Goal: Transaction & Acquisition: Purchase product/service

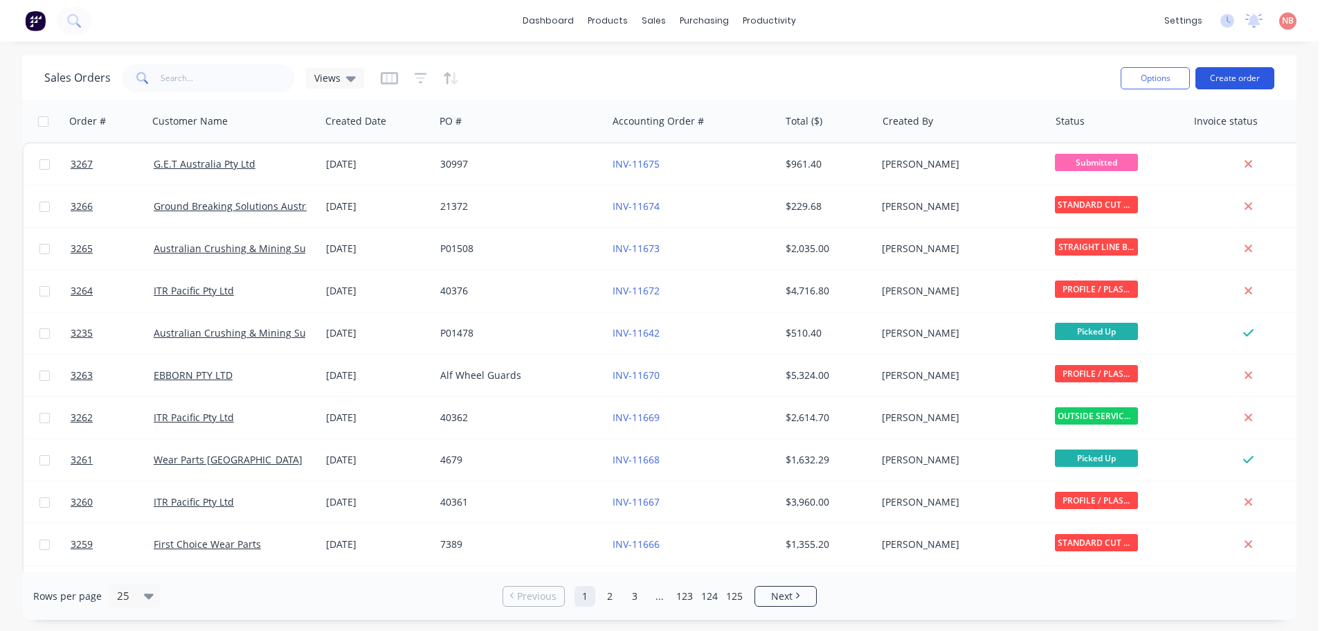
click at [1229, 77] on button "Create order" at bounding box center [1234, 78] width 79 height 22
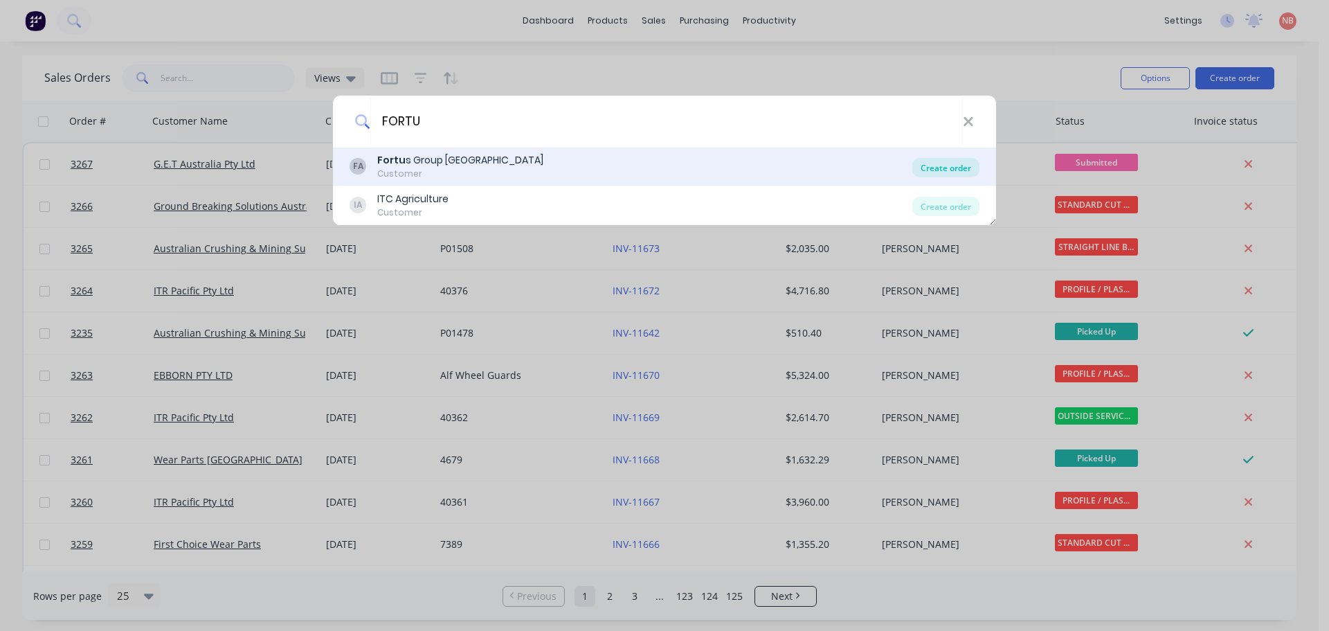
type input "FORTU"
click at [937, 159] on div "Create order" at bounding box center [945, 167] width 67 height 19
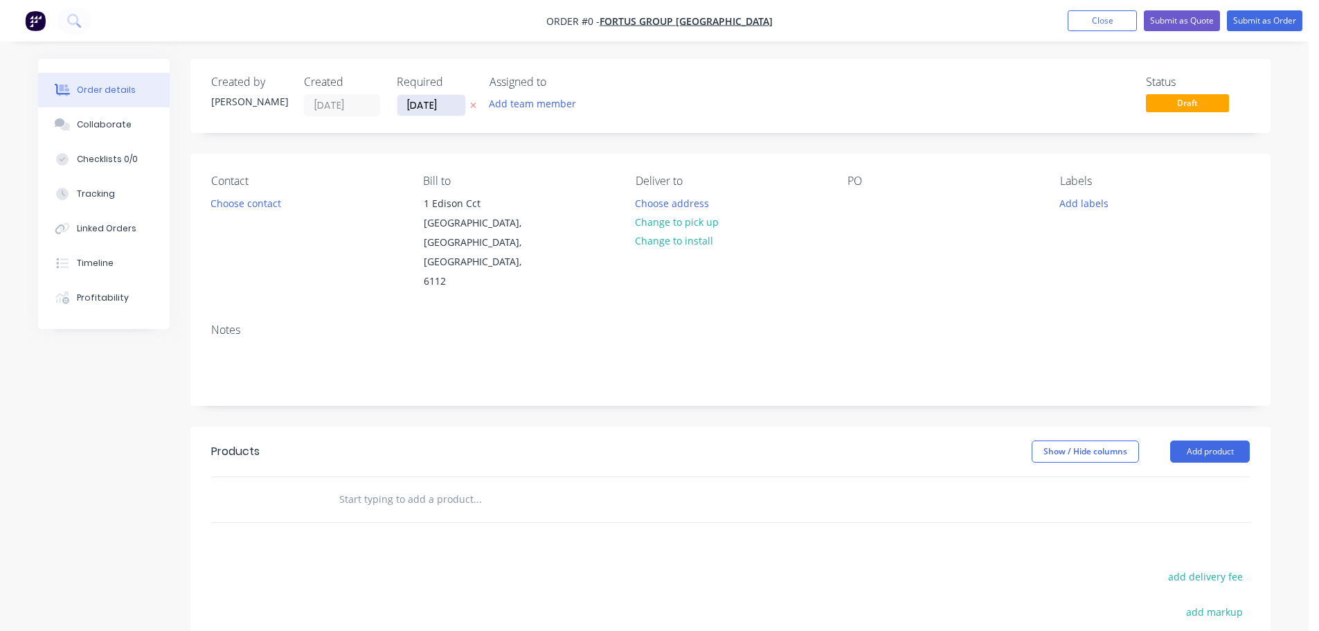
click at [425, 107] on input "[DATE]" at bounding box center [431, 105] width 68 height 21
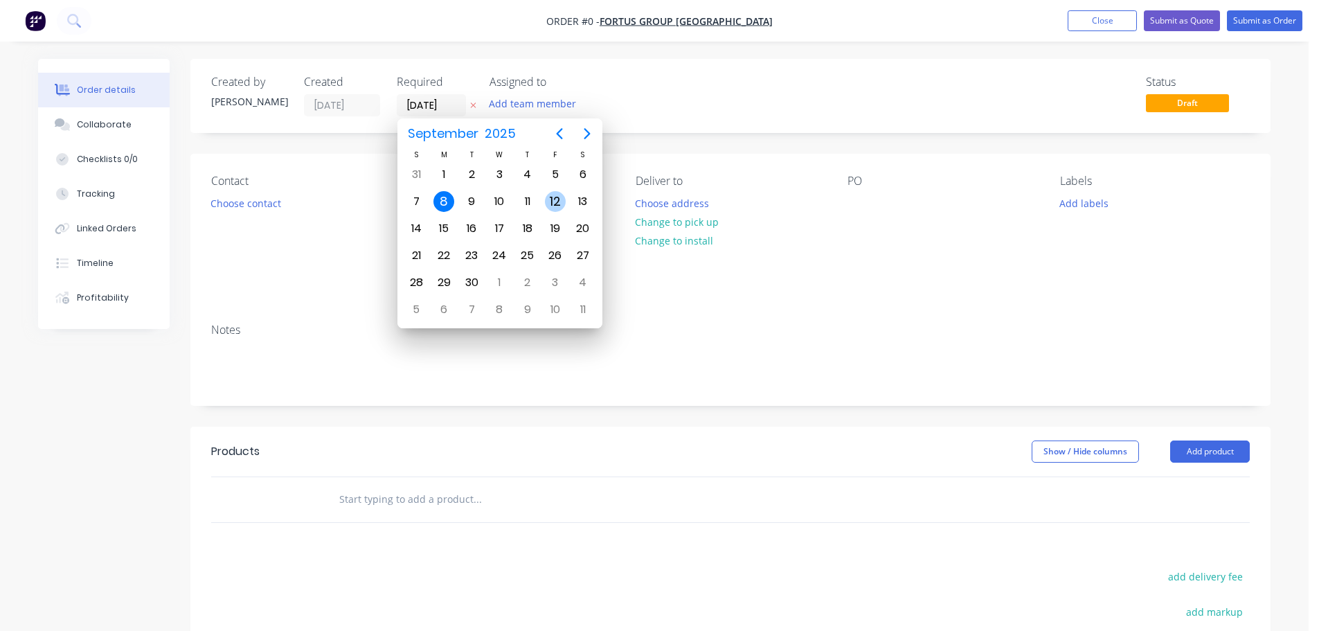
drag, startPoint x: 551, startPoint y: 201, endPoint x: 550, endPoint y: 169, distance: 31.8
click at [552, 201] on div "12" at bounding box center [555, 201] width 21 height 21
type input "[DATE]"
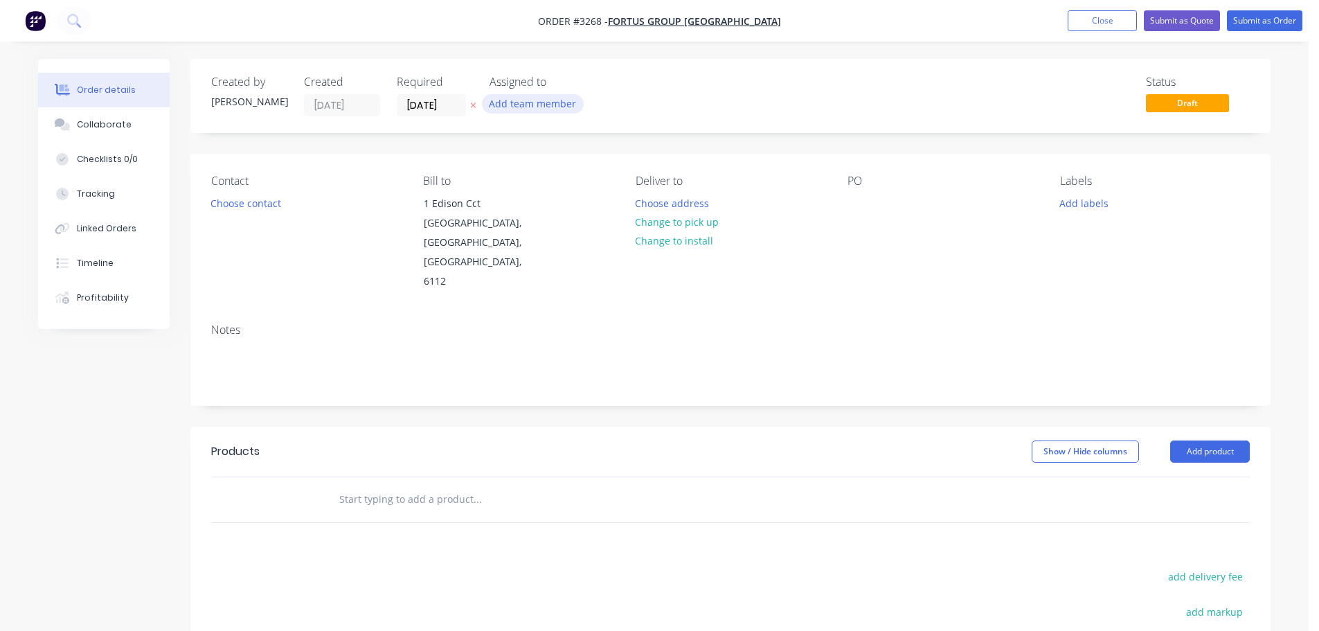
click at [547, 101] on button "Add team member" at bounding box center [533, 103] width 102 height 19
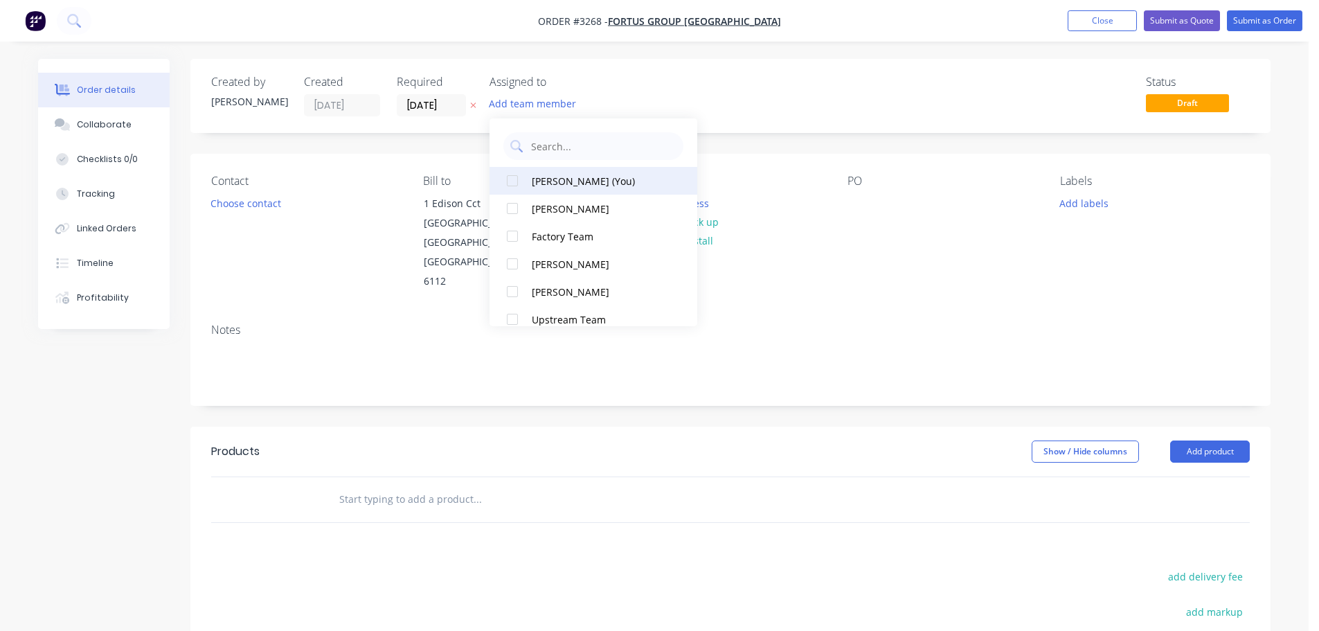
click at [574, 185] on div "[PERSON_NAME] (You)" at bounding box center [601, 181] width 138 height 15
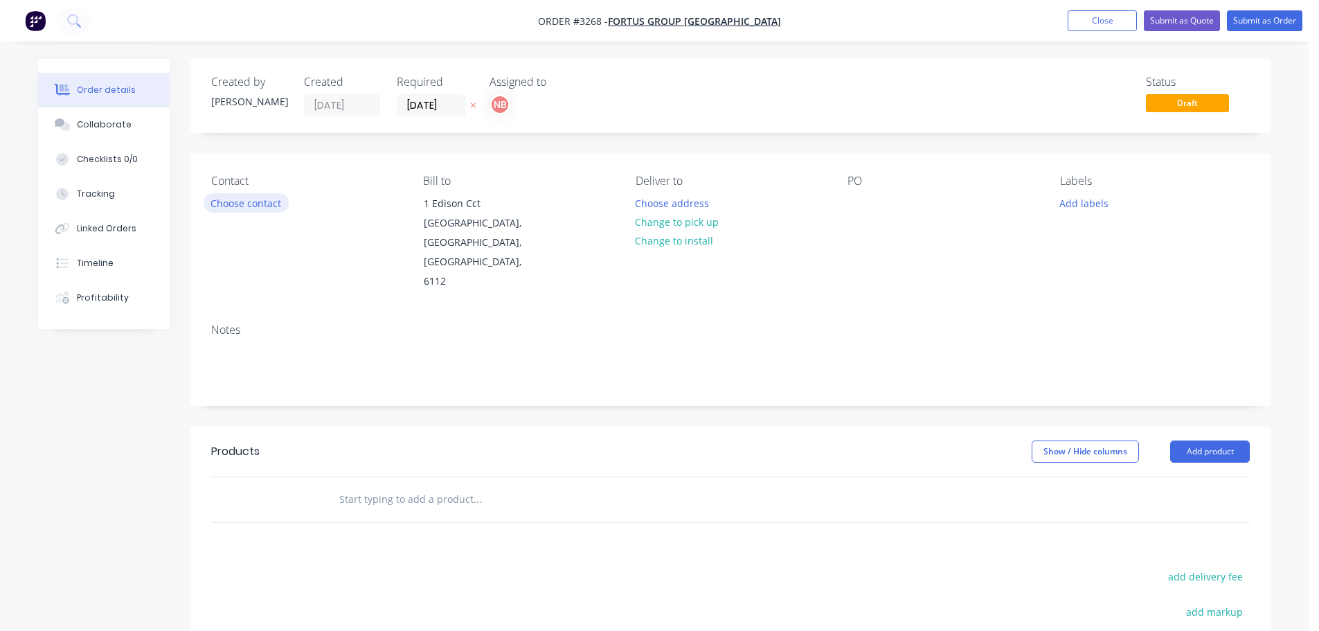
click at [235, 204] on button "Choose contact" at bounding box center [245, 202] width 85 height 19
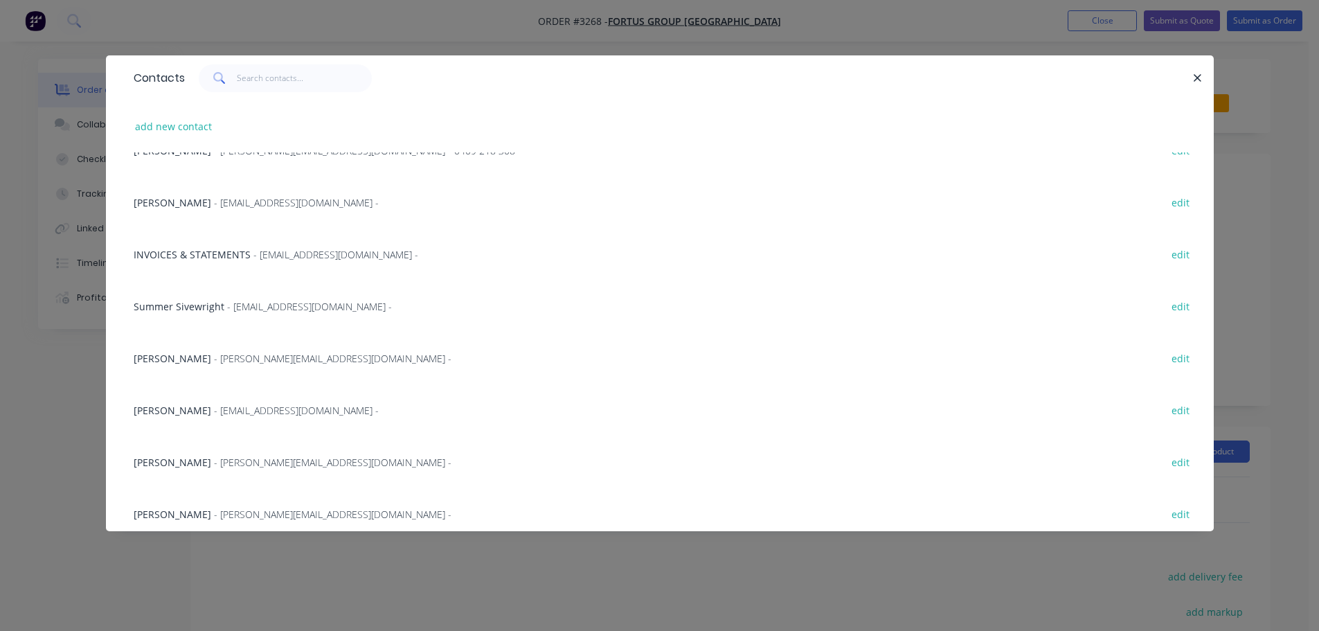
scroll to position [415, 0]
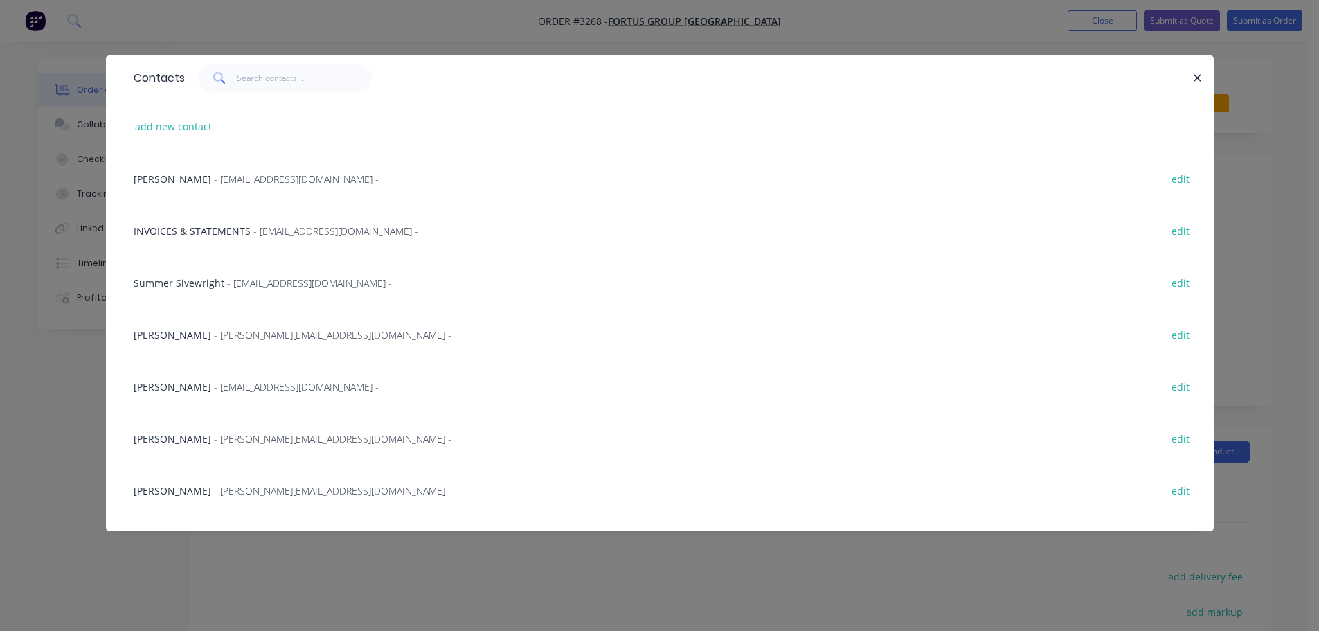
click at [214, 383] on span "- [EMAIL_ADDRESS][DOMAIN_NAME] -" at bounding box center [296, 386] width 165 height 13
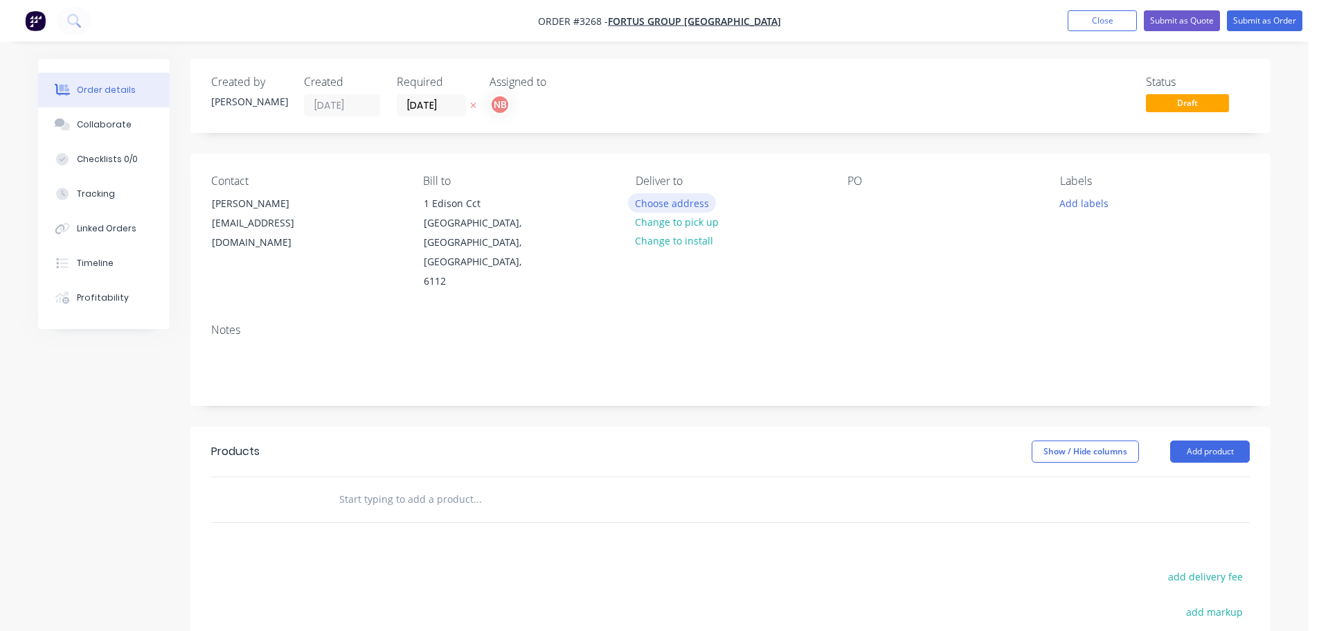
click at [636, 203] on button "Choose address" at bounding box center [672, 202] width 89 height 19
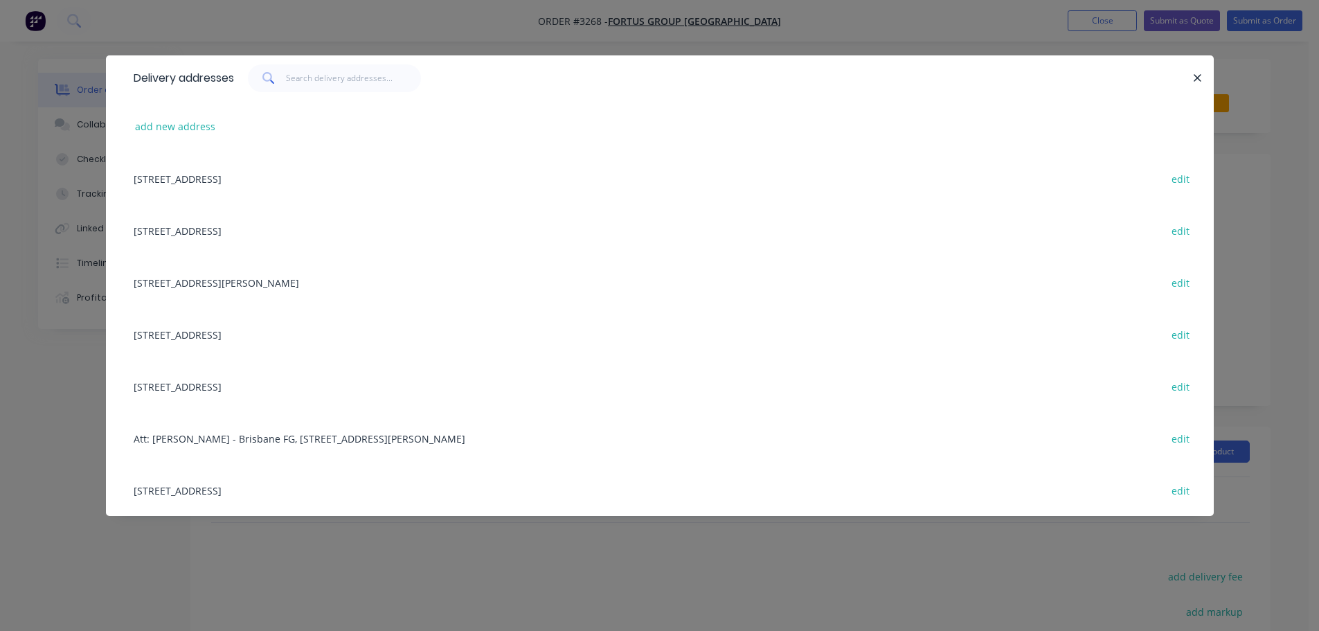
click at [280, 175] on div "[STREET_ADDRESS] edit" at bounding box center [660, 178] width 1066 height 52
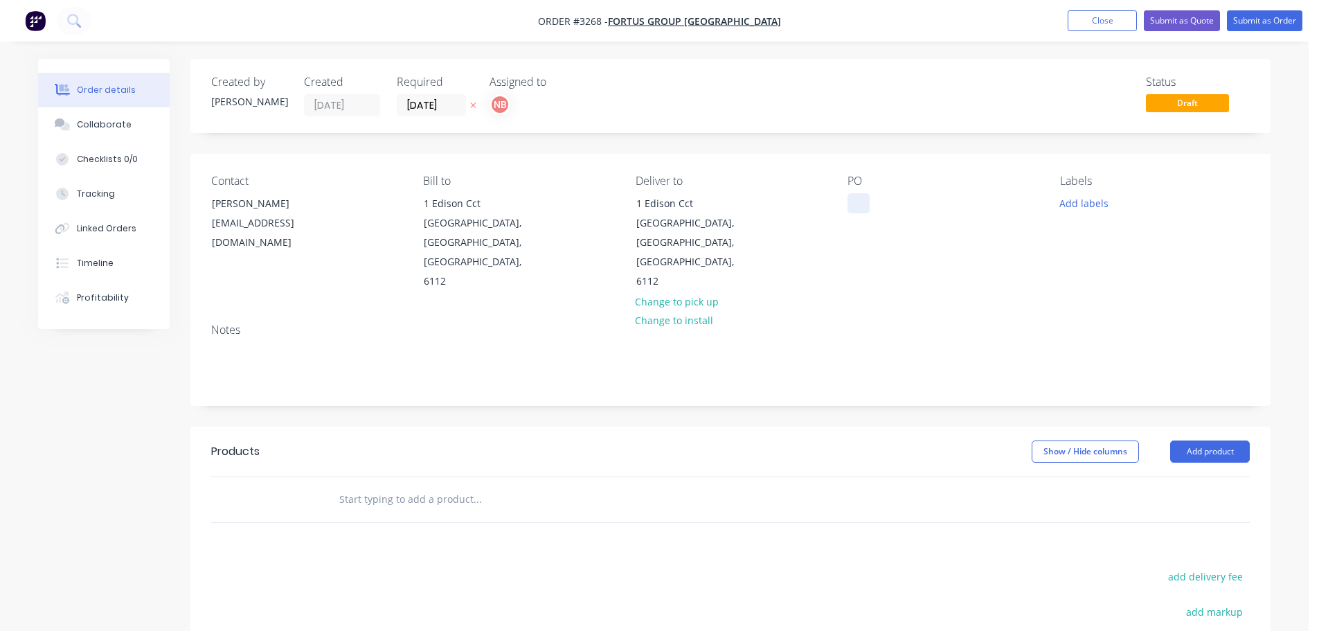
click at [869, 203] on div at bounding box center [858, 203] width 22 height 20
click at [1070, 211] on button "Add labels" at bounding box center [1083, 202] width 64 height 19
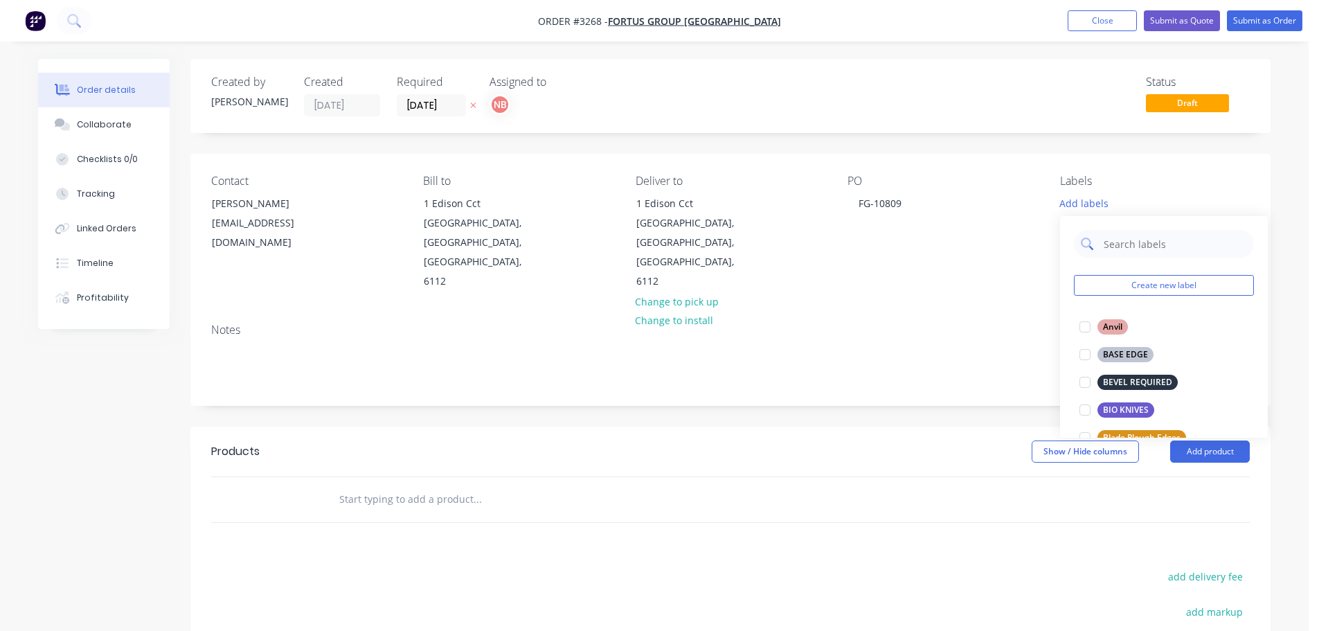
click at [1108, 251] on input "text" at bounding box center [1174, 244] width 145 height 28
drag, startPoint x: 1141, startPoint y: 236, endPoint x: 1060, endPoint y: 250, distance: 82.2
click at [1060, 250] on div "end Create new label End Bits edit" at bounding box center [1164, 285] width 208 height 138
drag, startPoint x: 1134, startPoint y: 237, endPoint x: 1040, endPoint y: 241, distance: 94.2
click at [1040, 241] on body "Order #3268 - Fortus Group [GEOGRAPHIC_DATA] Add product Close Submit as Quote …" at bounding box center [659, 438] width 1319 height 876
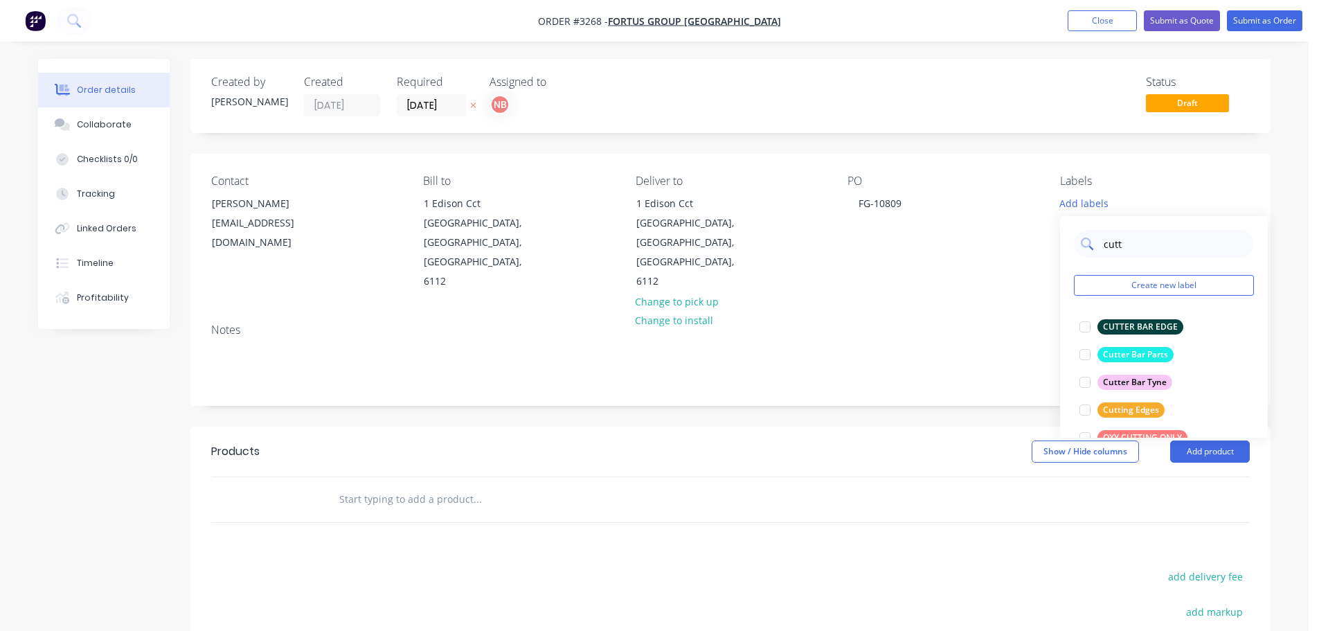
drag, startPoint x: 1123, startPoint y: 244, endPoint x: 1095, endPoint y: 248, distance: 28.6
click at [1095, 248] on div "cutt" at bounding box center [1164, 244] width 180 height 28
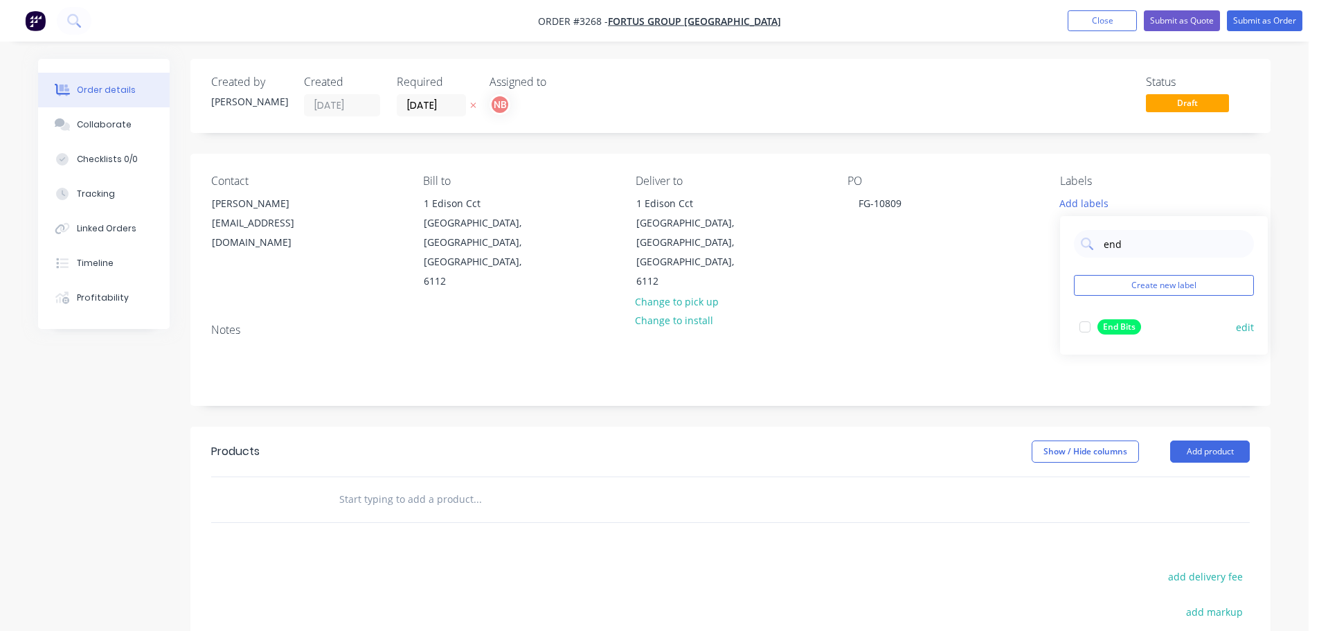
click at [1116, 318] on button "End Bits" at bounding box center [1110, 326] width 73 height 19
drag, startPoint x: 1133, startPoint y: 245, endPoint x: 1074, endPoint y: 235, distance: 59.6
click at [1074, 235] on div "end" at bounding box center [1164, 237] width 180 height 28
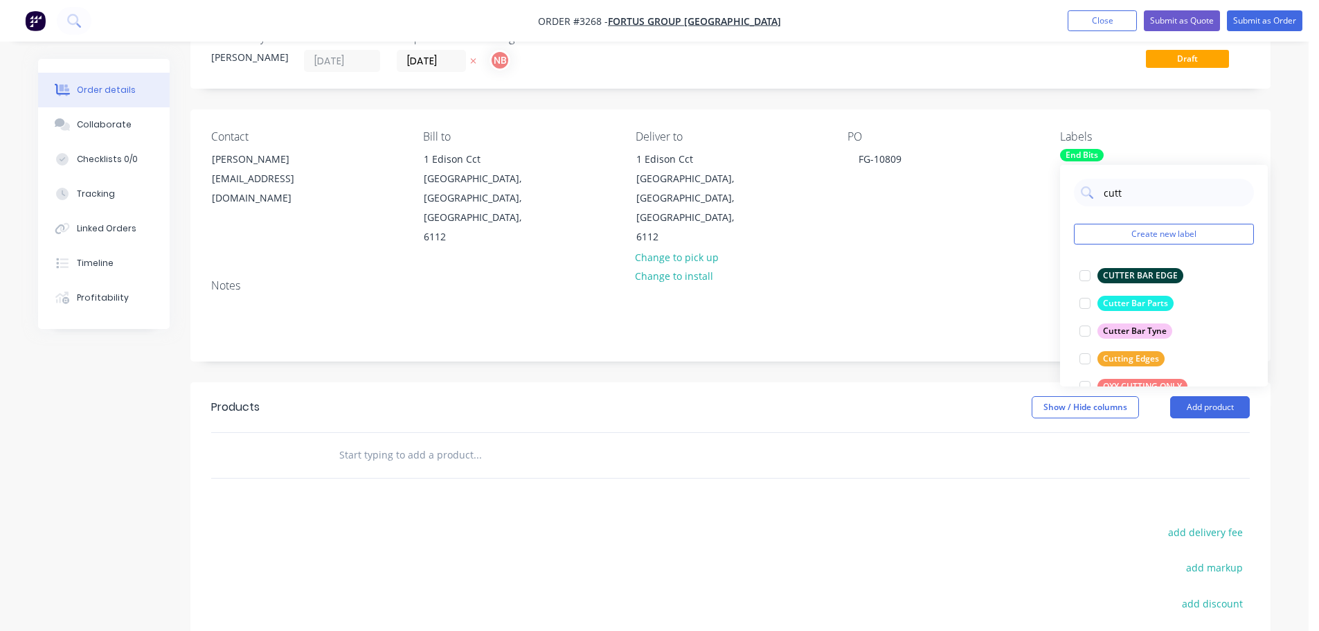
scroll to position [69, 0]
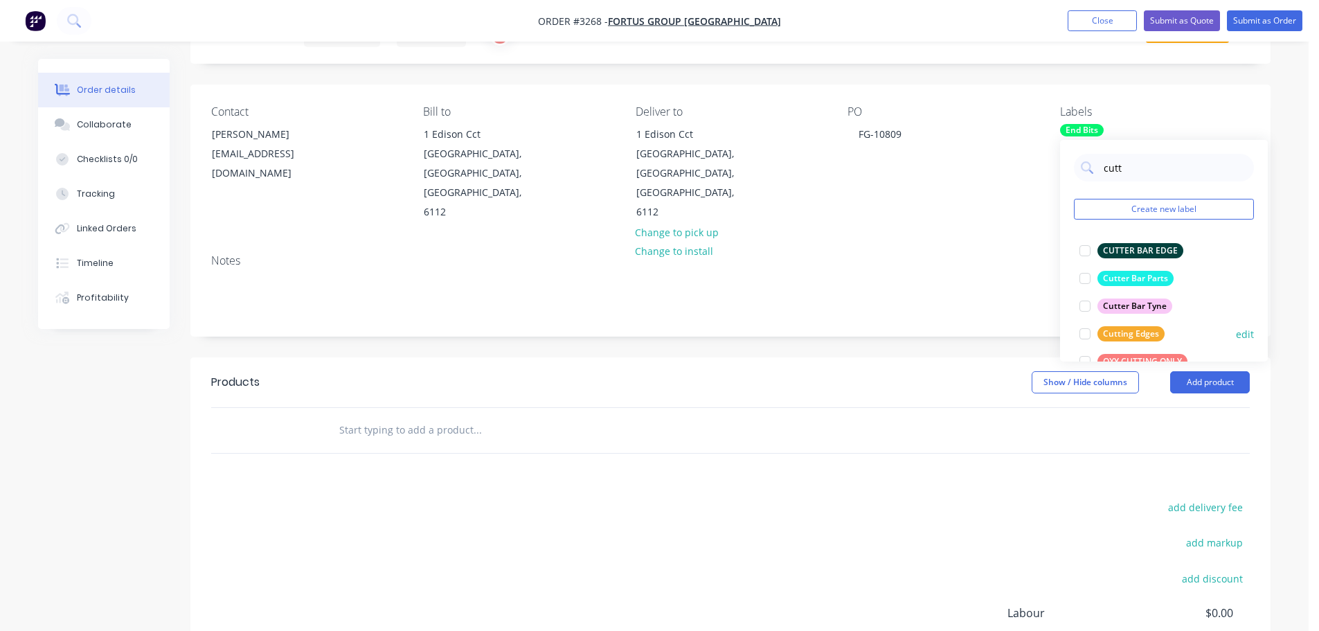
type input "cutt"
click at [1122, 337] on div "Cutting Edges" at bounding box center [1130, 333] width 67 height 15
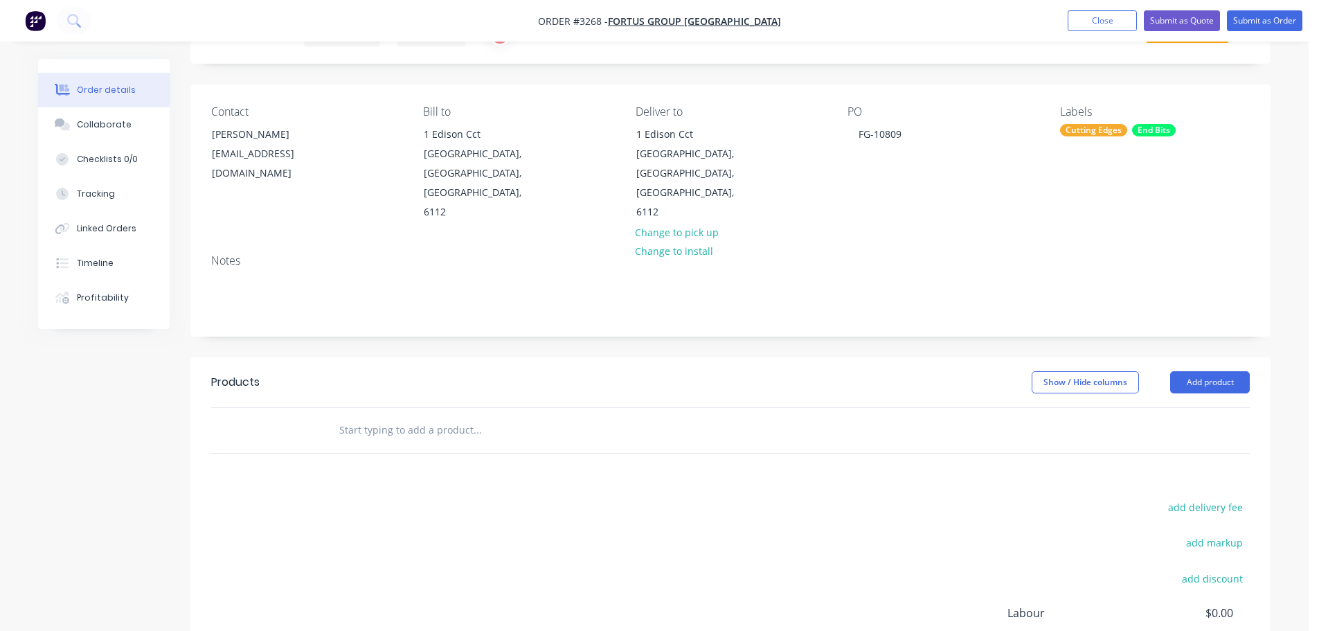
drag, startPoint x: 804, startPoint y: 298, endPoint x: 981, endPoint y: 313, distance: 177.8
click at [804, 298] on div "Created by [PERSON_NAME] Created [DATE] Required [DATE] Assigned to NB Status D…" at bounding box center [730, 388] width 1080 height 796
click at [1217, 371] on button "Add product" at bounding box center [1210, 382] width 80 height 22
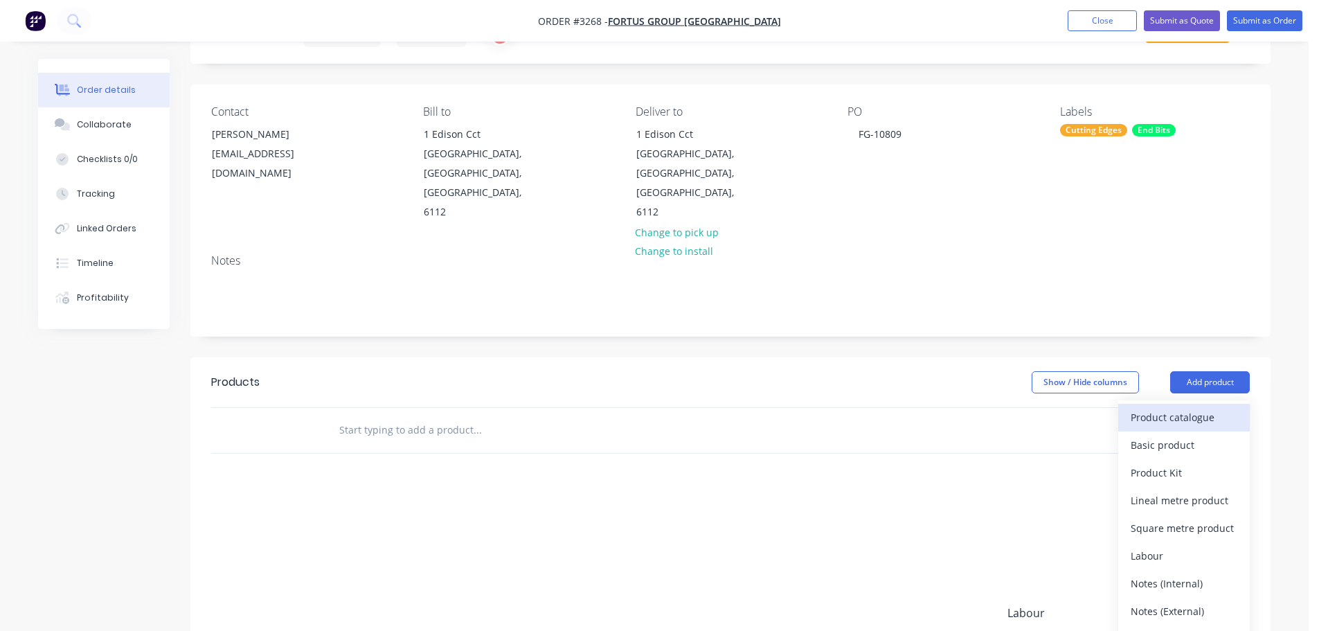
click at [1197, 407] on div "Product catalogue" at bounding box center [1183, 417] width 107 height 20
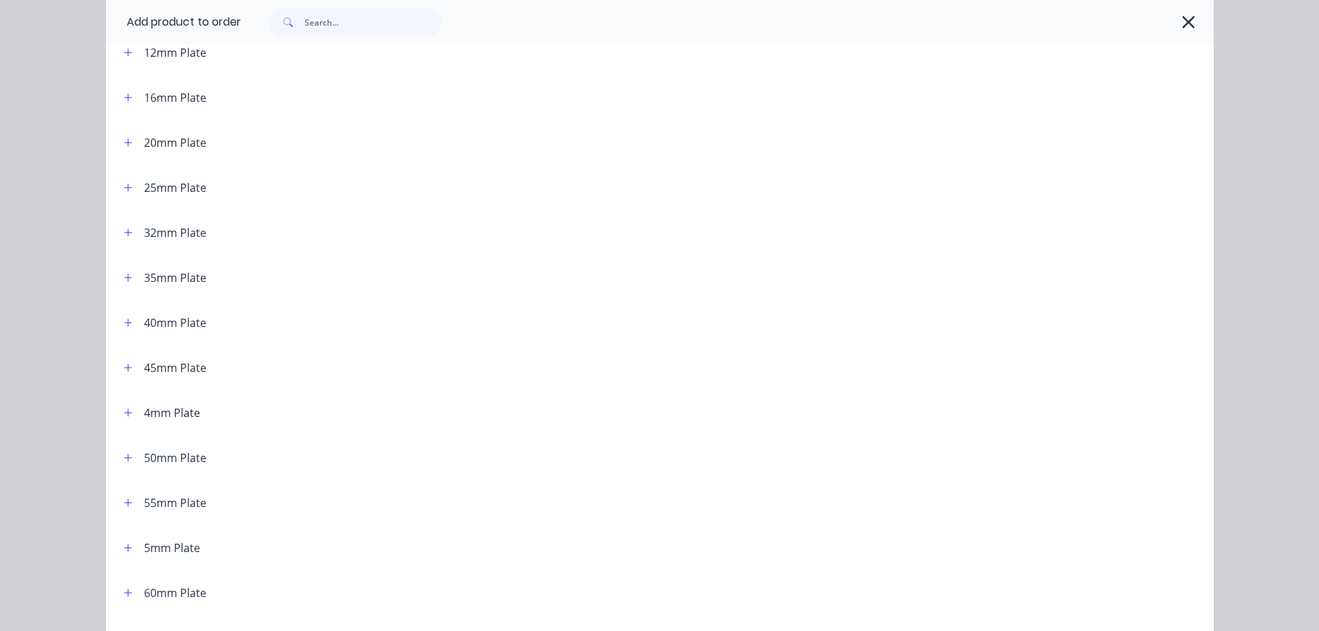
scroll to position [0, 0]
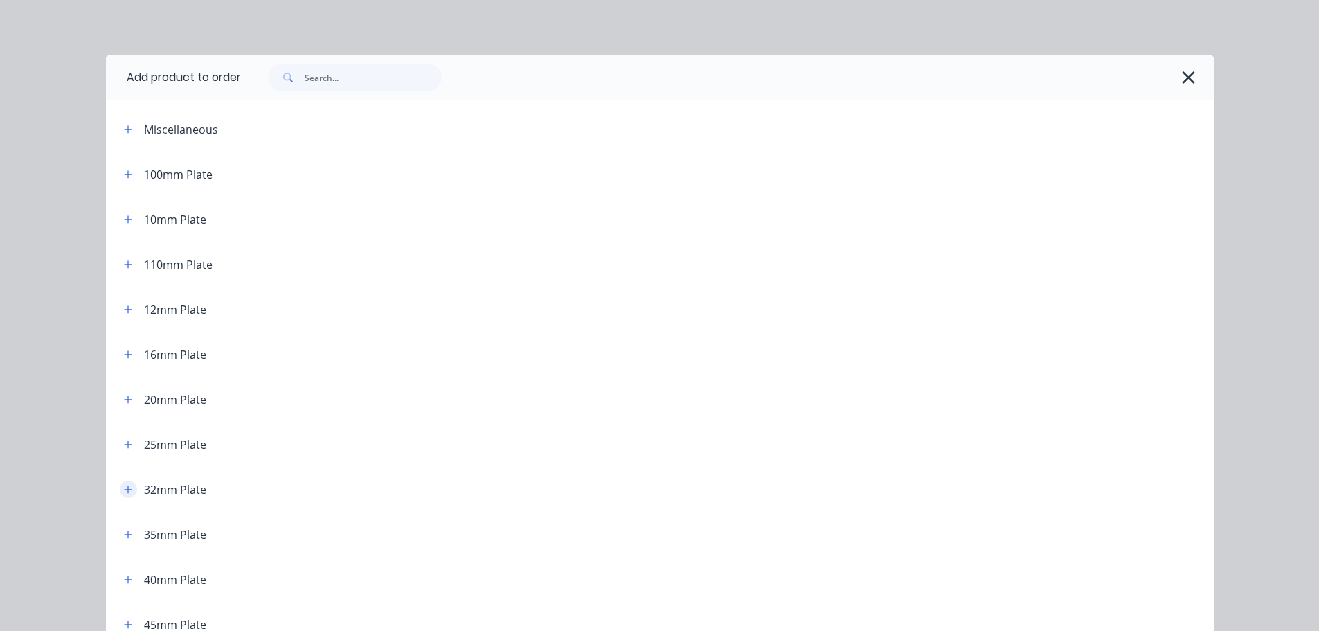
click at [131, 486] on div "32mm Plate" at bounding box center [159, 488] width 93 height 17
click at [128, 486] on button "button" at bounding box center [128, 488] width 17 height 17
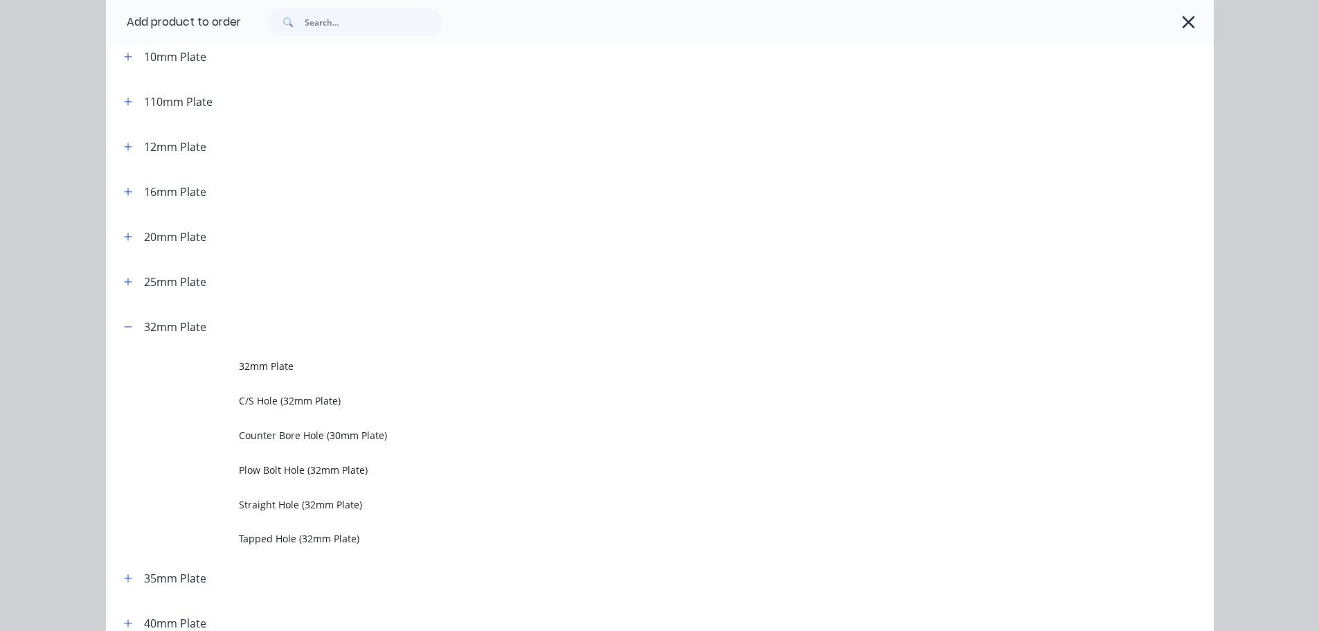
scroll to position [138, 0]
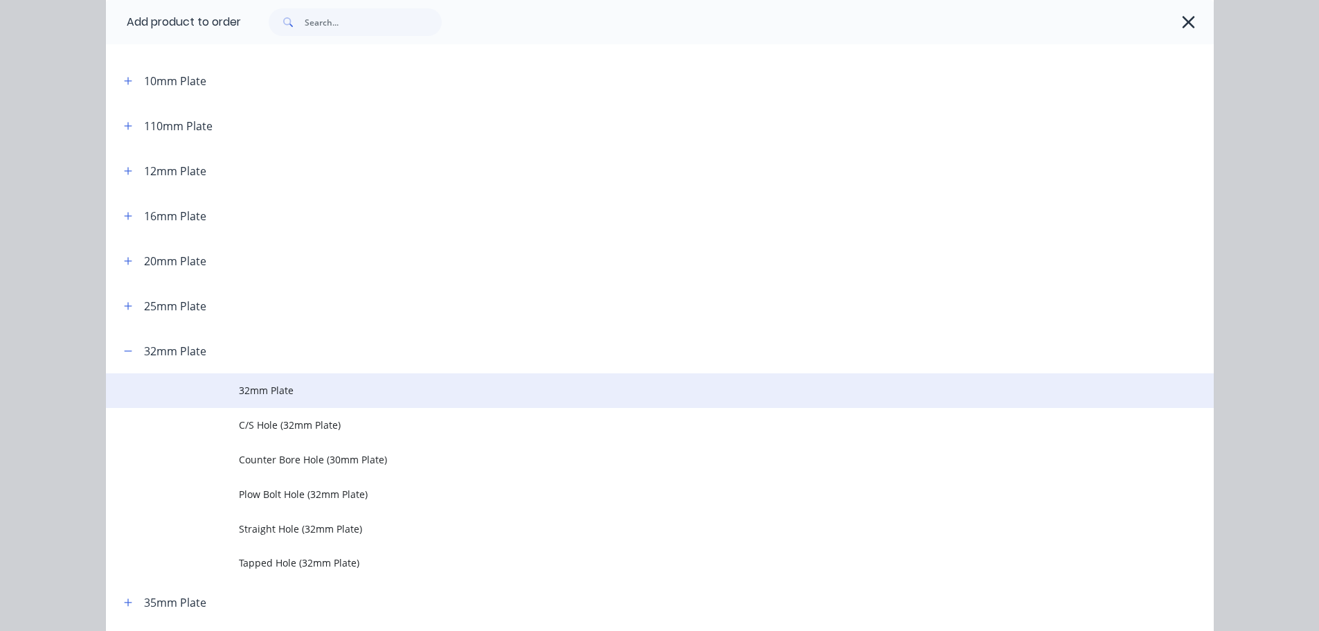
click at [273, 389] on span "32mm Plate" at bounding box center [628, 390] width 779 height 15
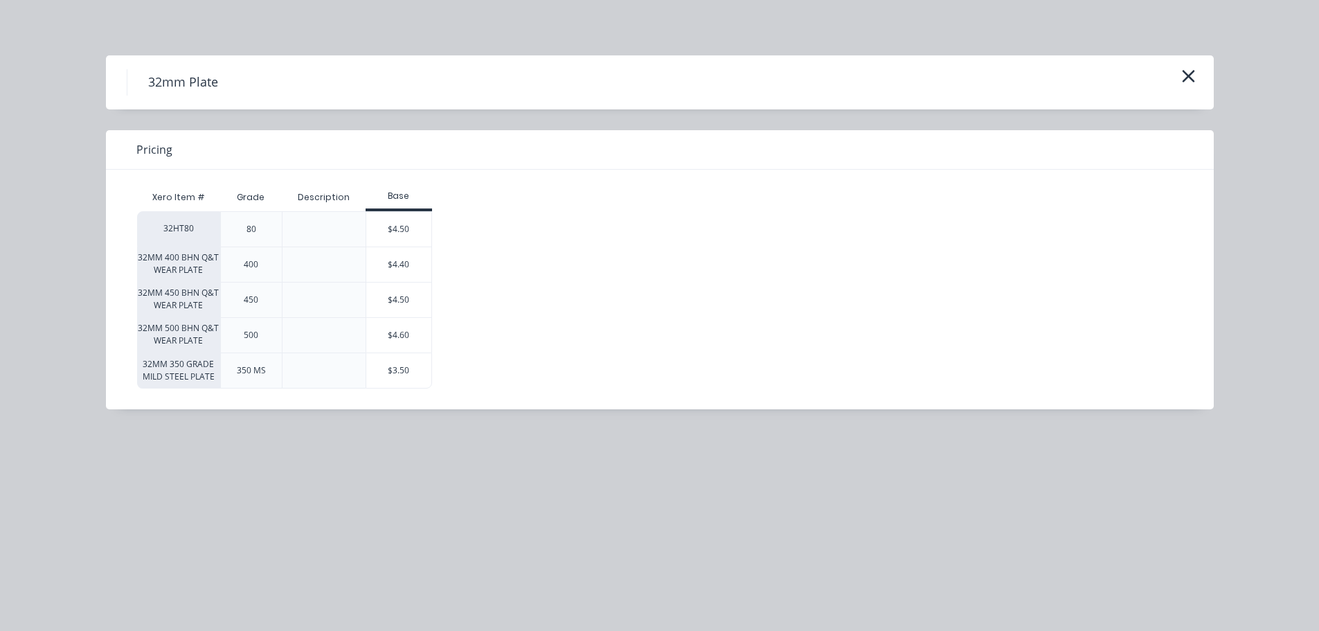
drag, startPoint x: 284, startPoint y: 397, endPoint x: 217, endPoint y: 482, distance: 108.9
click at [220, 490] on div "32mm Plate Pricing Xero Item # Grade Description Base 32HT80 80 $4.50 32MM 400 …" at bounding box center [659, 315] width 1319 height 631
click at [398, 276] on div "$4.40" at bounding box center [398, 264] width 65 height 35
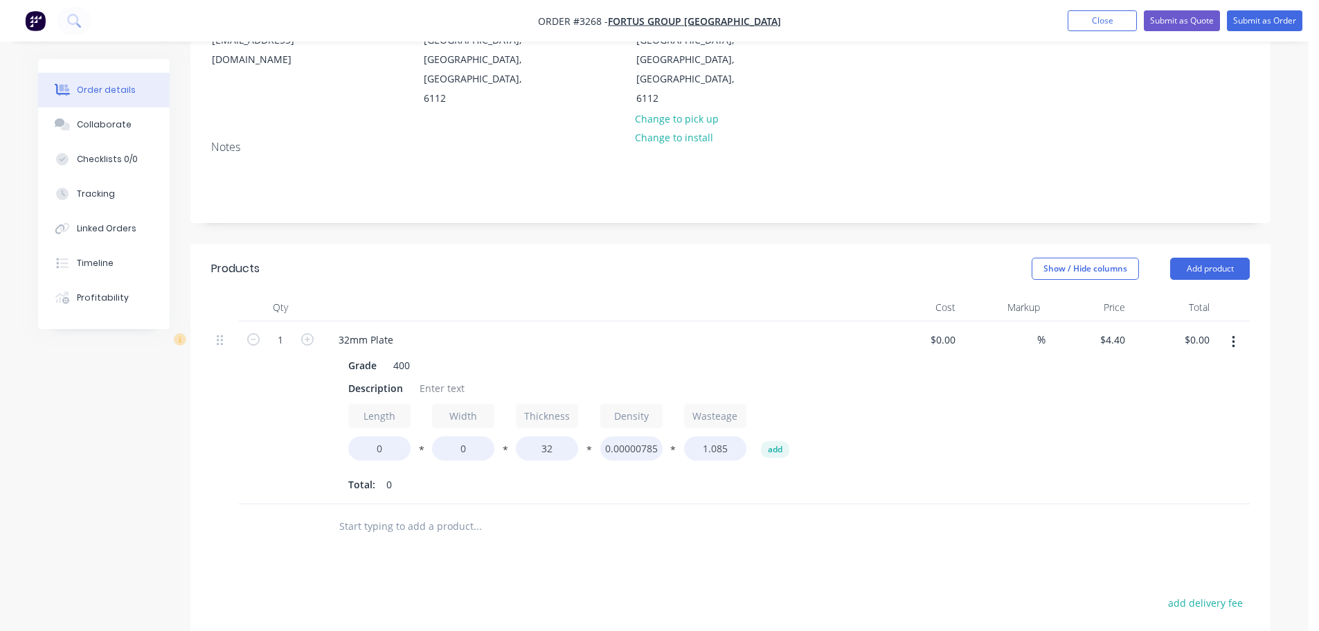
scroll to position [208, 0]
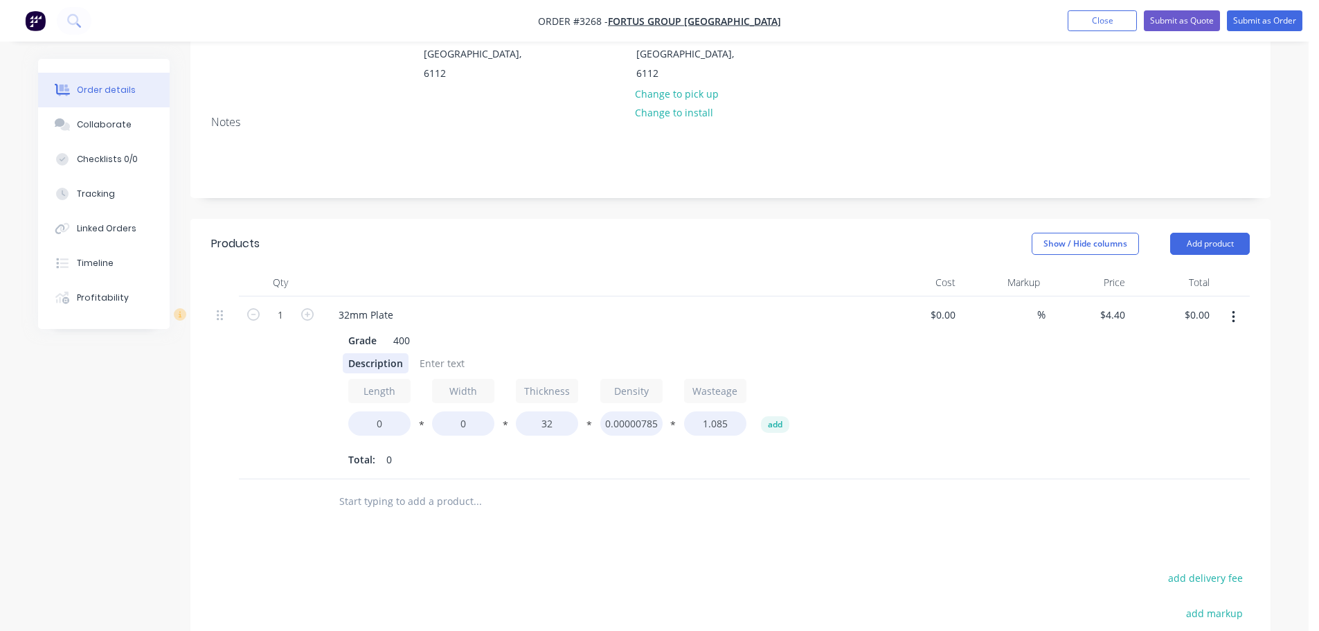
click at [359, 353] on div "Description" at bounding box center [376, 363] width 66 height 20
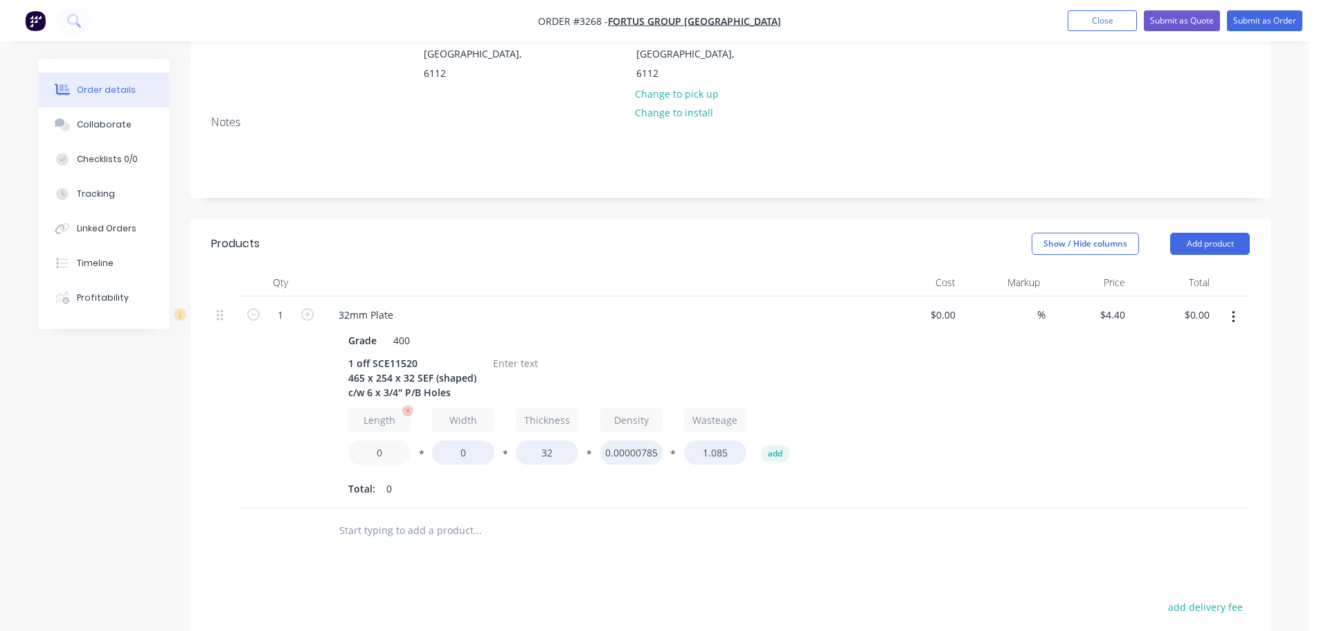
click at [388, 440] on input "0" at bounding box center [379, 452] width 62 height 24
type input "465"
click at [455, 440] on input "0" at bounding box center [463, 452] width 62 height 24
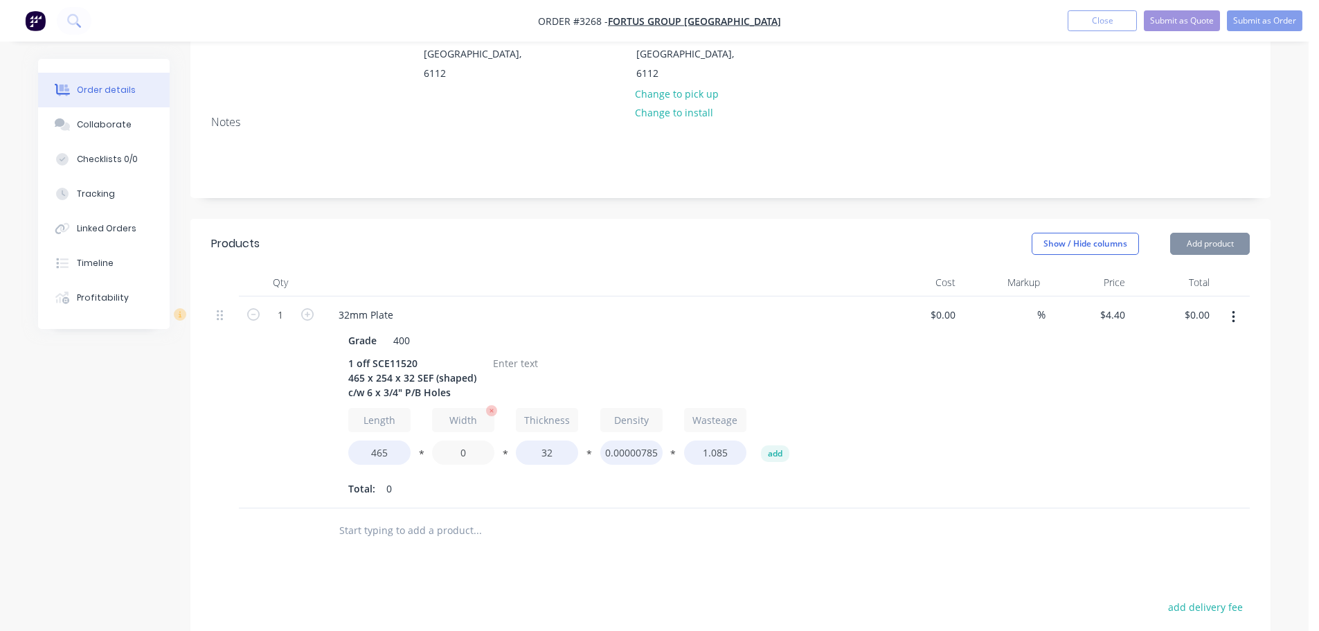
click at [457, 440] on input "0" at bounding box center [463, 452] width 62 height 24
click at [455, 440] on input "0" at bounding box center [463, 452] width 62 height 24
type input "254"
type input "$140.80"
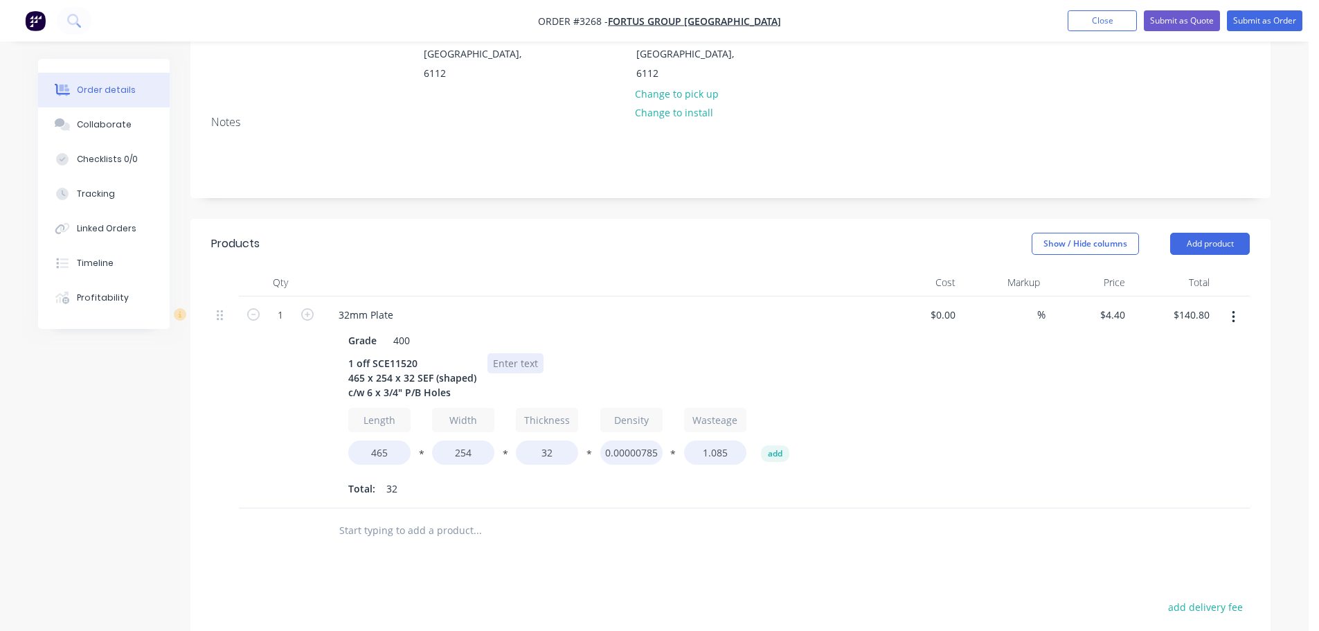
click at [517, 353] on div at bounding box center [515, 363] width 56 height 20
click at [513, 353] on div at bounding box center [515, 363] width 56 height 20
click at [659, 305] on div "32mm Plate" at bounding box center [598, 315] width 543 height 20
click at [1230, 305] on button "button" at bounding box center [1233, 317] width 33 height 25
click at [1141, 371] on div "Duplicate" at bounding box center [1183, 381] width 107 height 20
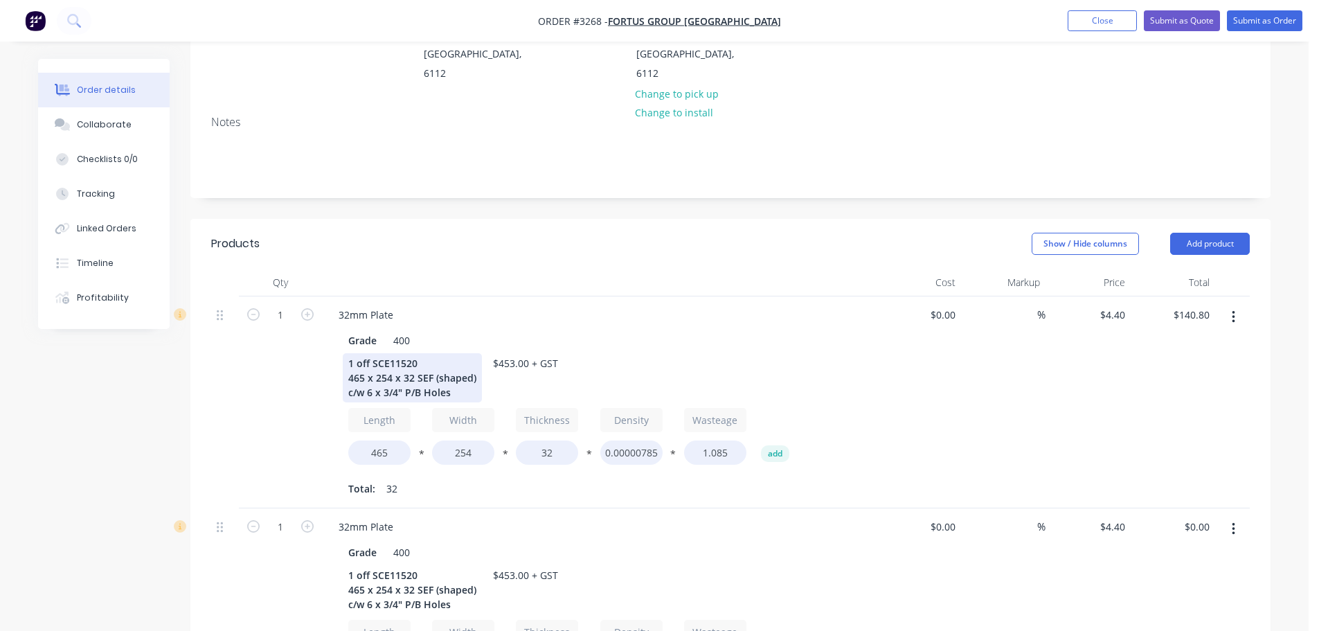
click at [422, 353] on div "1 off SCE11520 465 x 254 x 32 SEF (shaped) c/w 6 x 3/4" P/B Holes" at bounding box center [412, 377] width 139 height 49
drag, startPoint x: 453, startPoint y: 331, endPoint x: 417, endPoint y: 325, distance: 36.4
click at [417, 353] on div "1 off SCE11520 (R/H) 465 x 254 x 32 SEF (shaped) c/w 6 x 3/4" P/B Holes" at bounding box center [412, 377] width 139 height 49
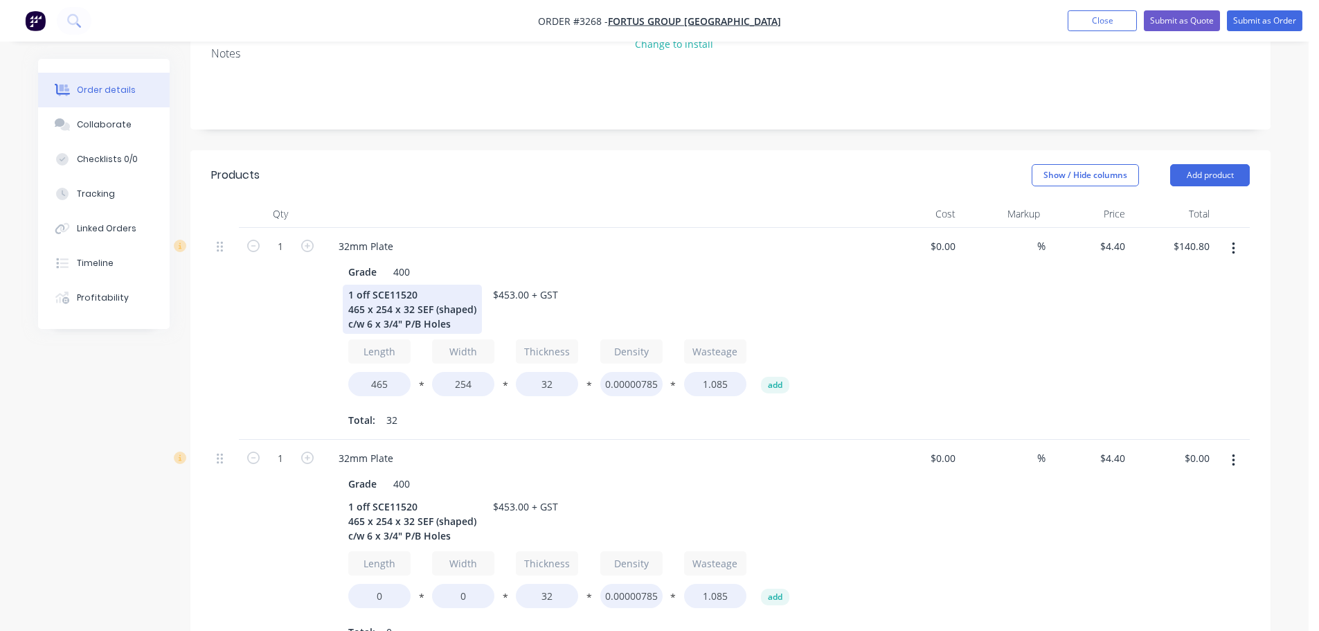
scroll to position [277, 0]
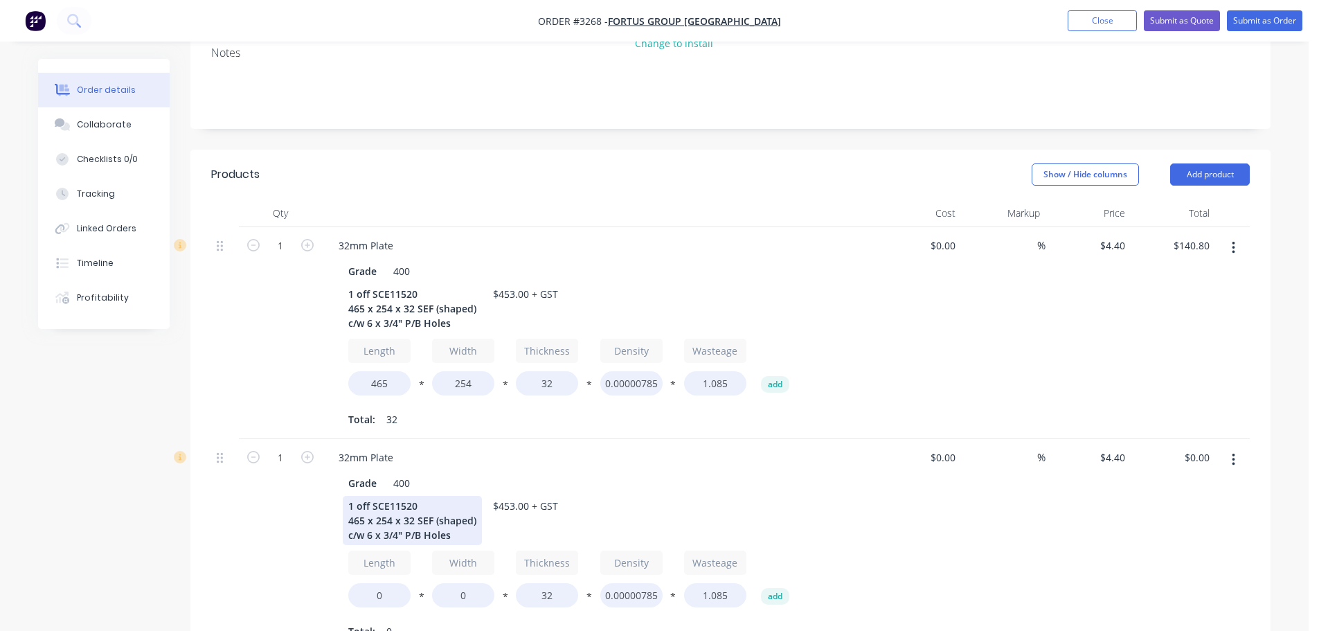
click at [432, 496] on div "1 off SCE11520 465 x 254 x 32 SEF (shaped) c/w 6 x 3/4" P/B Holes" at bounding box center [412, 520] width 139 height 49
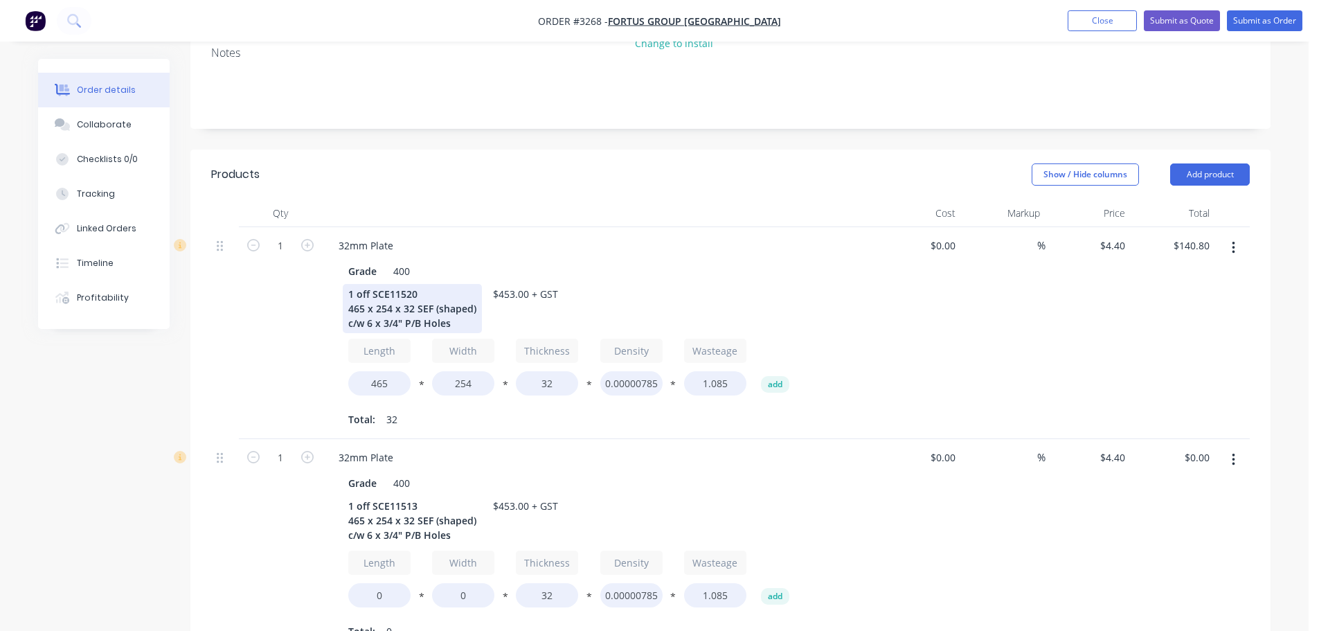
click at [472, 284] on div "1 off SCE11520 465 x 254 x 32 SEF (shaped) c/w 6 x 3/4" P/B Holes" at bounding box center [412, 308] width 139 height 49
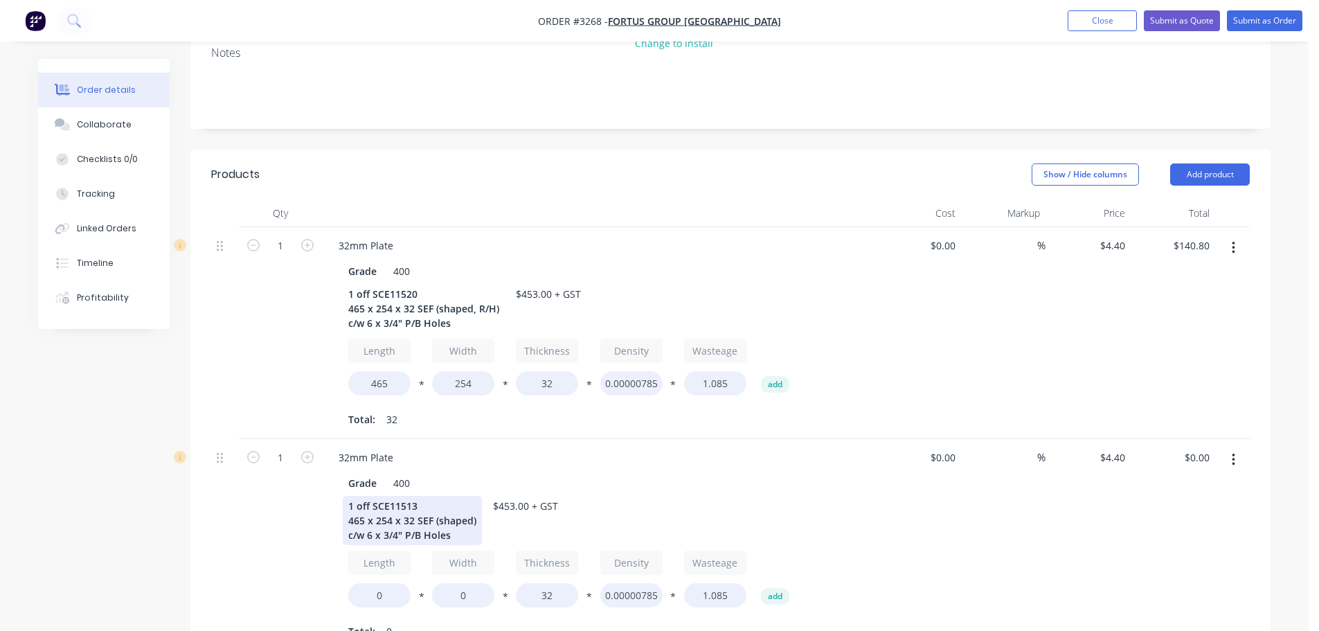
click at [471, 496] on div "1 off SCE11513 465 x 254 x 32 SEF (shaped) c/w 6 x 3/4" P/B Holes" at bounding box center [412, 520] width 139 height 49
click at [366, 583] on input "0" at bounding box center [379, 595] width 62 height 24
type input "465"
click at [462, 583] on input "0" at bounding box center [463, 595] width 62 height 24
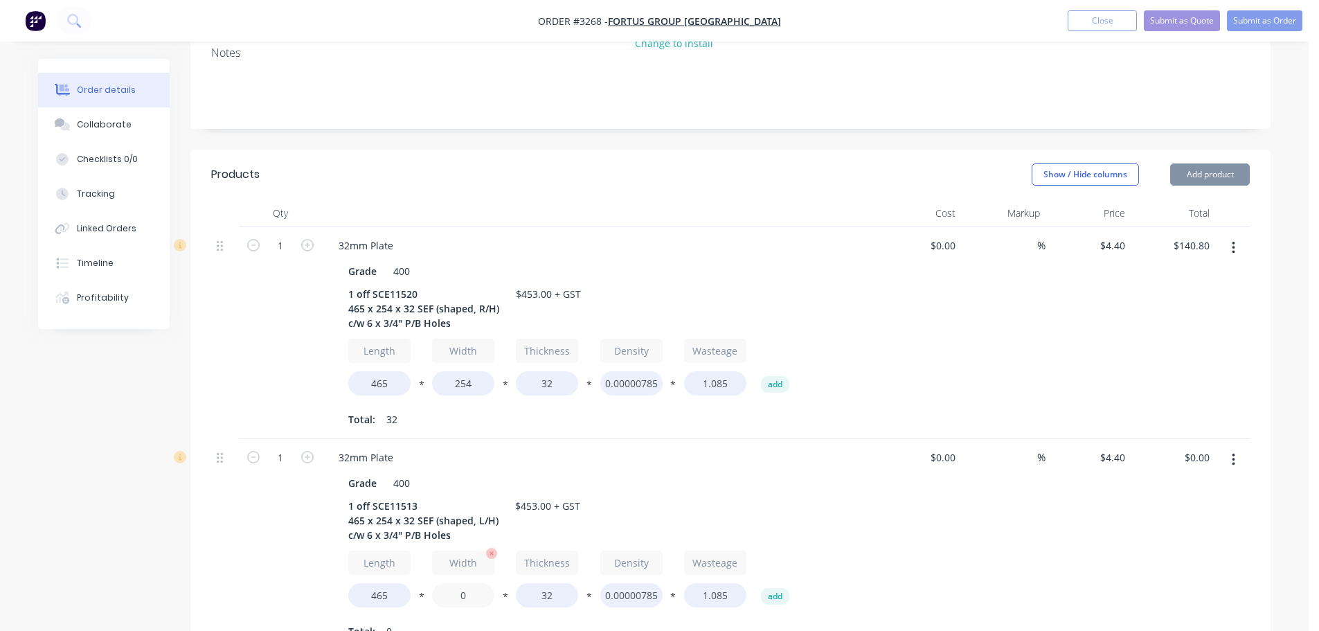
click at [462, 583] on input "0" at bounding box center [463, 595] width 62 height 24
type input "254"
type input "$140.80"
click at [271, 532] on div "1" at bounding box center [280, 545] width 83 height 212
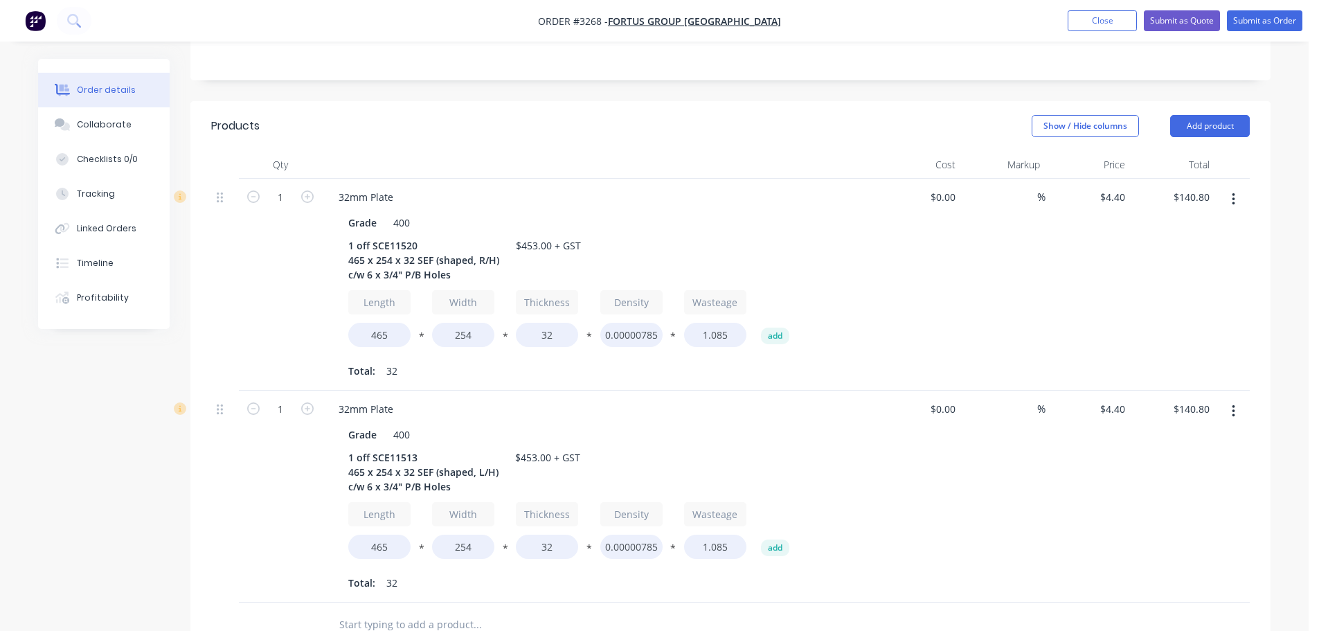
scroll to position [346, 0]
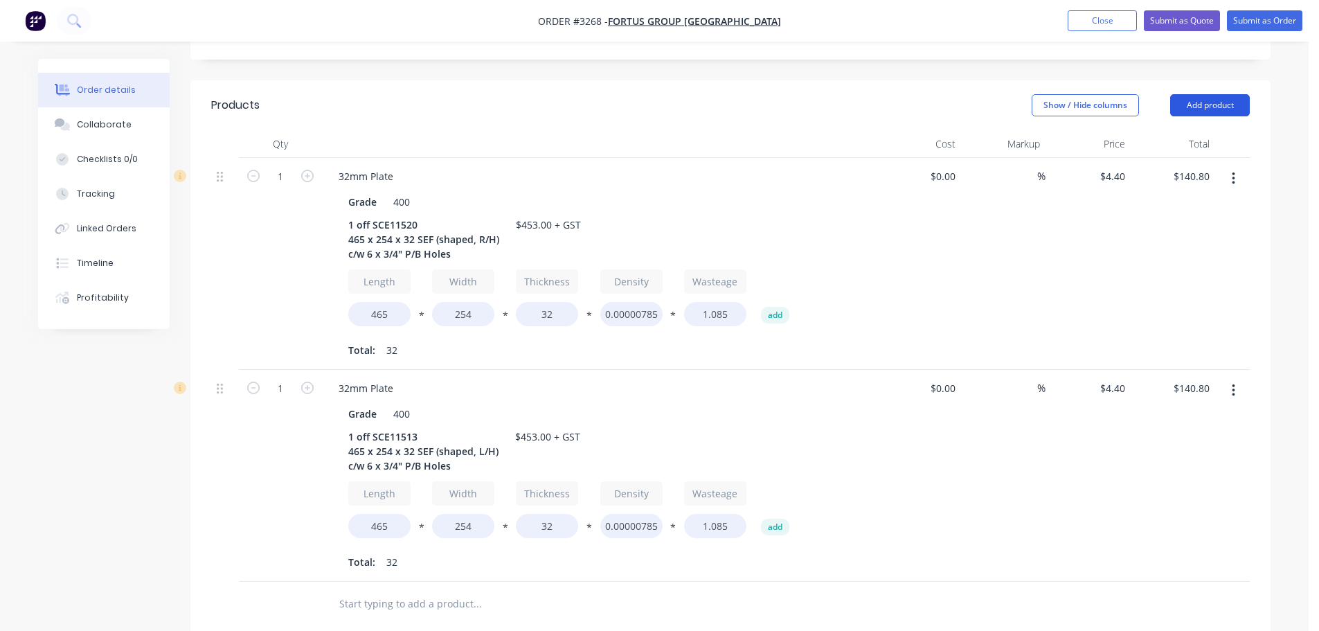
click at [1216, 94] on button "Add product" at bounding box center [1210, 105] width 80 height 22
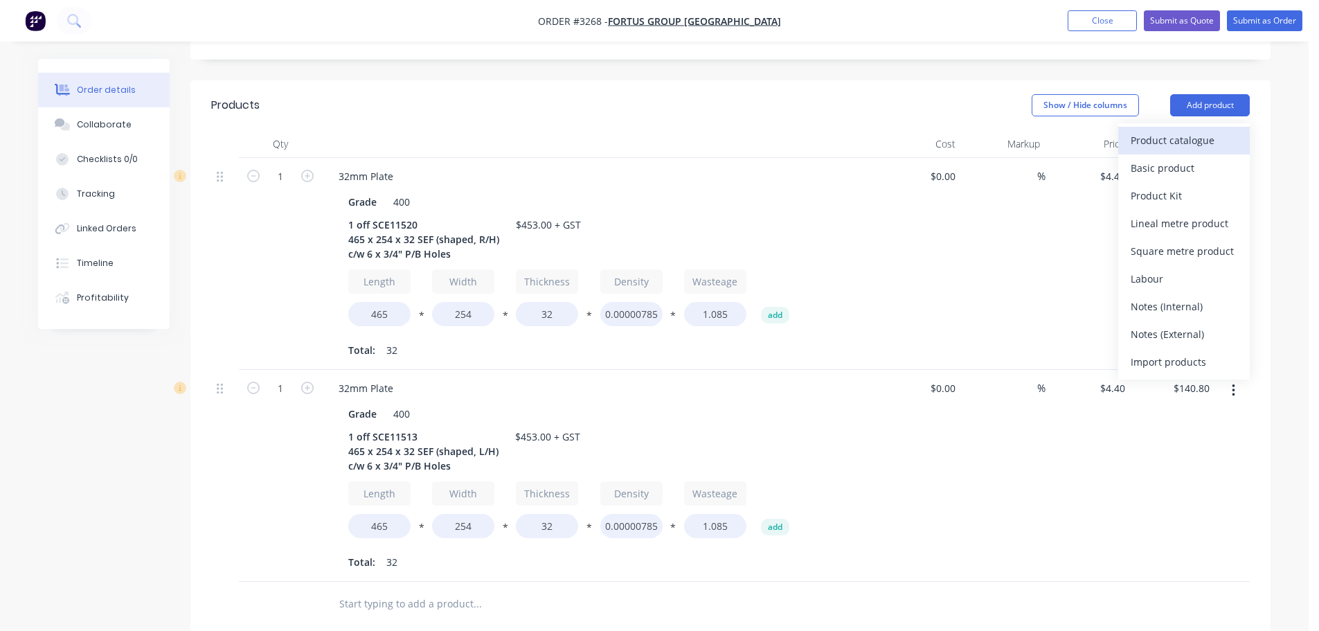
click at [1206, 130] on div "Product catalogue" at bounding box center [1183, 140] width 107 height 20
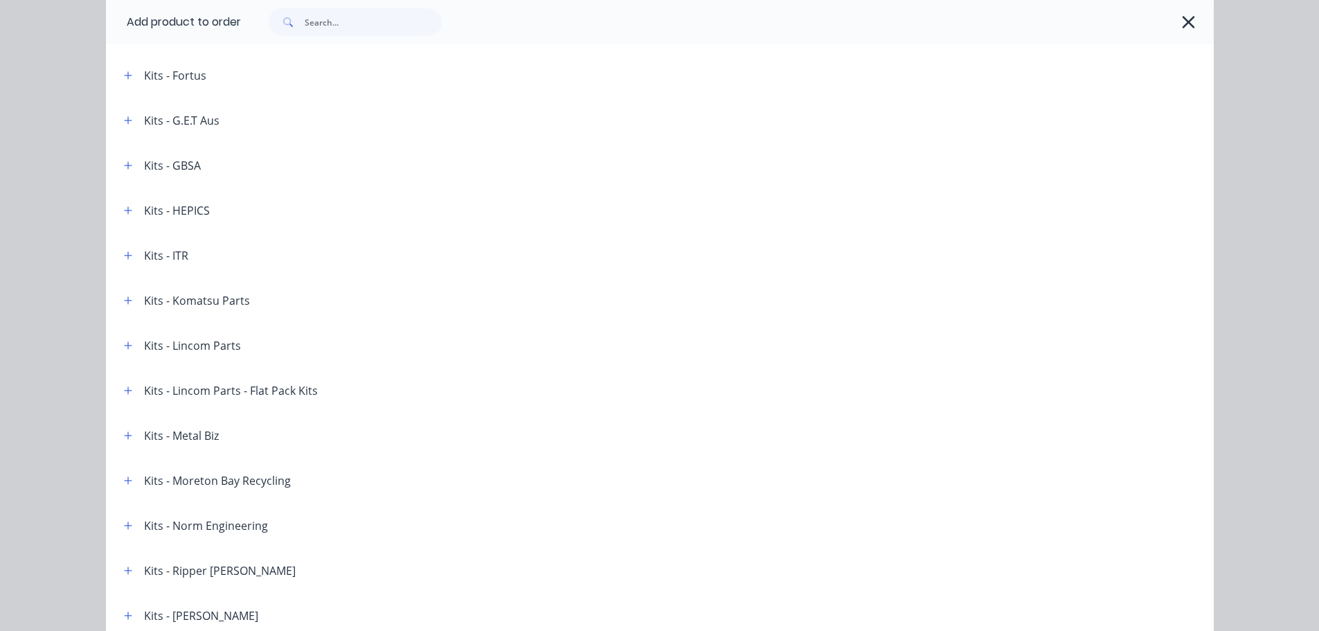
scroll to position [2011, 0]
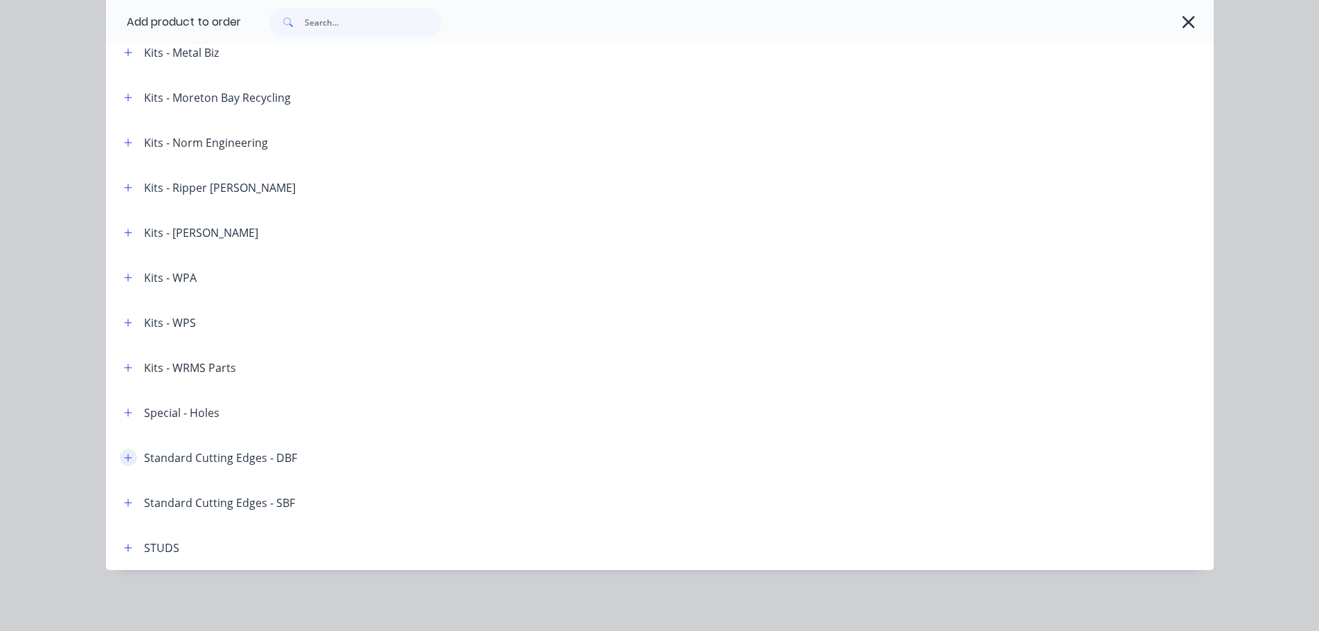
click at [131, 457] on button "button" at bounding box center [128, 457] width 17 height 17
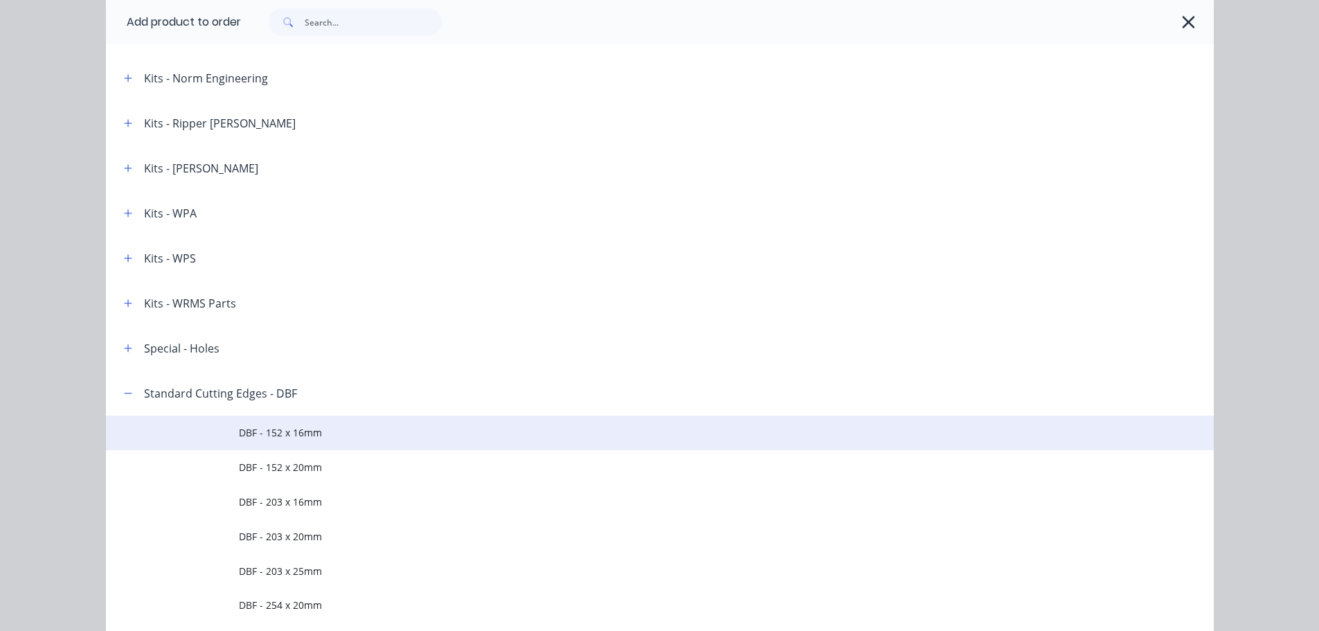
scroll to position [2288, 0]
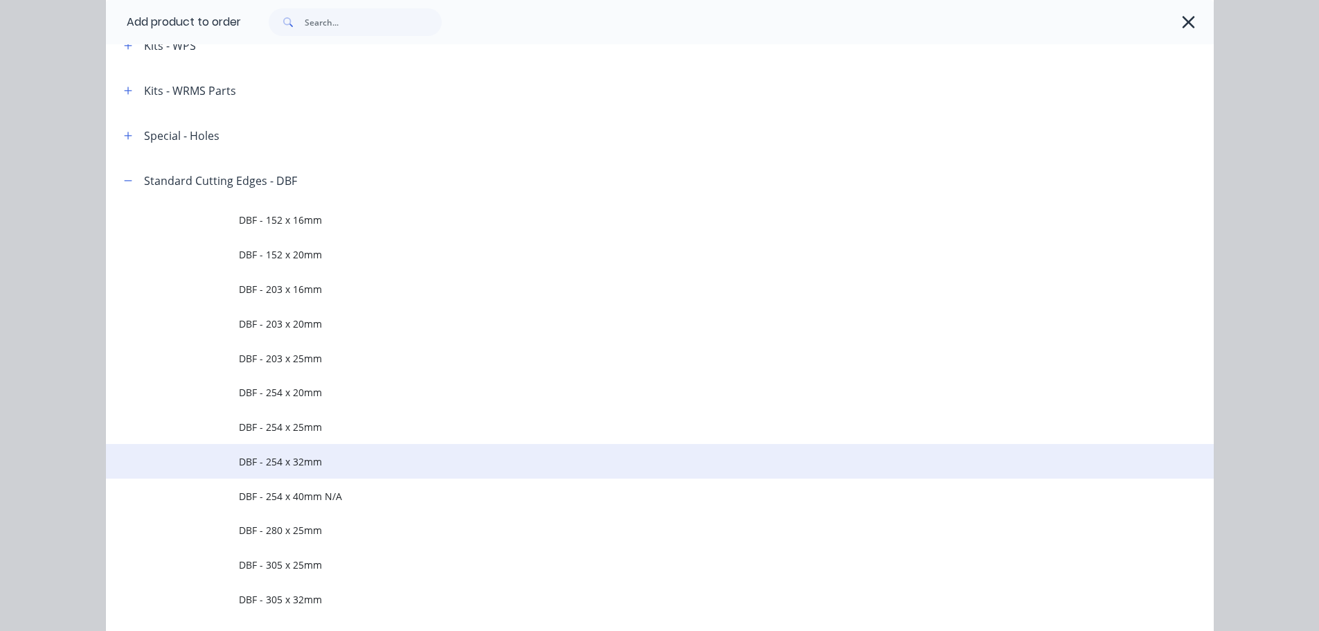
click at [320, 463] on span "DBF - 254 x 32mm" at bounding box center [628, 461] width 779 height 15
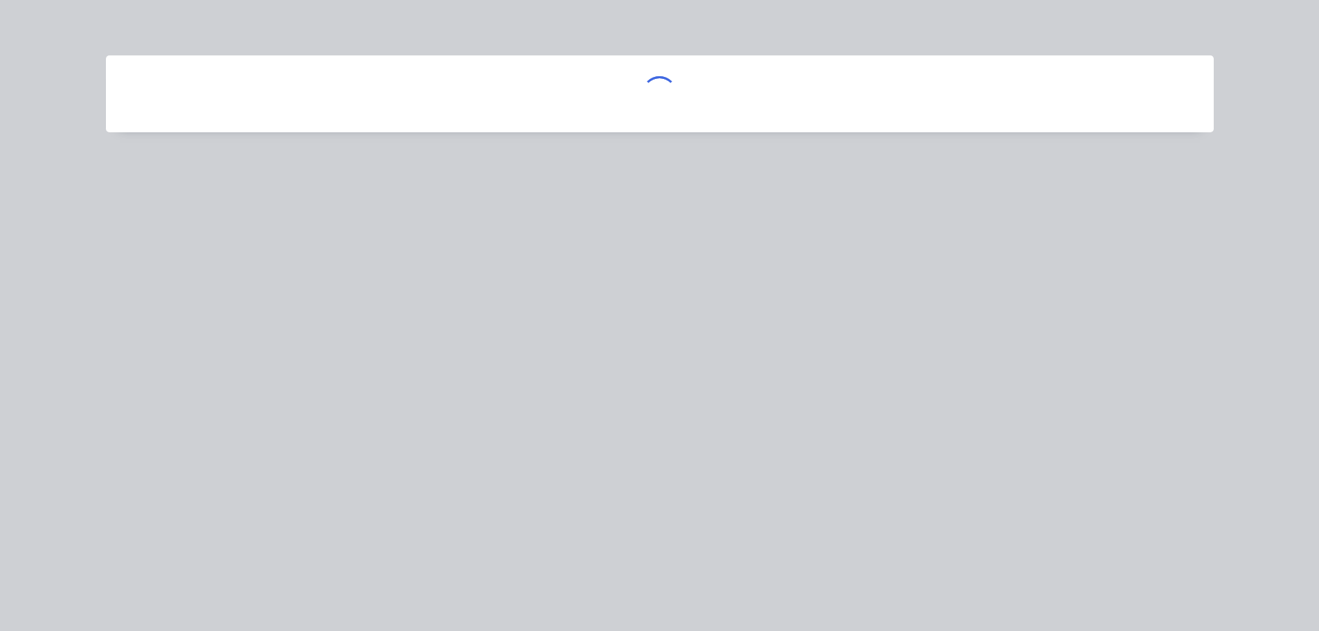
scroll to position [0, 0]
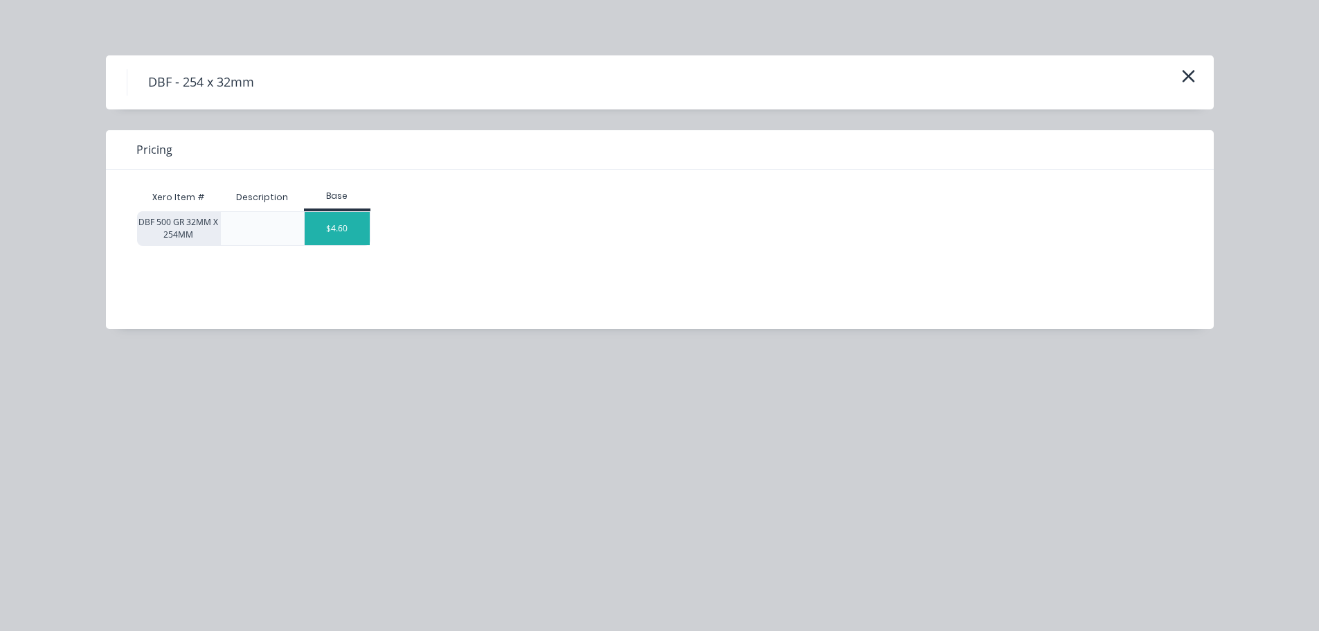
click at [345, 227] on div "$4.60" at bounding box center [337, 228] width 65 height 33
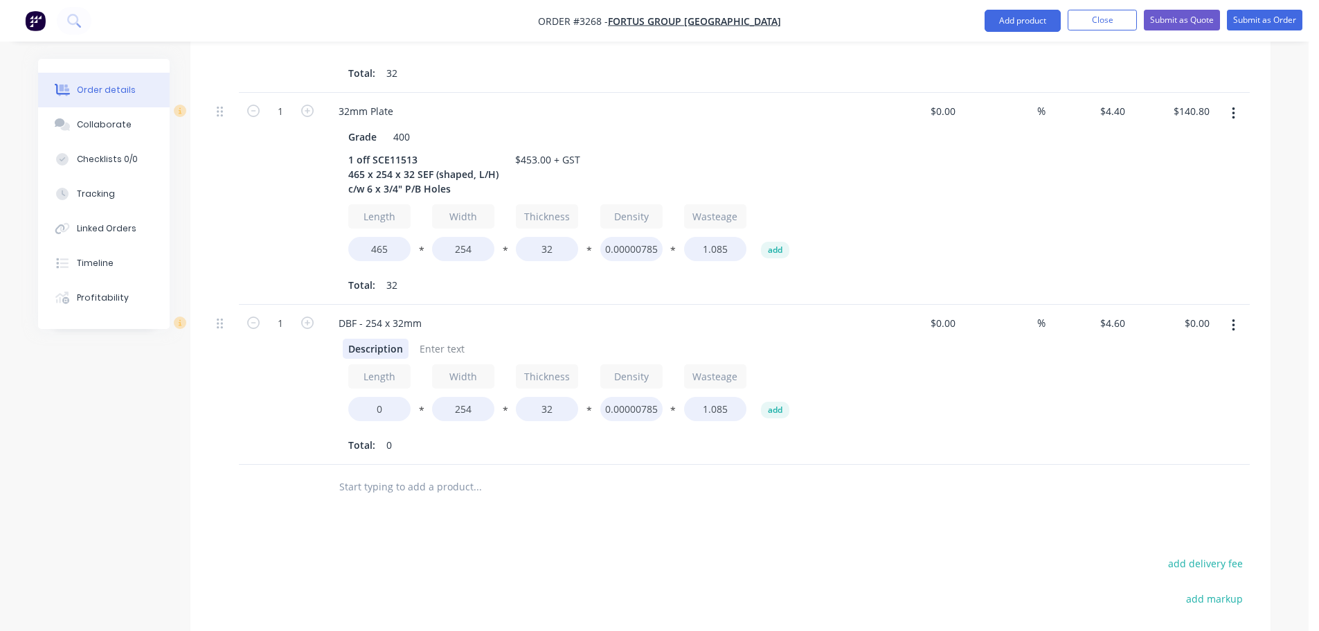
click at [361, 338] on div "Description" at bounding box center [376, 348] width 66 height 20
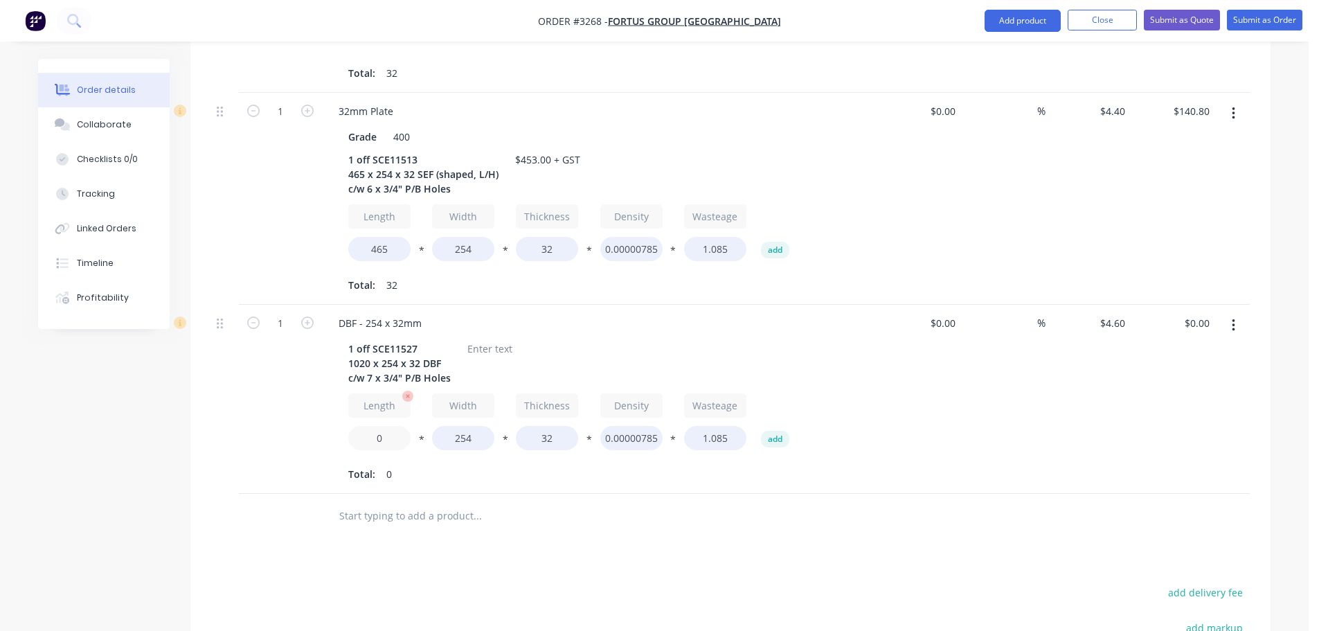
click at [374, 426] on input "0" at bounding box center [379, 438] width 62 height 24
type input "1020"
type input "$326.60"
click at [478, 338] on div at bounding box center [490, 348] width 56 height 20
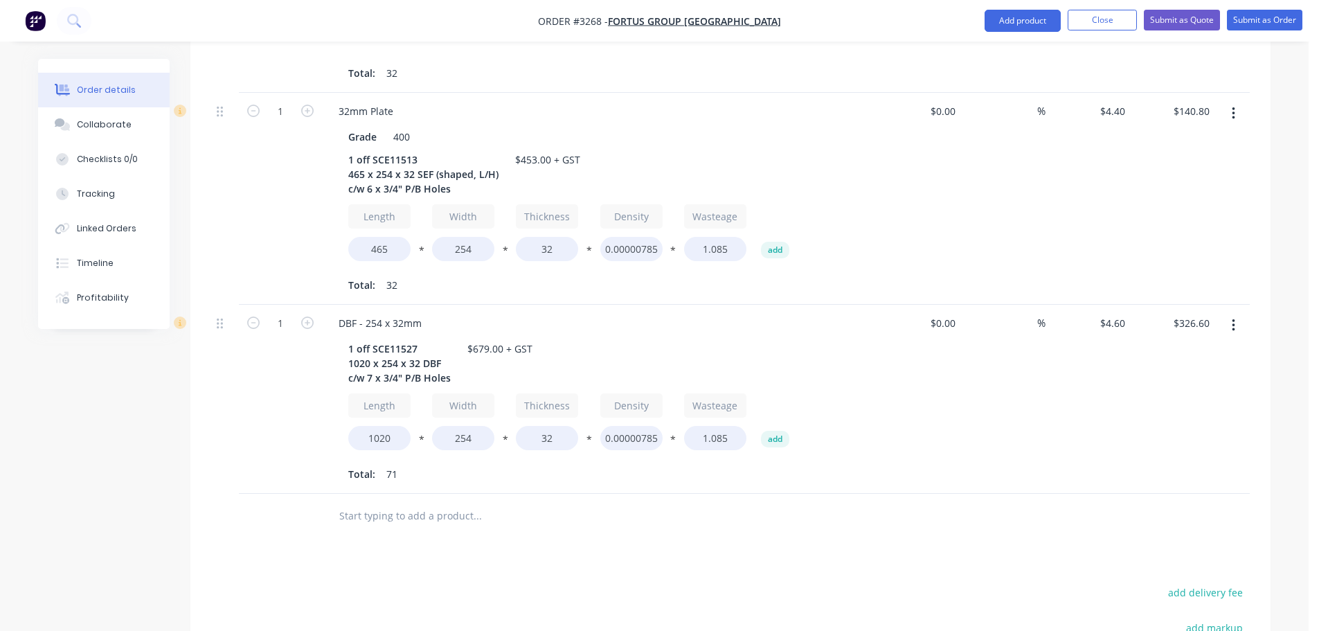
click at [590, 464] on div "Total: 71" at bounding box center [598, 474] width 501 height 21
drag, startPoint x: 353, startPoint y: 311, endPoint x: 344, endPoint y: 311, distance: 9.0
click at [344, 338] on div "1 off SCE11527 1020 x 254 x 32 DBF c/w 7 x 3/4" P/B Holes" at bounding box center [400, 362] width 114 height 49
click at [285, 313] on input "1" at bounding box center [280, 323] width 36 height 21
type input "2"
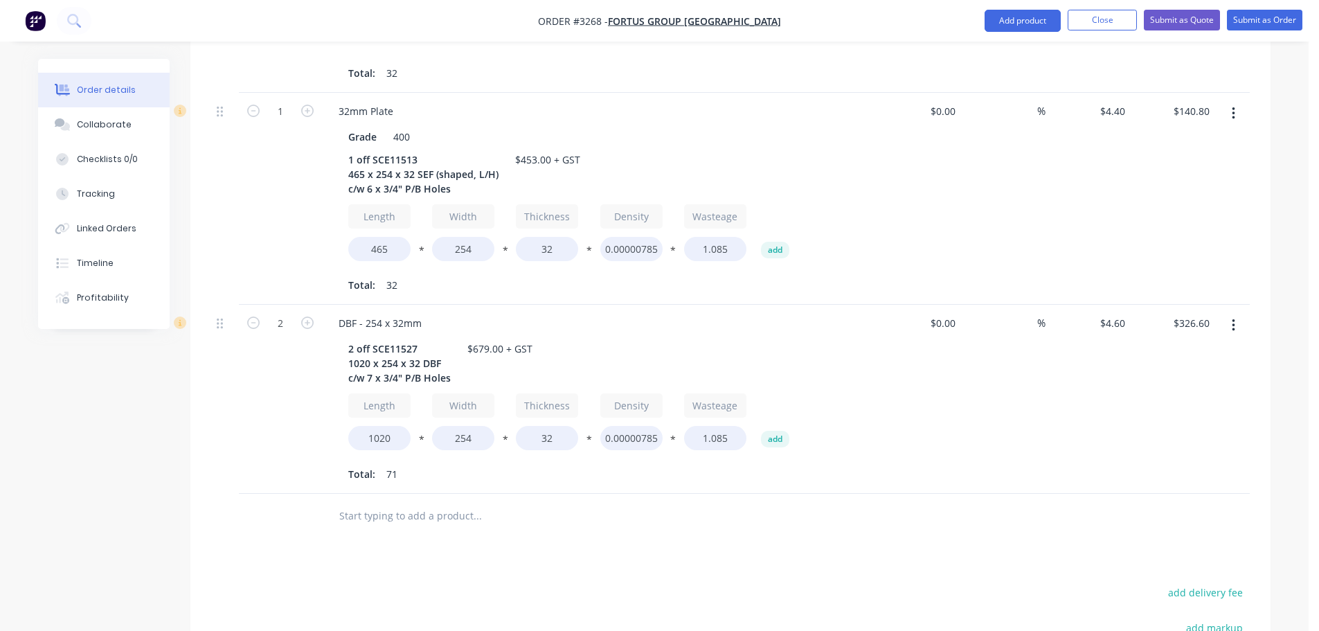
type input "$653.20"
click at [289, 260] on div "1" at bounding box center [280, 199] width 83 height 212
drag, startPoint x: 370, startPoint y: 323, endPoint x: 337, endPoint y: 324, distance: 32.5
click at [337, 336] on div "2 off SCE11527 1020 x 254 x 32 DBF c/w 7 x 3/4" P/B Holes $679.00 + GST Length …" at bounding box center [598, 410] width 543 height 149
click at [373, 338] on div "2 off SCE11527 665 x 254 x 32 DBF c/w 7 x 3/4" P/B Holes" at bounding box center [400, 362] width 114 height 49
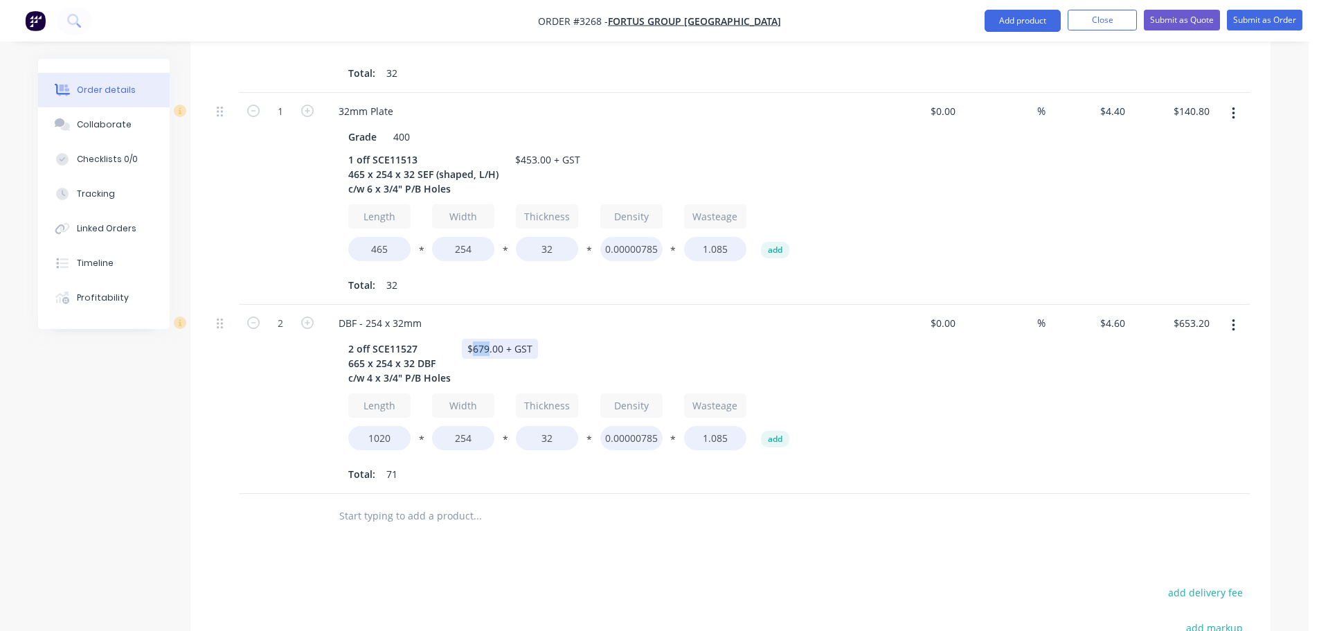
drag, startPoint x: 487, startPoint y: 308, endPoint x: 472, endPoint y: 308, distance: 15.2
click at [472, 338] on div "$679.00 + GST" at bounding box center [500, 348] width 76 height 20
click at [504, 338] on div "$425.00 + GST" at bounding box center [500, 348] width 76 height 20
click at [706, 313] on div "DBF - 254 x 32mm" at bounding box center [598, 323] width 543 height 20
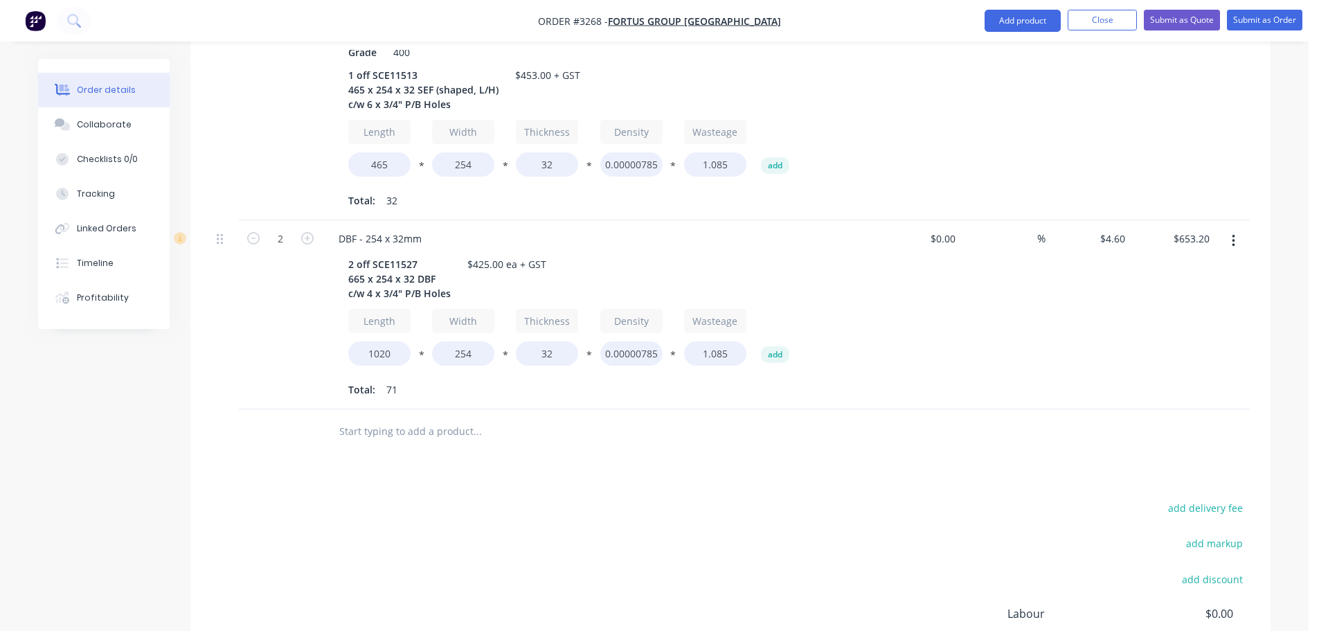
scroll to position [707, 0]
click at [1009, 24] on button "Add product" at bounding box center [1022, 21] width 76 height 22
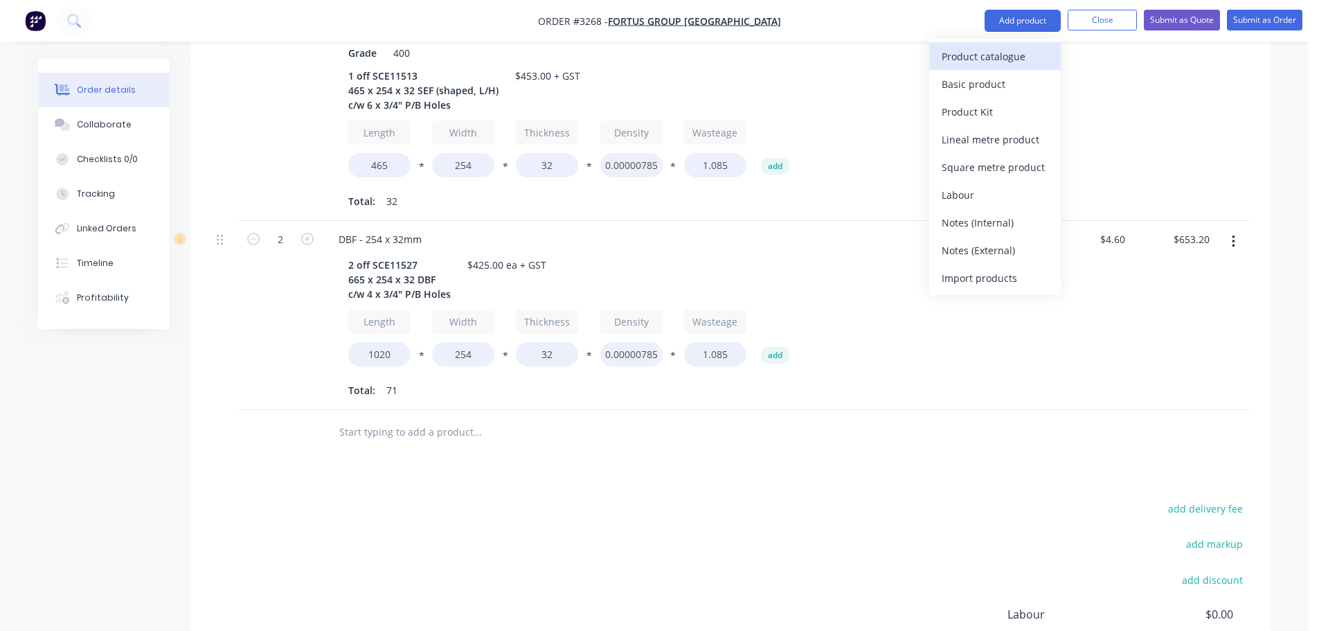
click at [984, 48] on div "Product catalogue" at bounding box center [994, 56] width 107 height 20
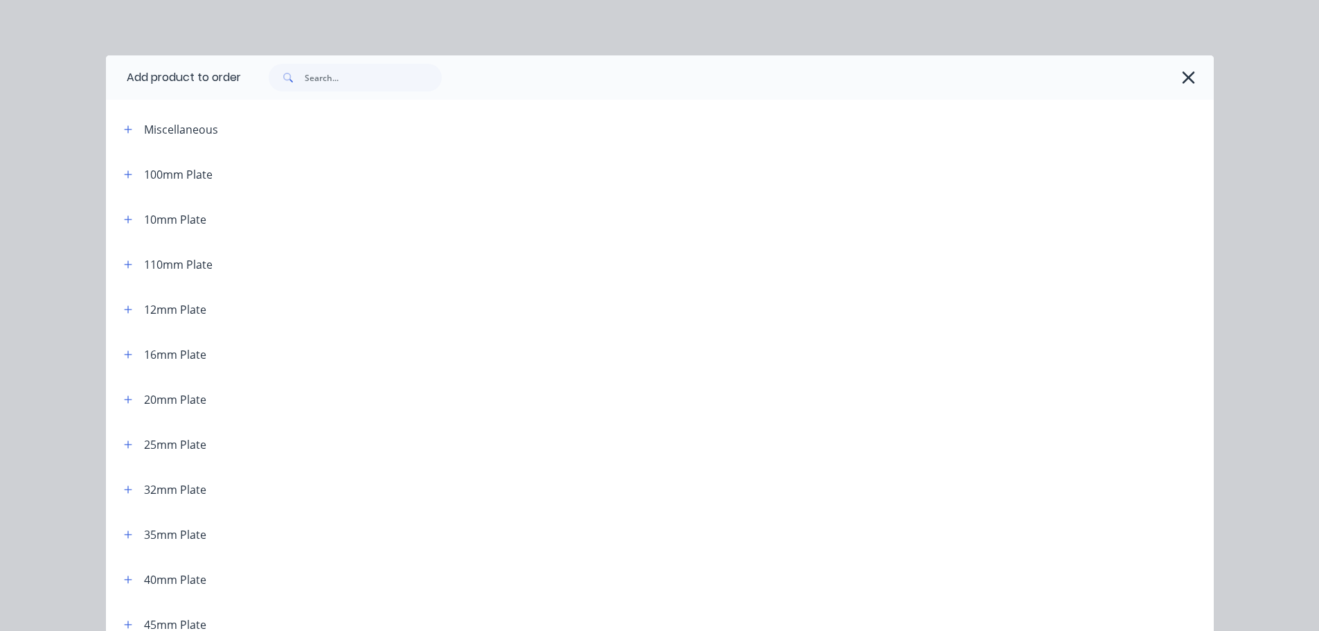
drag, startPoint x: 119, startPoint y: 487, endPoint x: 158, endPoint y: 490, distance: 38.9
click at [124, 487] on icon "button" at bounding box center [128, 490] width 8 height 10
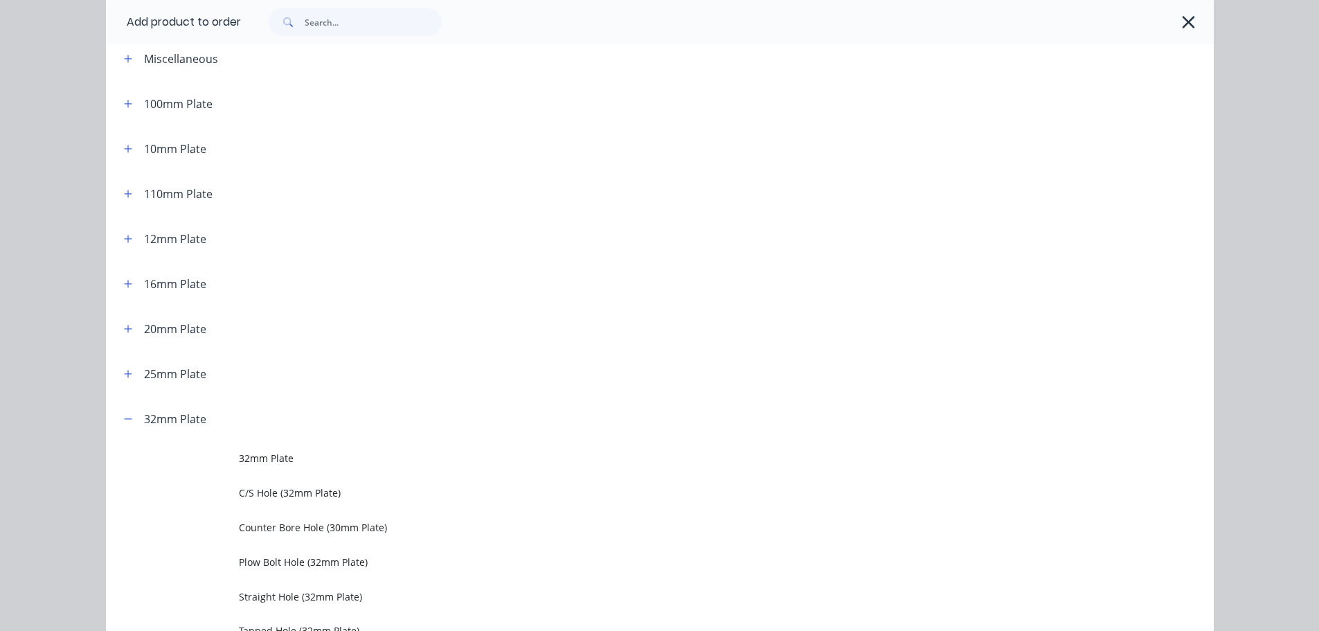
scroll to position [138, 0]
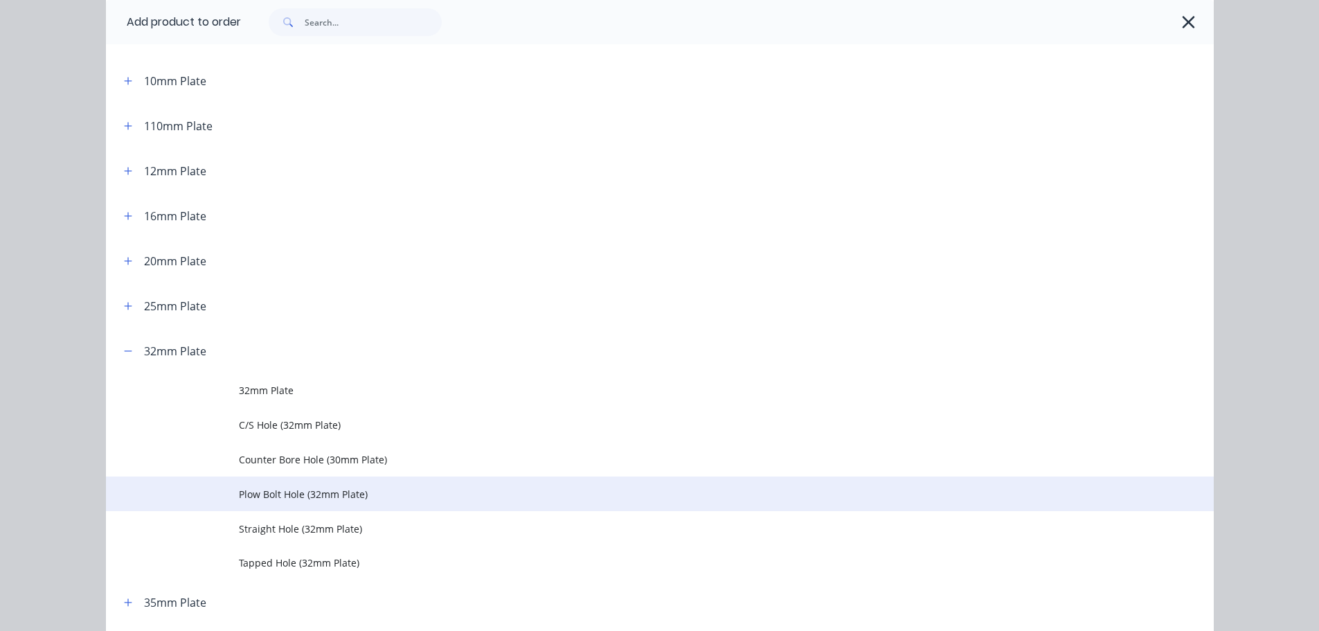
click at [259, 484] on td "Plow Bolt Hole (32mm Plate)" at bounding box center [726, 493] width 975 height 35
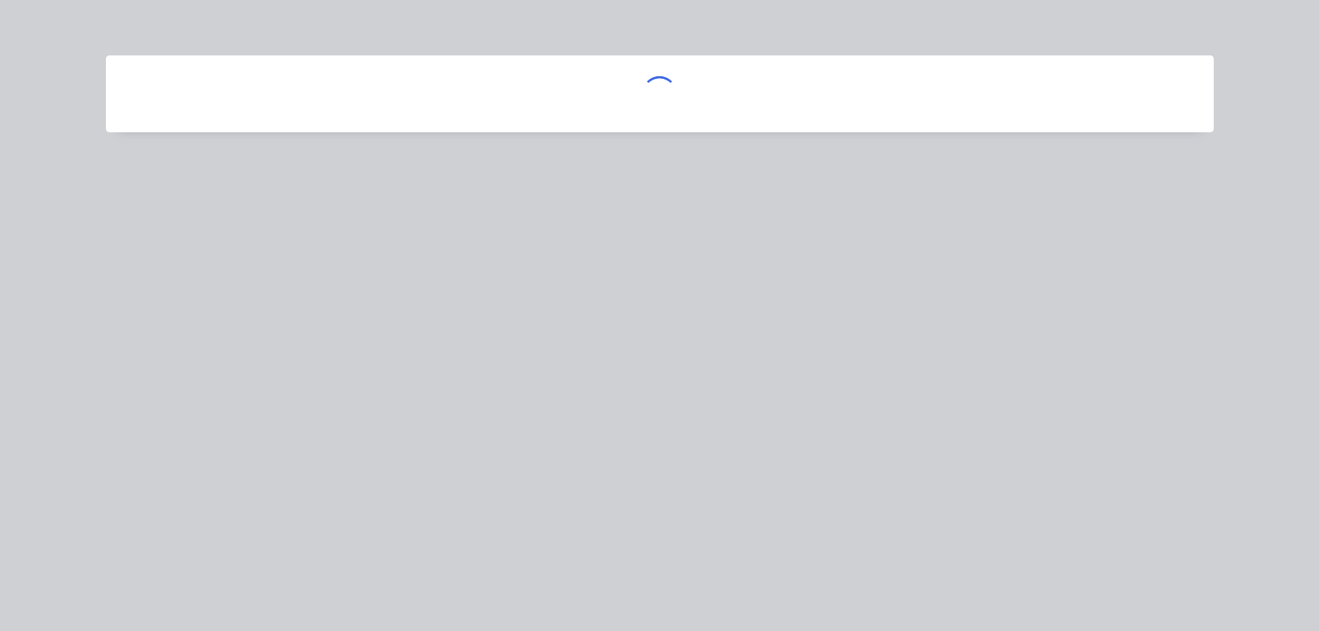
scroll to position [0, 0]
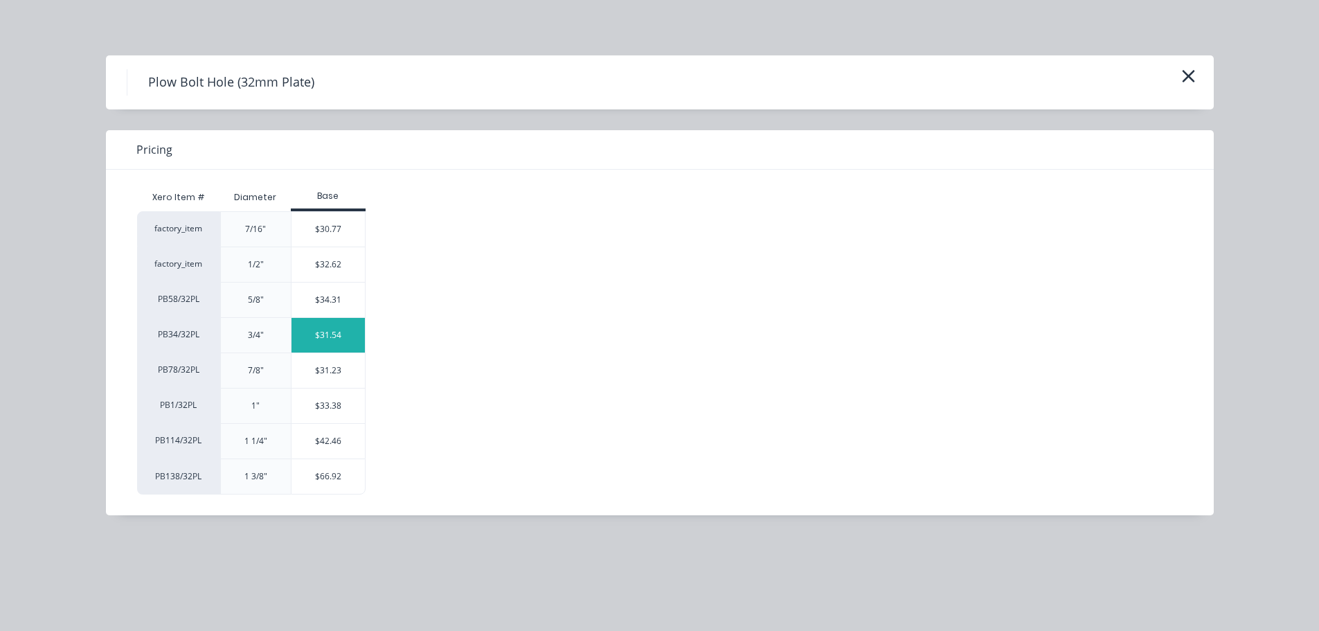
click at [337, 340] on div "$31.54" at bounding box center [328, 335] width 74 height 35
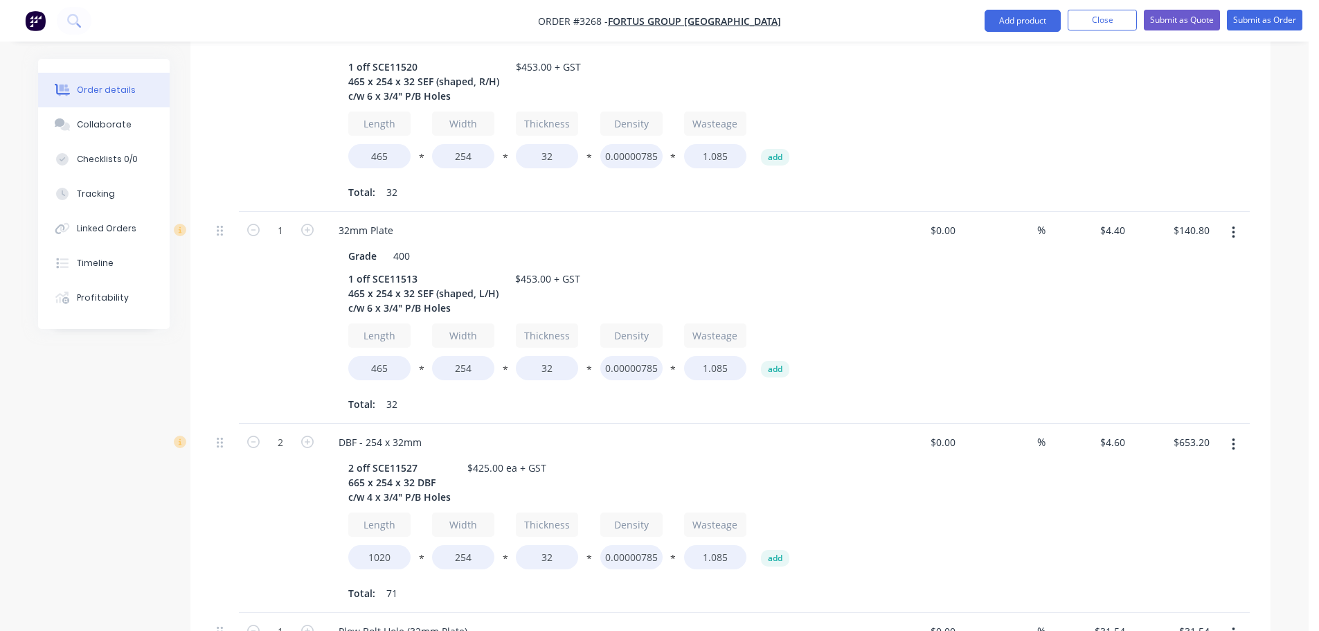
scroll to position [568, 0]
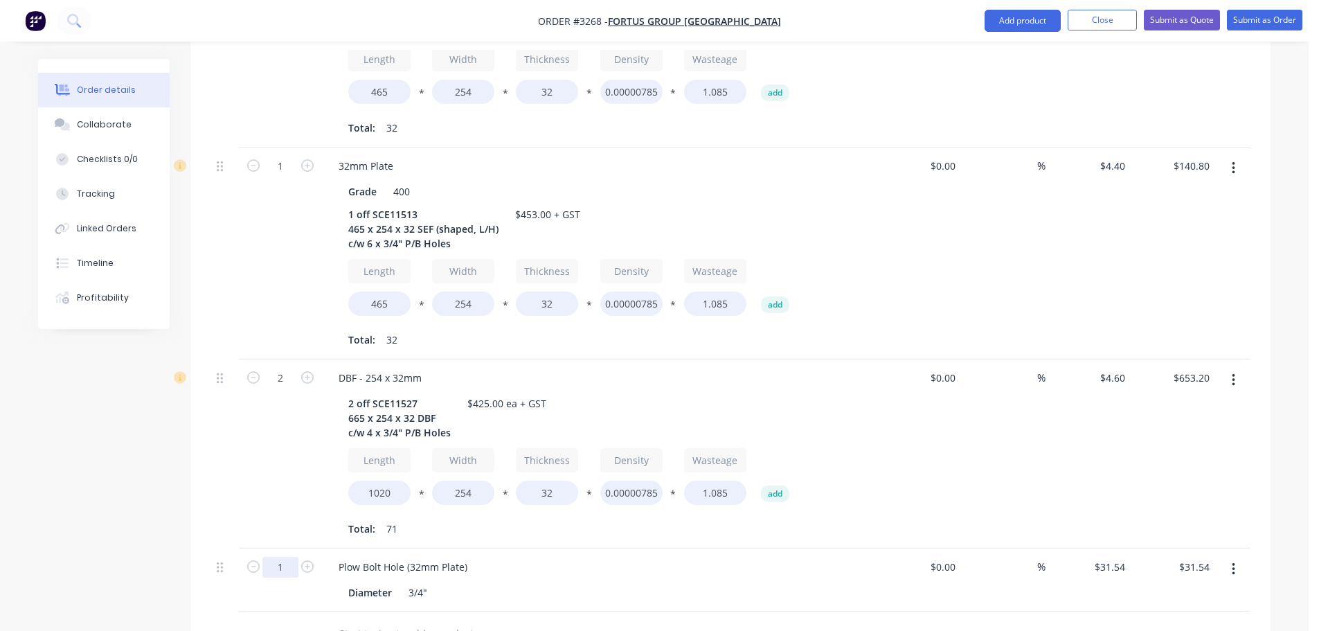
click at [278, 556] on input "1" at bounding box center [280, 566] width 36 height 21
type input "20"
type input "$630.80"
click at [276, 471] on div "2" at bounding box center [280, 453] width 83 height 189
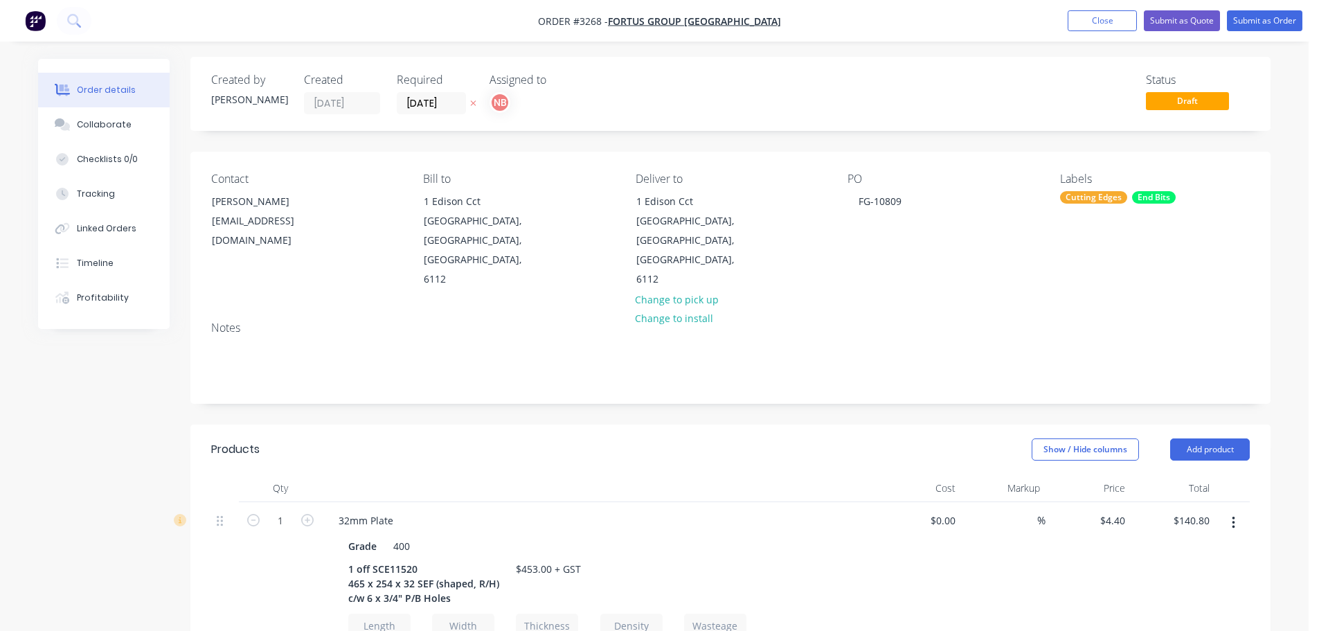
scroll to position [0, 0]
click at [1192, 440] on button "Add product" at bounding box center [1210, 451] width 80 height 22
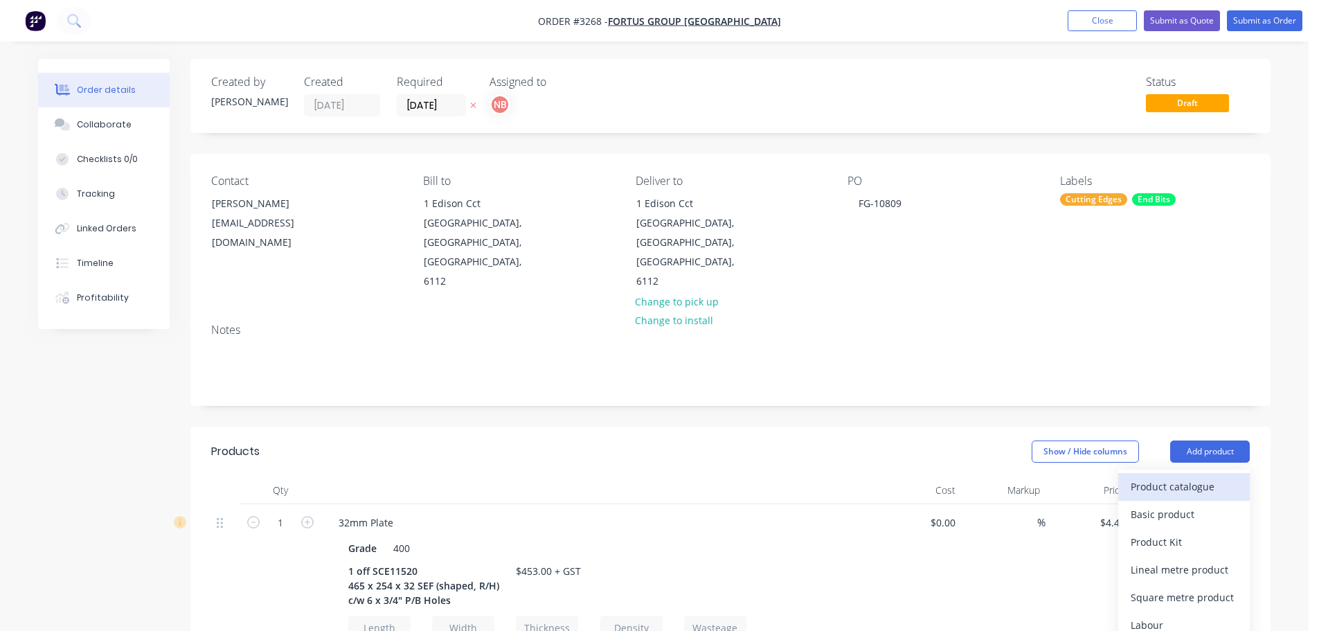
click at [1154, 476] on div "Product catalogue" at bounding box center [1183, 486] width 107 height 20
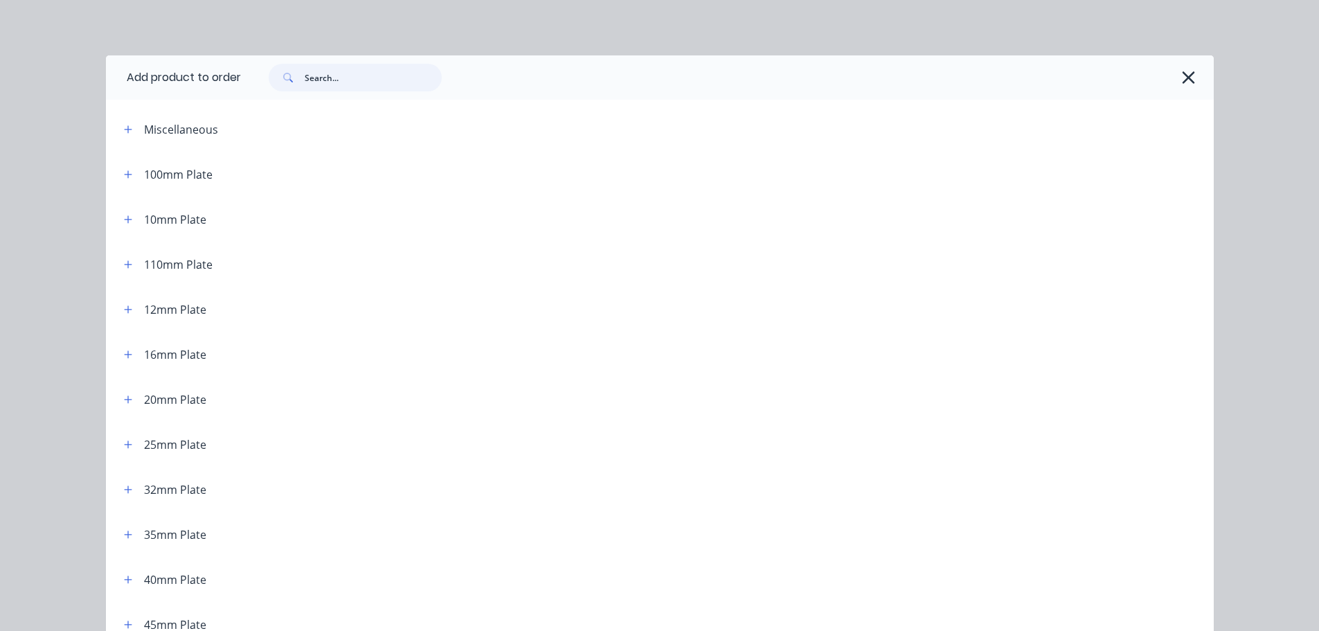
click at [374, 74] on input "text" at bounding box center [373, 78] width 137 height 28
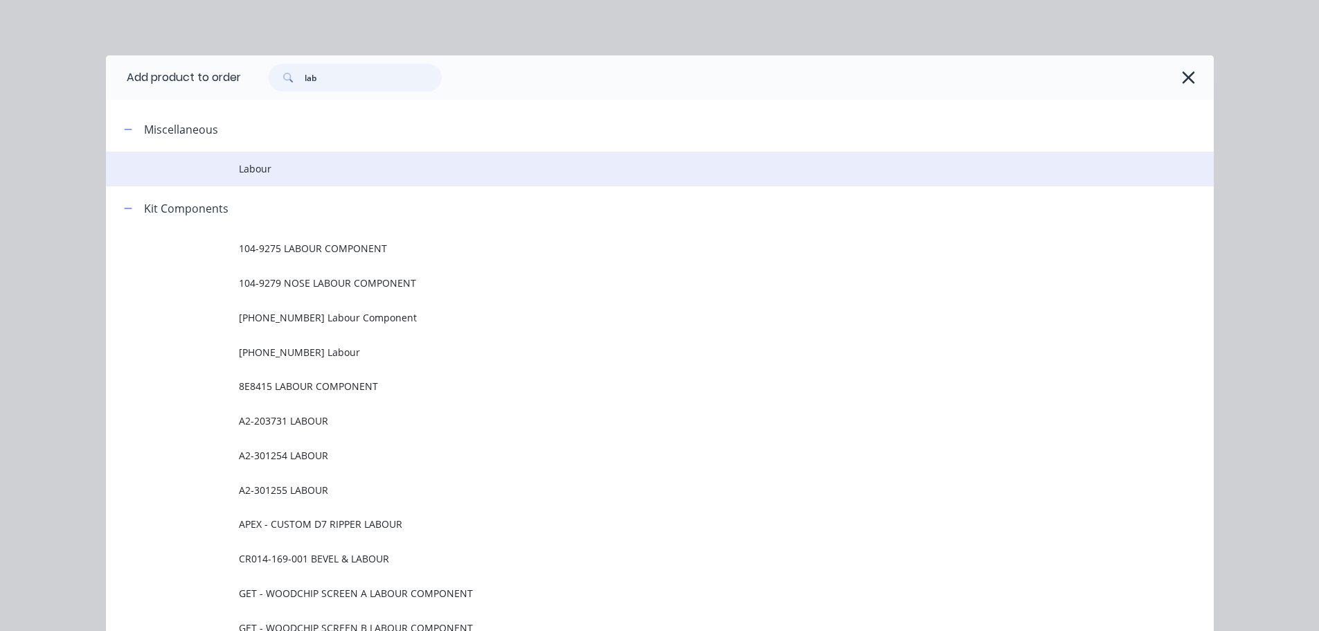
type input "lab"
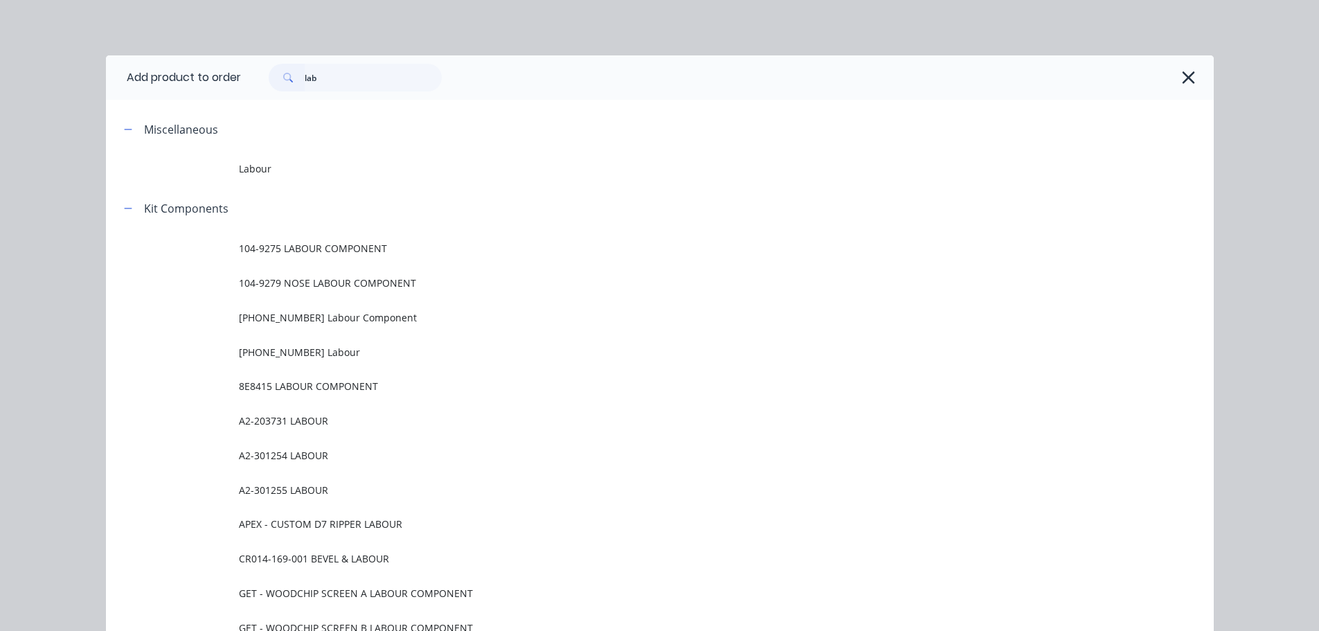
click at [276, 168] on span "Labour" at bounding box center [628, 168] width 779 height 15
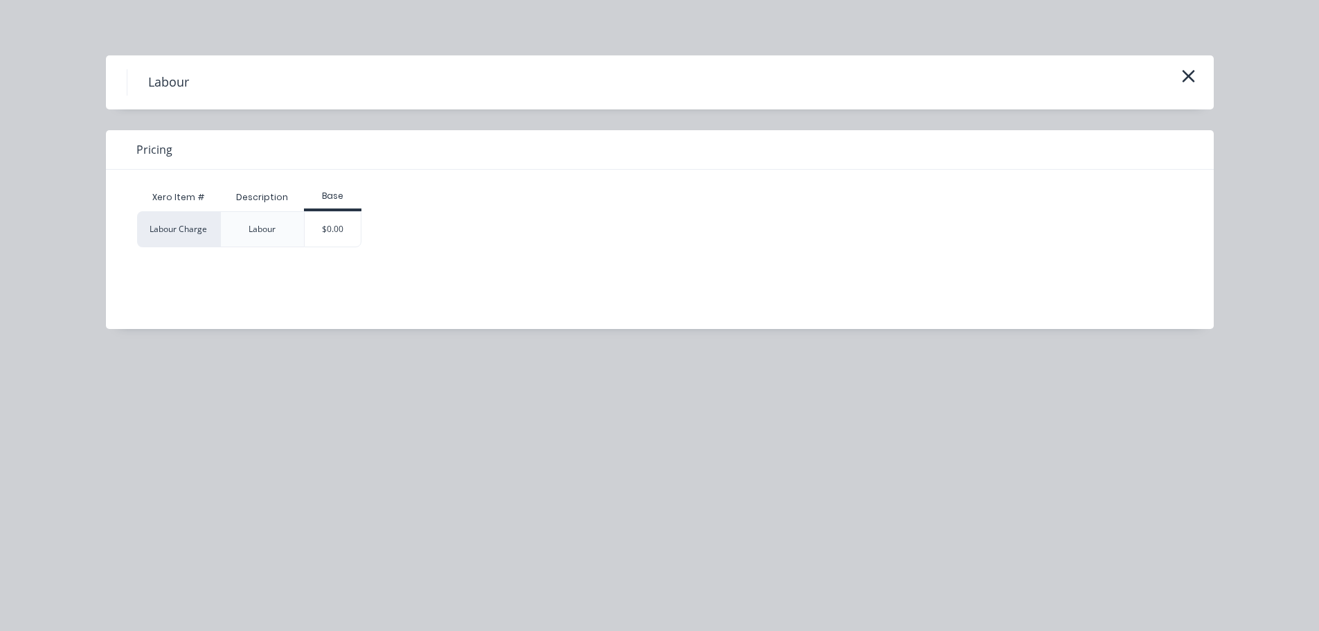
click at [318, 229] on div "$0.00" at bounding box center [333, 229] width 56 height 35
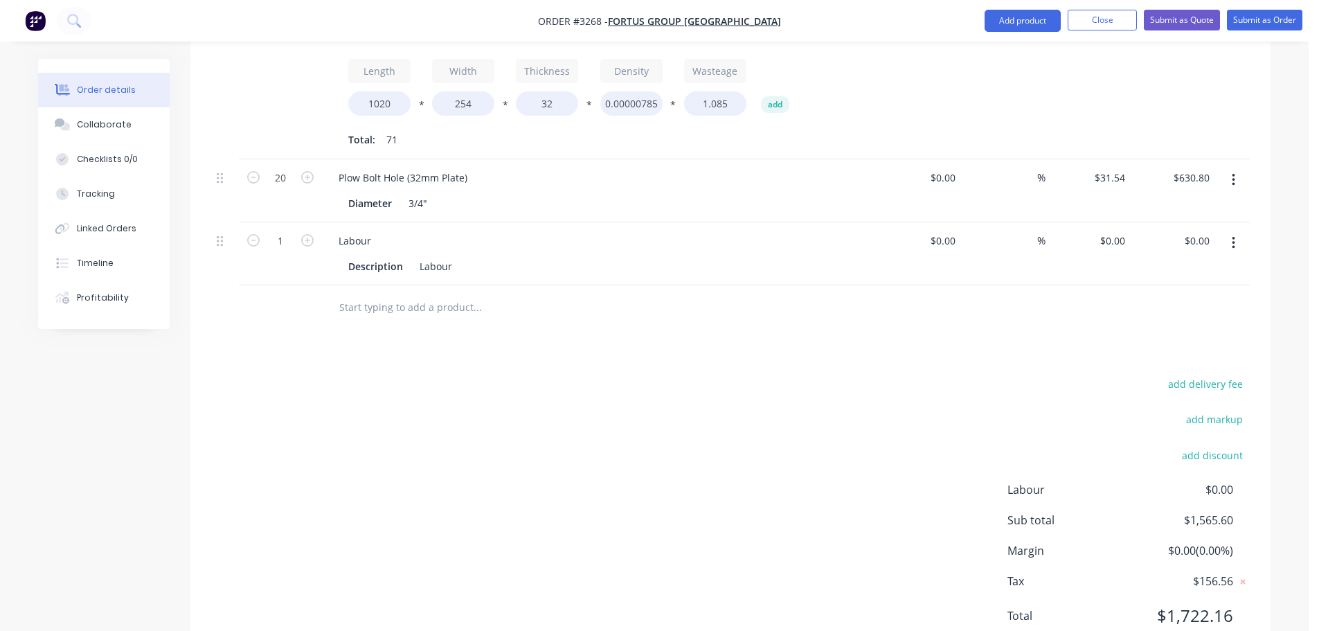
scroll to position [971, 0]
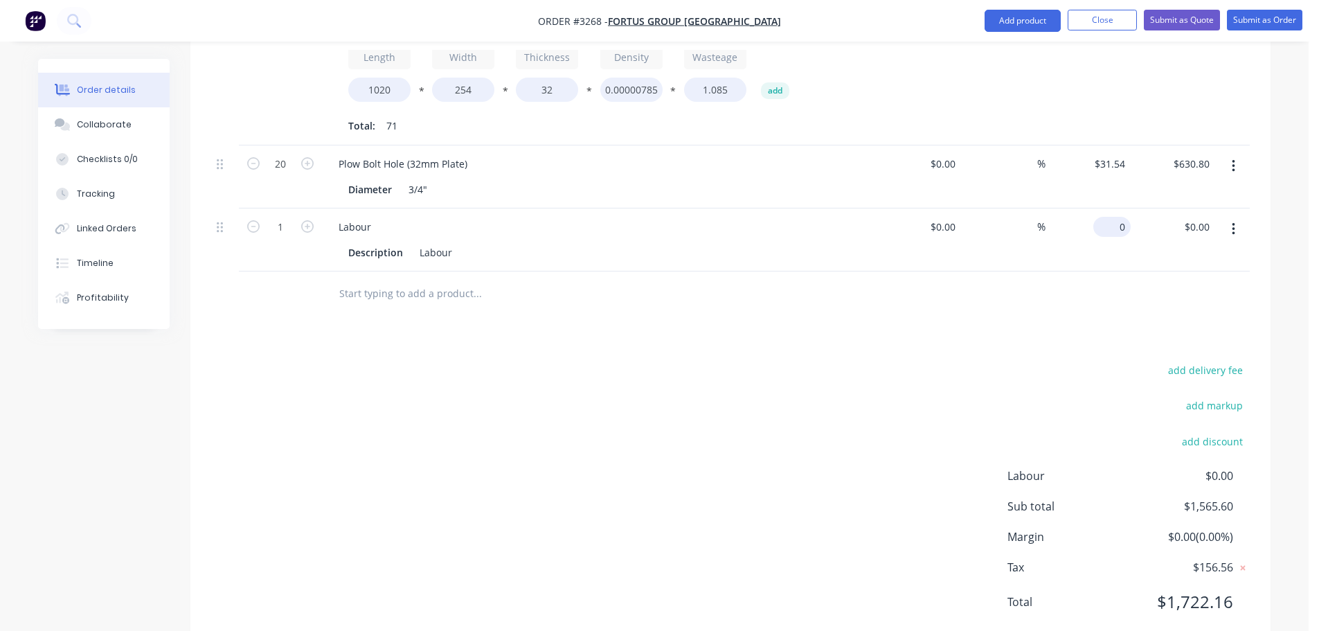
click at [1110, 217] on div "0 $0.00" at bounding box center [1111, 227] width 37 height 20
type input "$869.40"
click at [930, 325] on div "Products Show / Hide columns Add product Qty Cost Markup Price Total 1 32mm Pla…" at bounding box center [730, 51] width 1080 height 1193
drag, startPoint x: 907, startPoint y: 318, endPoint x: 900, endPoint y: 311, distance: 9.8
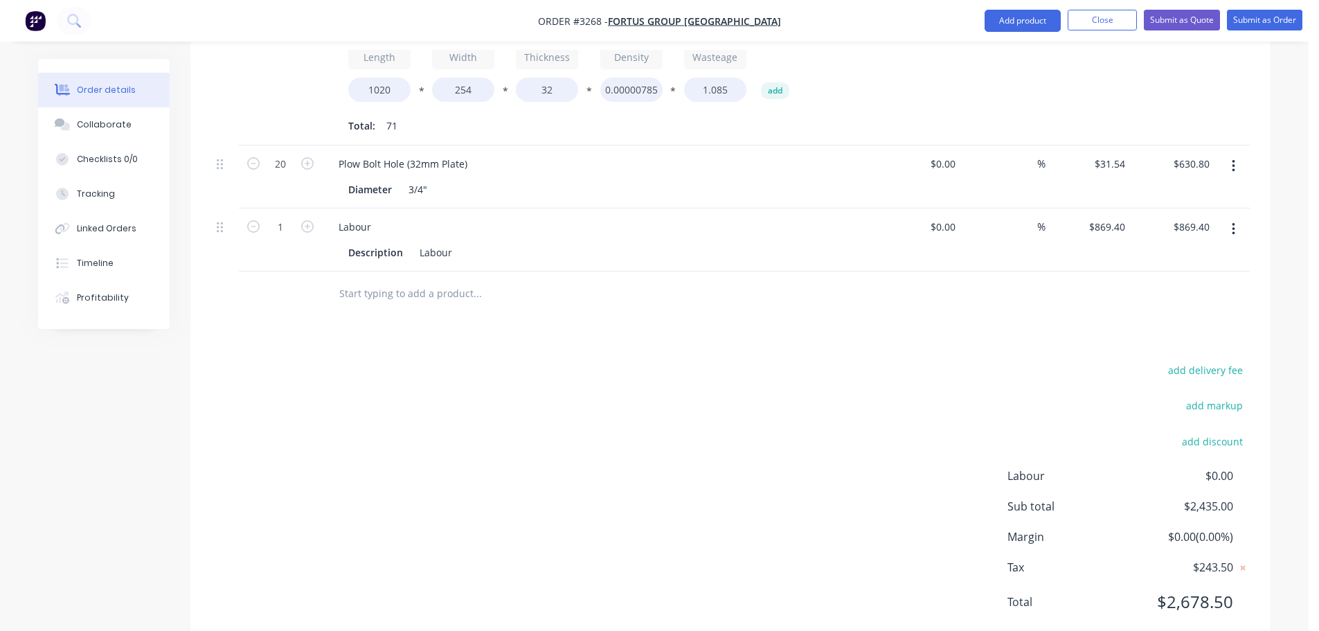
click at [900, 311] on div "Products Show / Hide columns Add product Qty Cost Markup Price Total 1 32mm Pla…" at bounding box center [730, 51] width 1080 height 1193
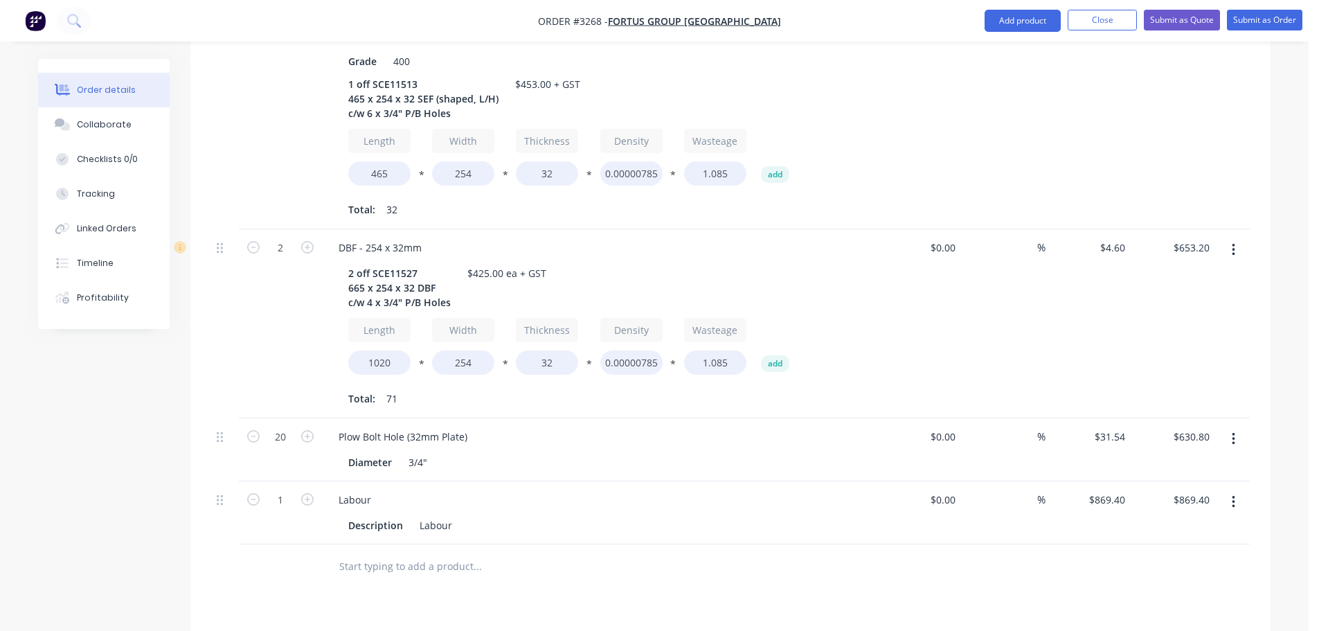
scroll to position [761, 0]
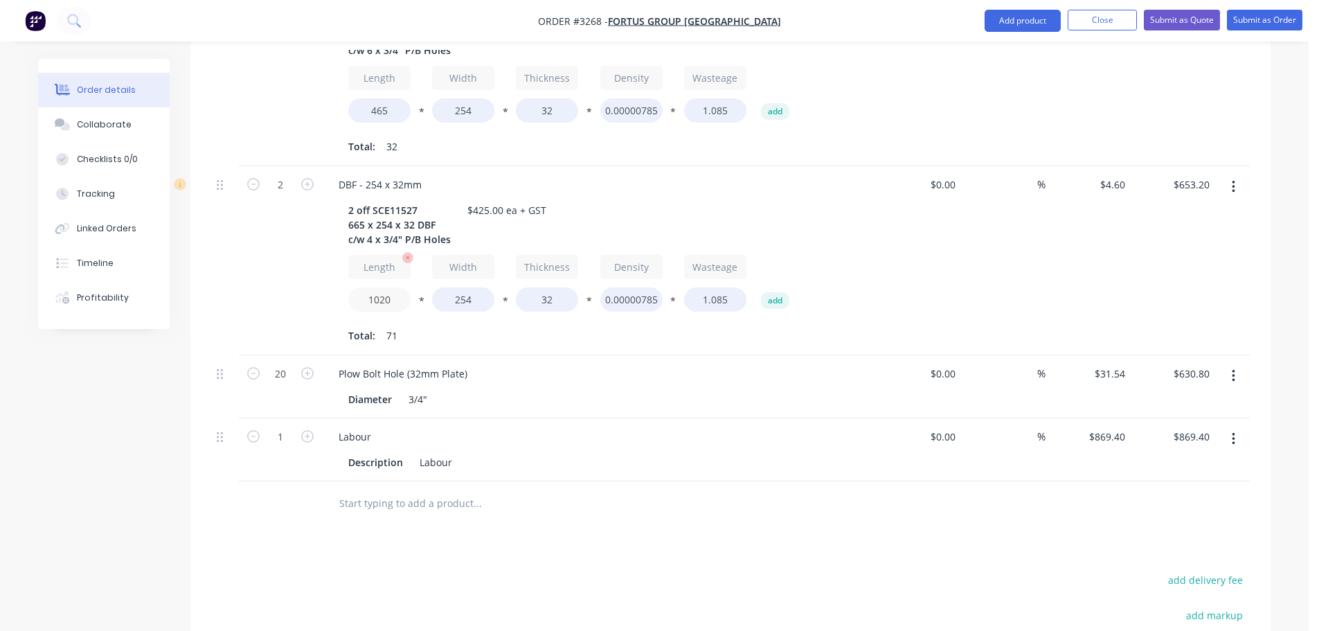
click at [372, 287] on input "1020" at bounding box center [379, 299] width 62 height 24
type input "665"
type input "$423.20"
click at [296, 231] on div "2" at bounding box center [280, 260] width 83 height 189
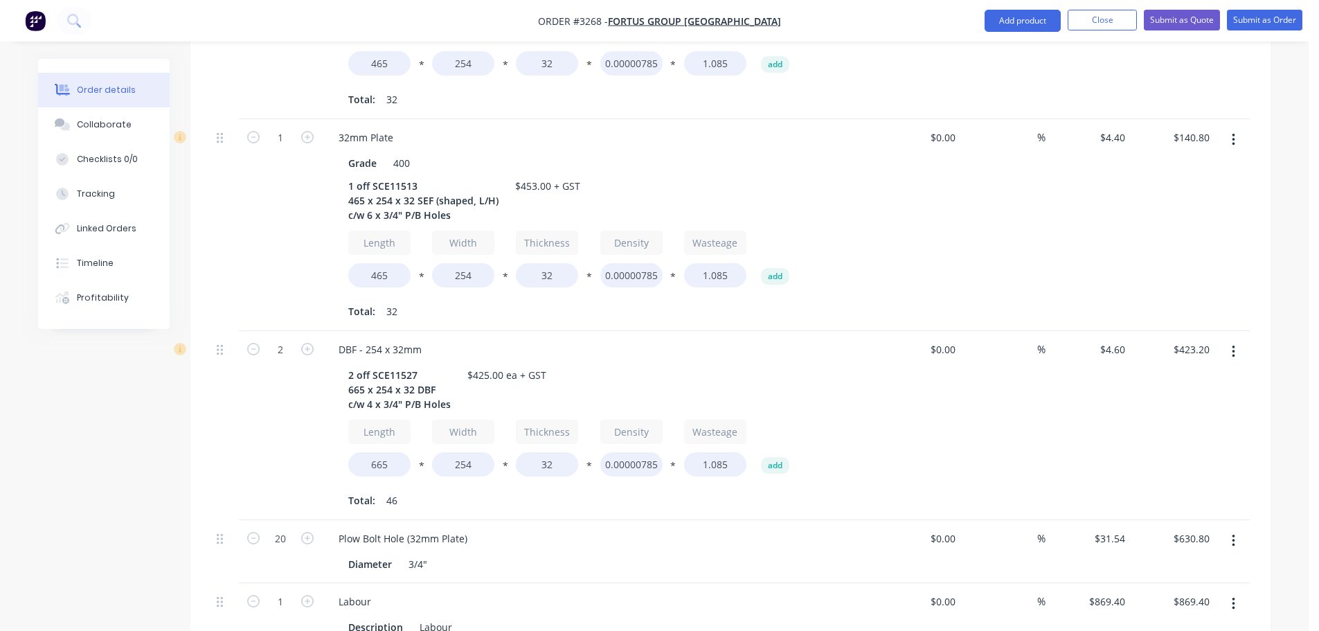
scroll to position [554, 0]
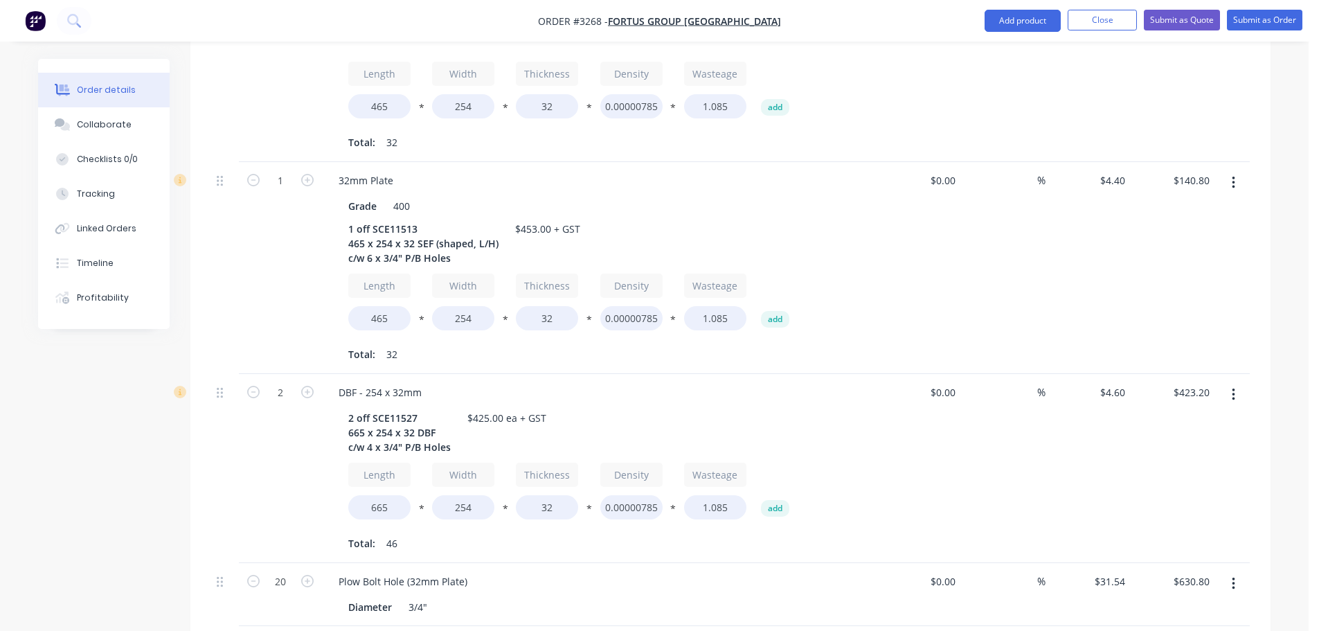
click at [1233, 388] on icon "button" at bounding box center [1232, 394] width 3 height 12
click at [1183, 449] on div "Duplicate" at bounding box center [1183, 459] width 107 height 20
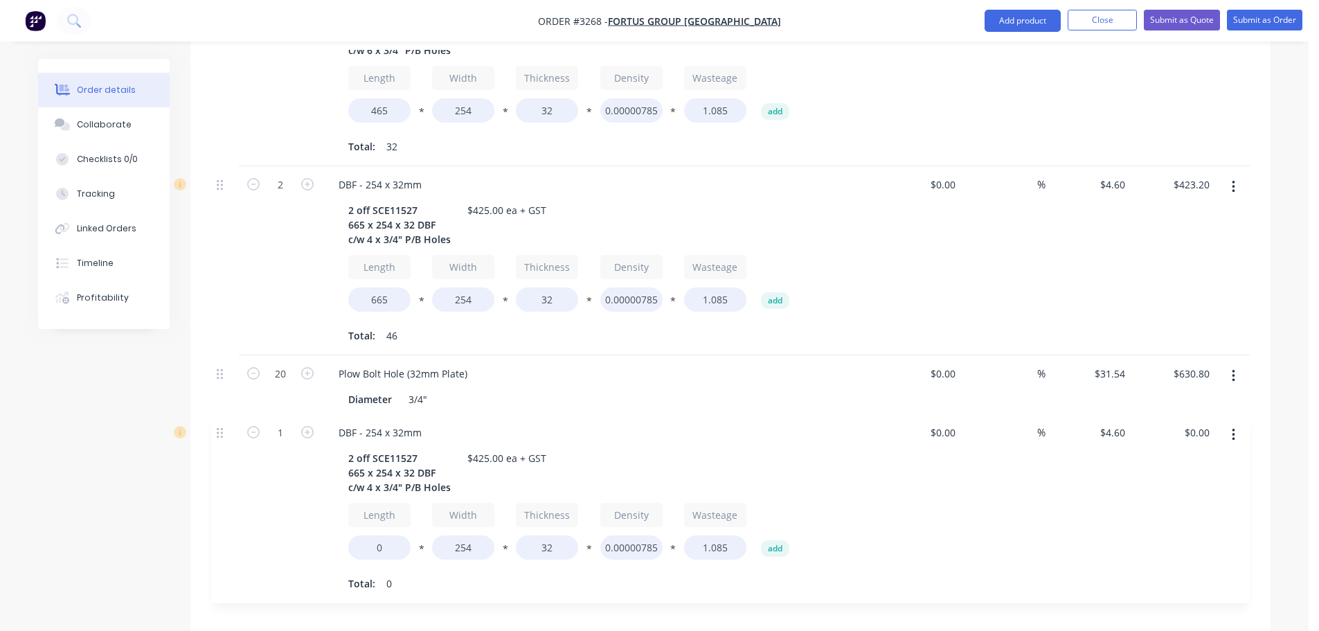
scroll to position [775, 0]
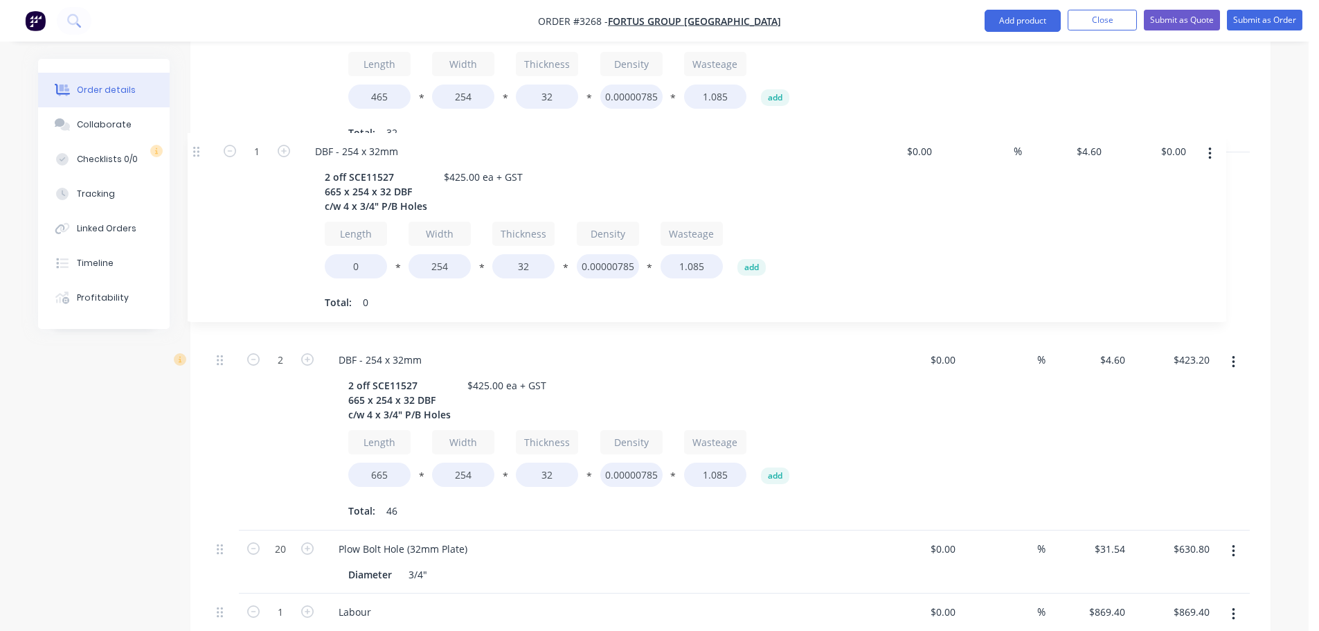
drag, startPoint x: 217, startPoint y: 469, endPoint x: 193, endPoint y: 152, distance: 317.9
click at [193, 152] on div "Qty Cost Markup Price Total 1 32mm Plate Grade 400 1 off SCE11520 465 x 254 x 3…" at bounding box center [730, 201] width 1080 height 1000
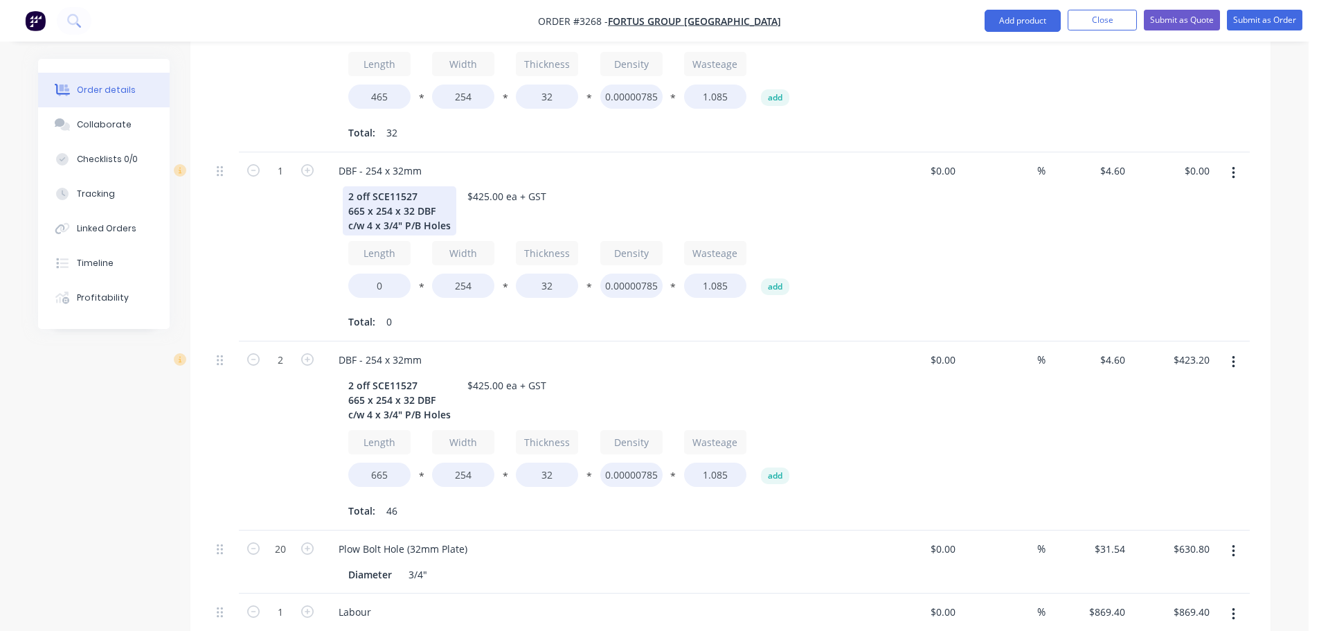
click at [423, 186] on div "2 off SCE11527 665 x 254 x 32 DBF c/w 4 x 3/4" P/B Holes" at bounding box center [400, 210] width 114 height 49
drag, startPoint x: 356, startPoint y: 159, endPoint x: 349, endPoint y: 159, distance: 7.6
click at [349, 186] on div "2 off SCE11527 665 x 254 x 32 DBF c/w 4 x 3/4" P/B Holes" at bounding box center [400, 210] width 114 height 49
drag, startPoint x: 426, startPoint y: 158, endPoint x: 408, endPoint y: 156, distance: 18.0
click at [408, 186] on div "1 off SCE11527 665 x 254 x 32 DBF c/w 4 x 3/4" P/B Holes" at bounding box center [400, 210] width 114 height 49
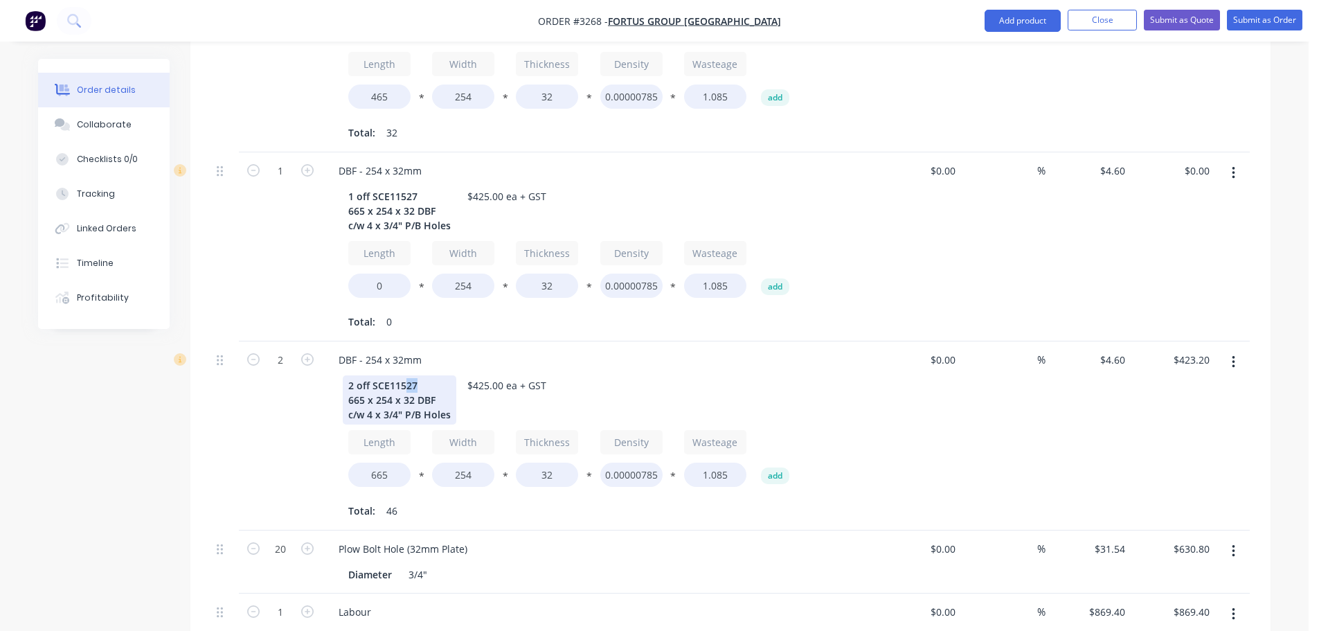
drag, startPoint x: 419, startPoint y: 347, endPoint x: 406, endPoint y: 345, distance: 13.2
click at [406, 375] on div "2 off SCE11527 665 x 254 x 32 DBF c/w 4 x 3/4" P/B Holes" at bounding box center [400, 399] width 114 height 49
click at [246, 398] on div "2" at bounding box center [280, 435] width 83 height 189
drag, startPoint x: 363, startPoint y: 169, endPoint x: 345, endPoint y: 169, distance: 18.0
click at [345, 186] on div "1 off SCE11527 665 x 254 x 32 DBF c/w 4 x 3/4" P/B Holes" at bounding box center [400, 210] width 114 height 49
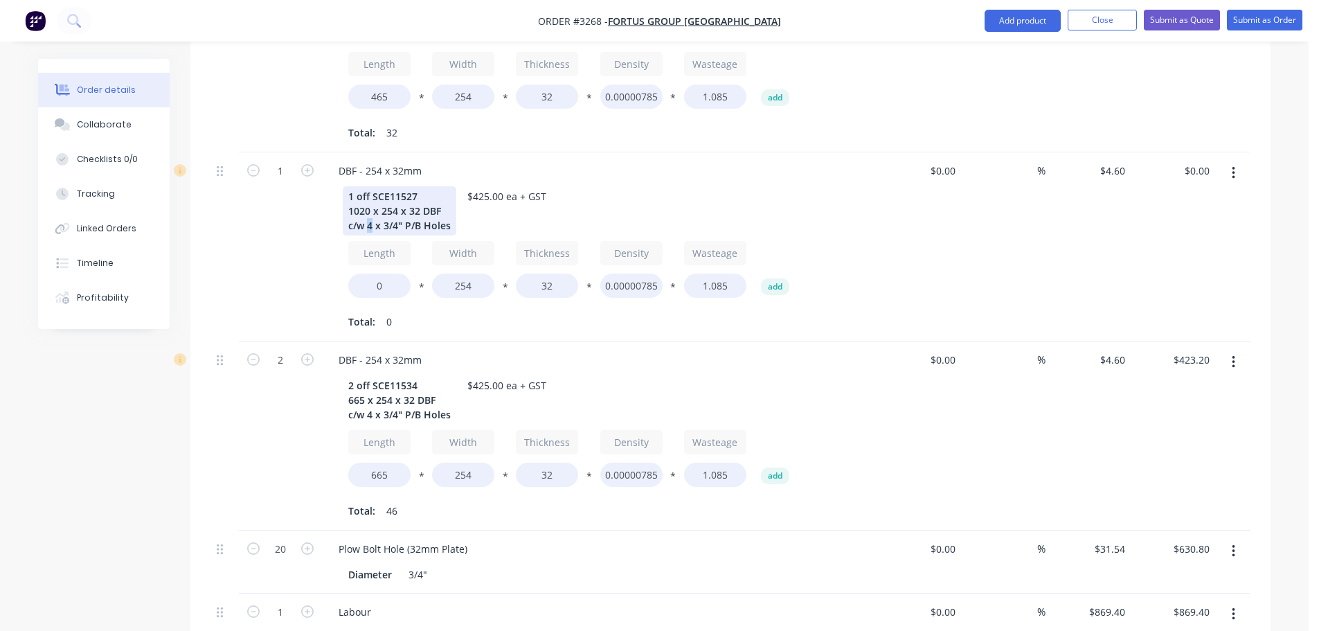
click at [369, 189] on div "1 off SCE11527 1020 x 254 x 32 DBF c/w 4 x 3/4" P/B Holes" at bounding box center [400, 210] width 114 height 49
drag, startPoint x: 487, startPoint y: 160, endPoint x: 472, endPoint y: 159, distance: 14.6
click at [472, 186] on div "$425.00 ea + GST" at bounding box center [507, 196] width 90 height 20
click at [513, 186] on div "$679.00 ea + GST" at bounding box center [507, 196] width 90 height 20
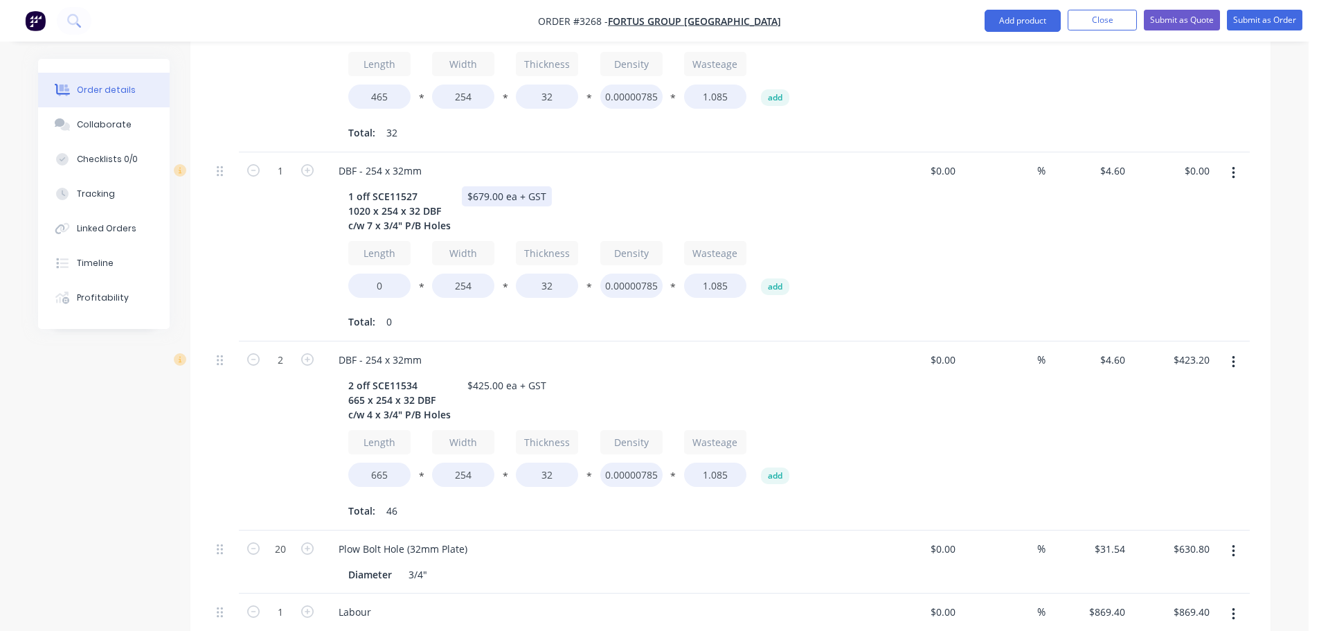
click at [508, 186] on div "$679.00 ea + GST" at bounding box center [507, 196] width 90 height 20
click at [380, 273] on input "0" at bounding box center [379, 285] width 62 height 24
type input "1020"
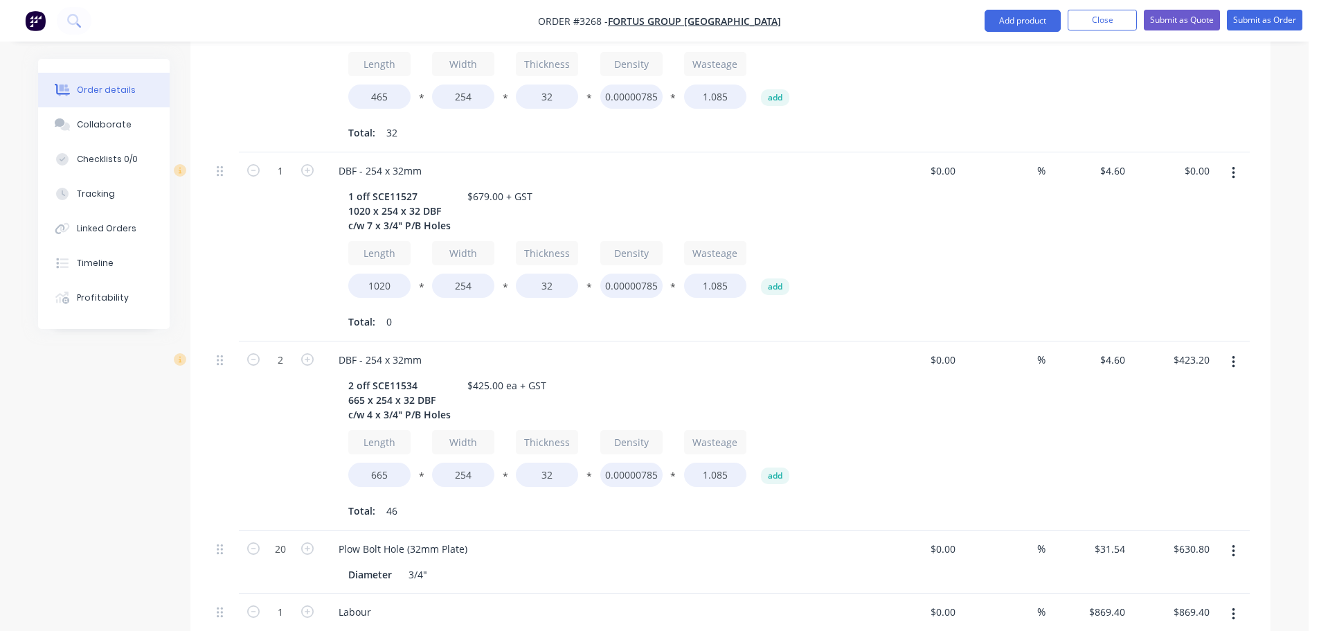
type input "$326.60"
click at [332, 238] on div "1 off SCE11527 1020 x 254 x 32 DBF c/w 7 x 3/4" P/B Holes $679.00 + GST Length …" at bounding box center [598, 257] width 543 height 149
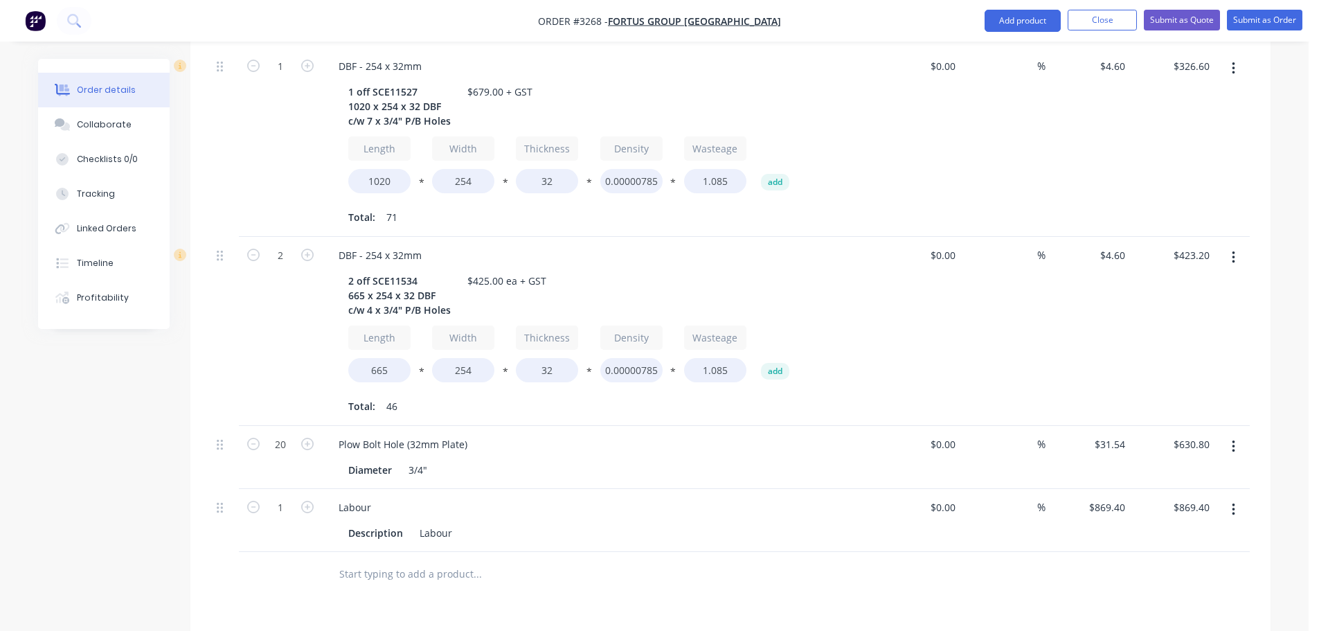
scroll to position [914, 0]
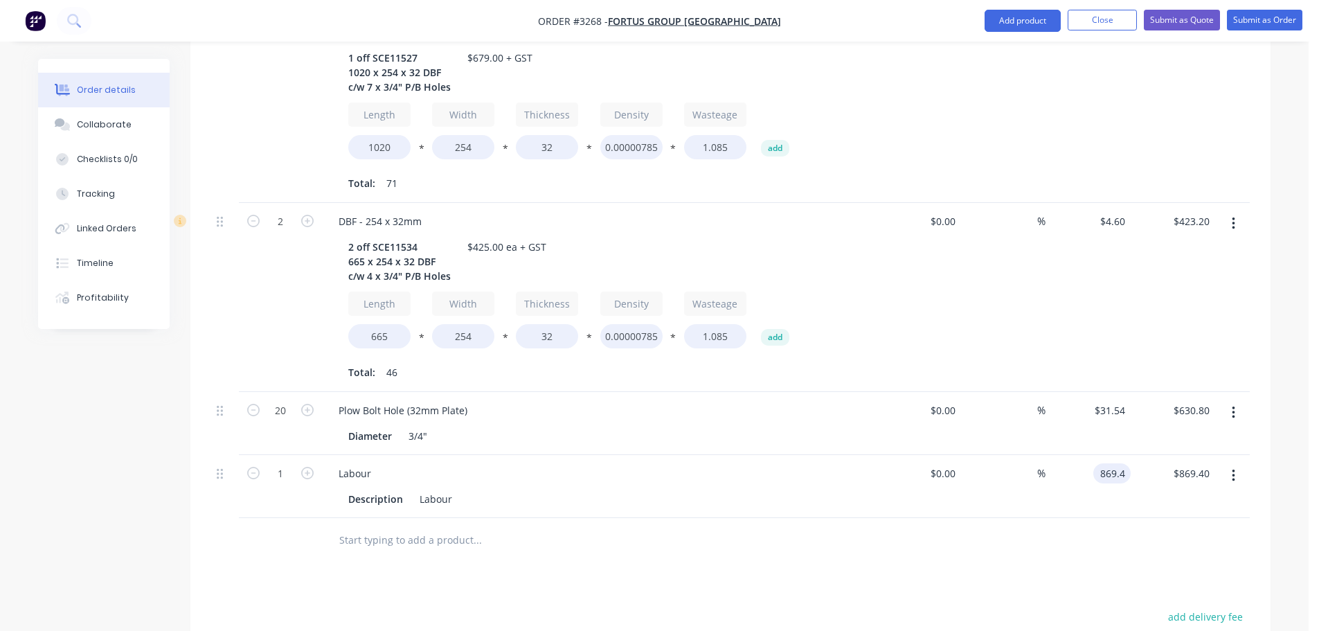
click at [1107, 463] on input "869.4" at bounding box center [1114, 473] width 32 height 20
type input "$0.00"
click at [980, 518] on div at bounding box center [730, 540] width 1038 height 45
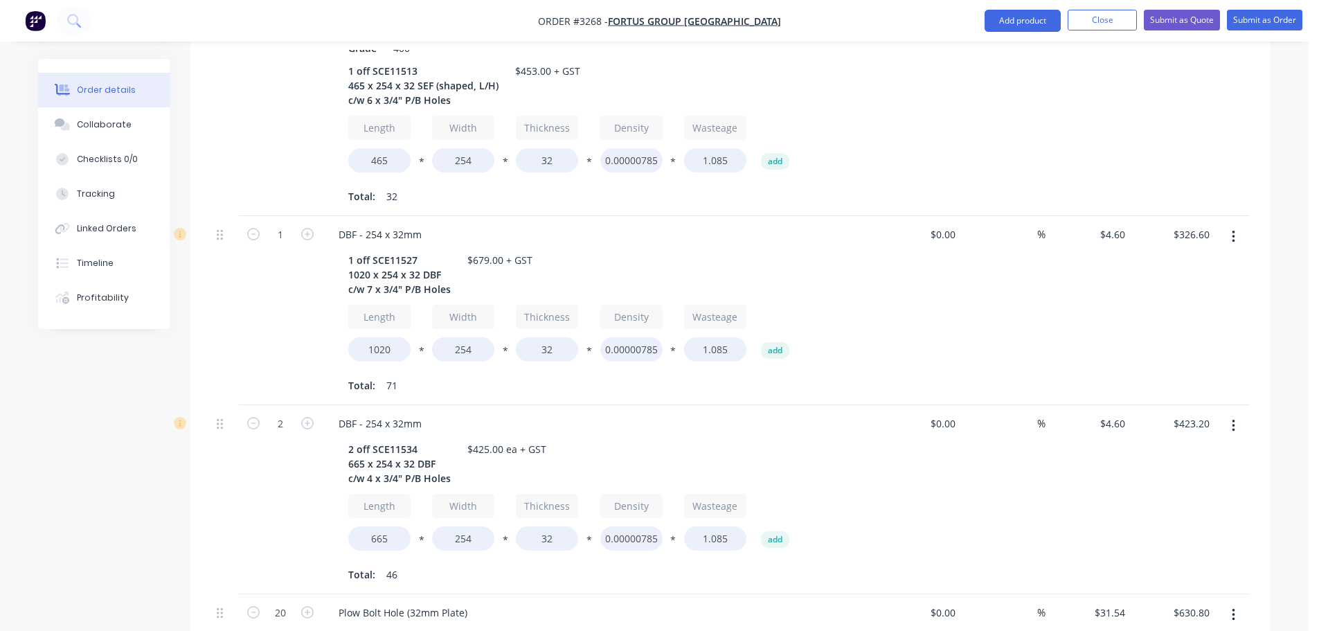
scroll to position [844, 0]
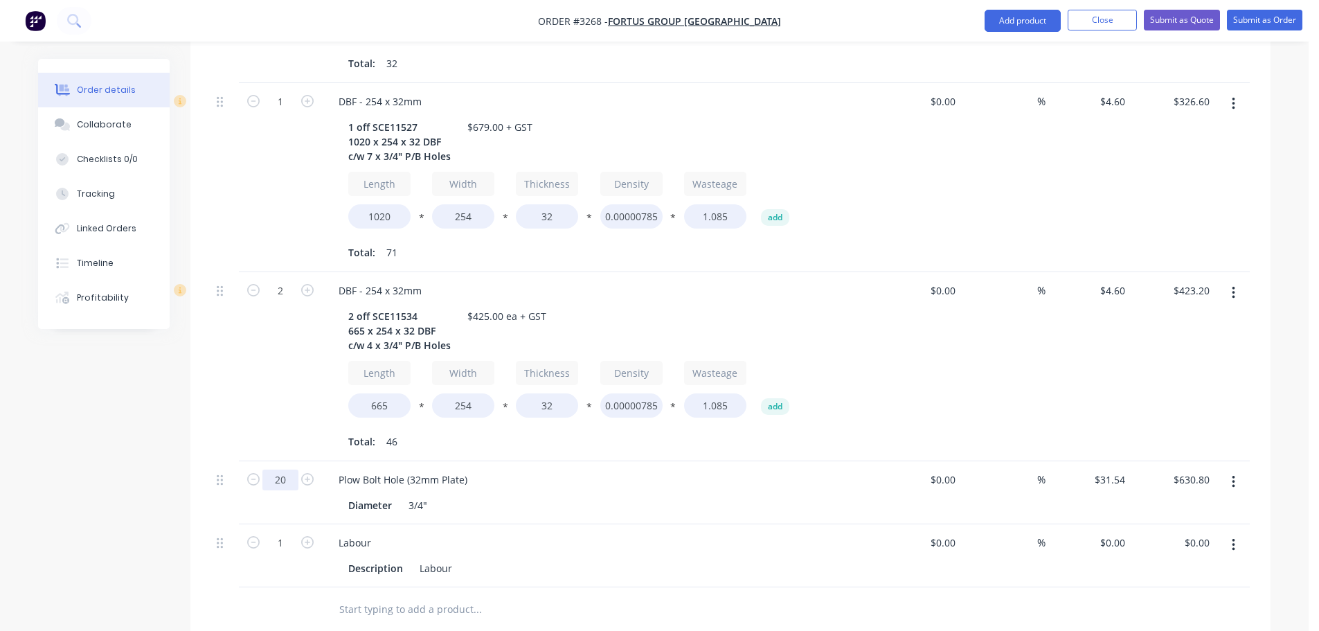
click at [289, 469] on input "20" at bounding box center [280, 479] width 36 height 21
type input "27"
type input "$851.58"
click at [264, 388] on div "2" at bounding box center [280, 366] width 83 height 189
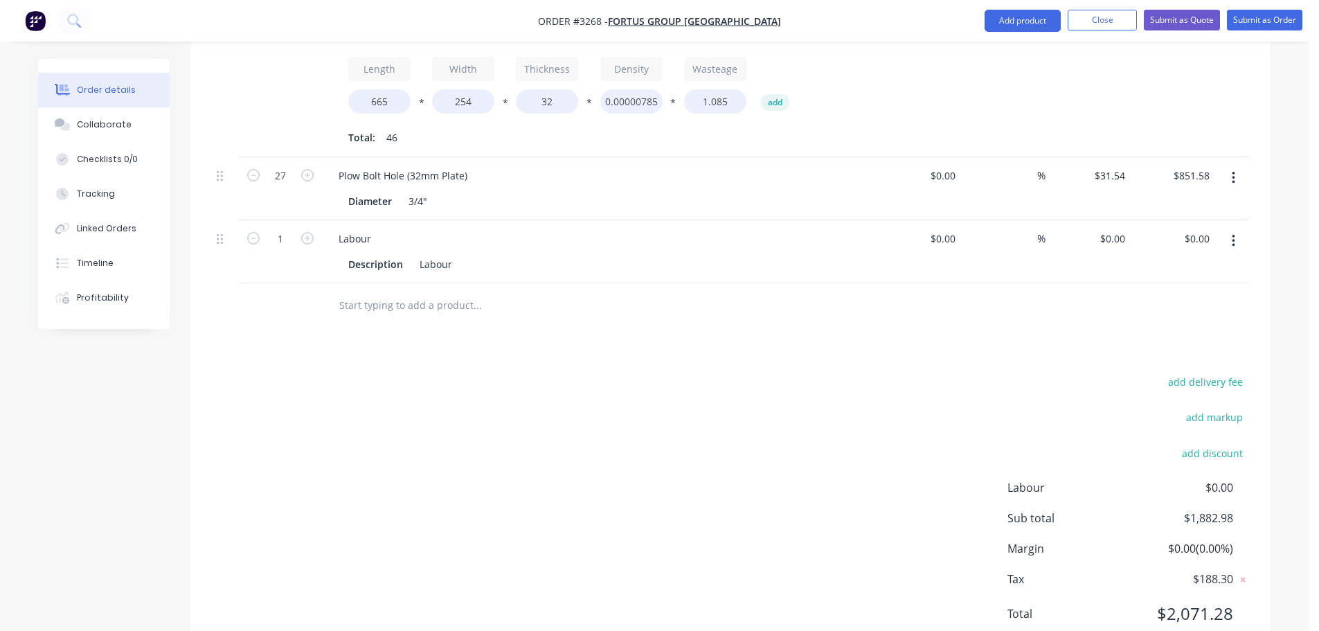
scroll to position [1160, 0]
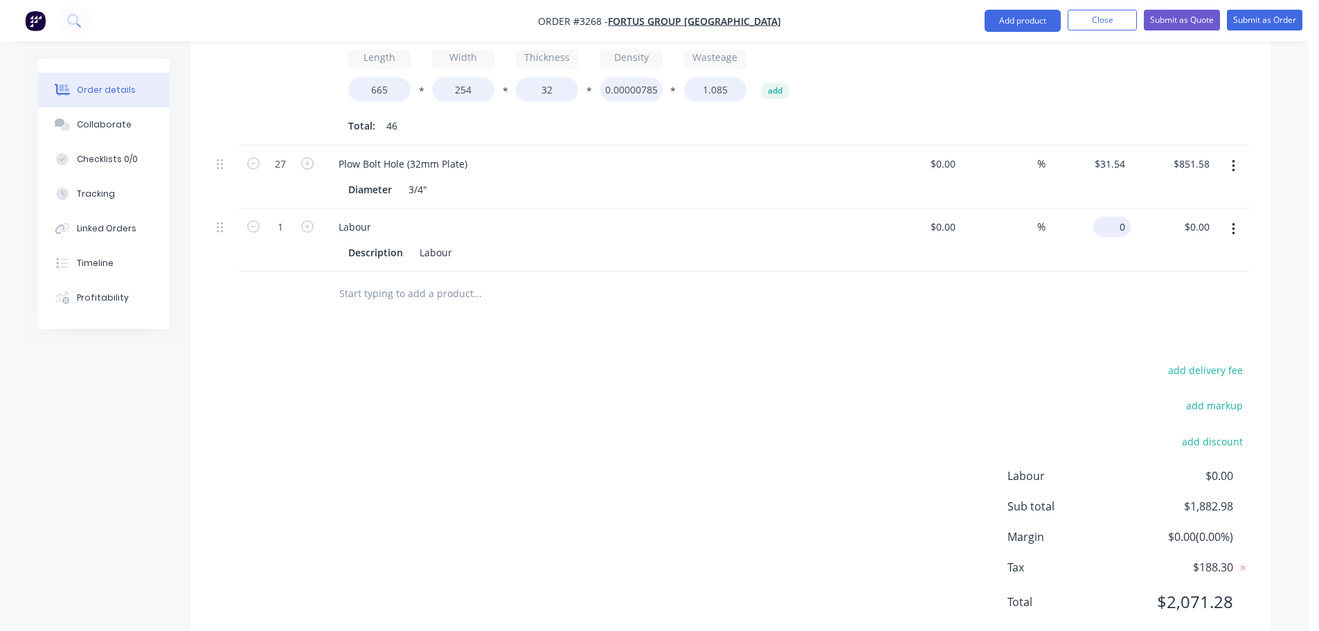
click at [1104, 208] on div "0 $0.00" at bounding box center [1087, 239] width 85 height 63
type input "$552.02"
click at [749, 435] on div "add delivery fee add markup add discount Labour $0.00 Sub total $2,435.00 Margi…" at bounding box center [730, 494] width 1038 height 267
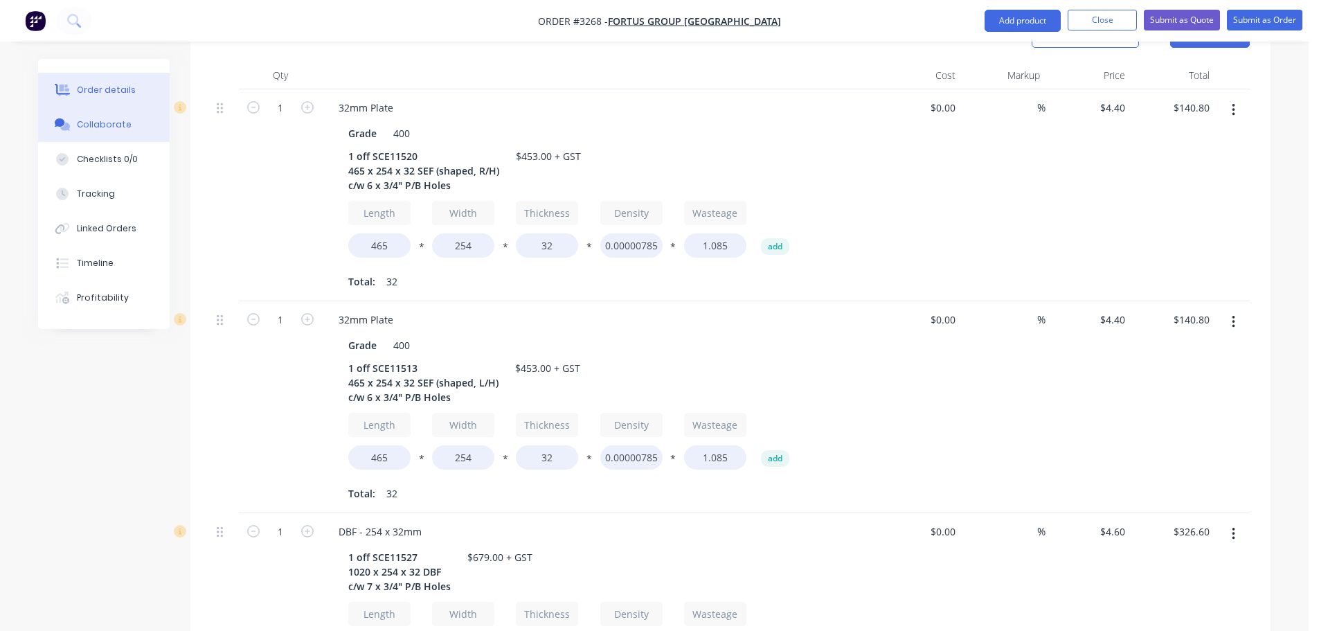
scroll to position [399, 0]
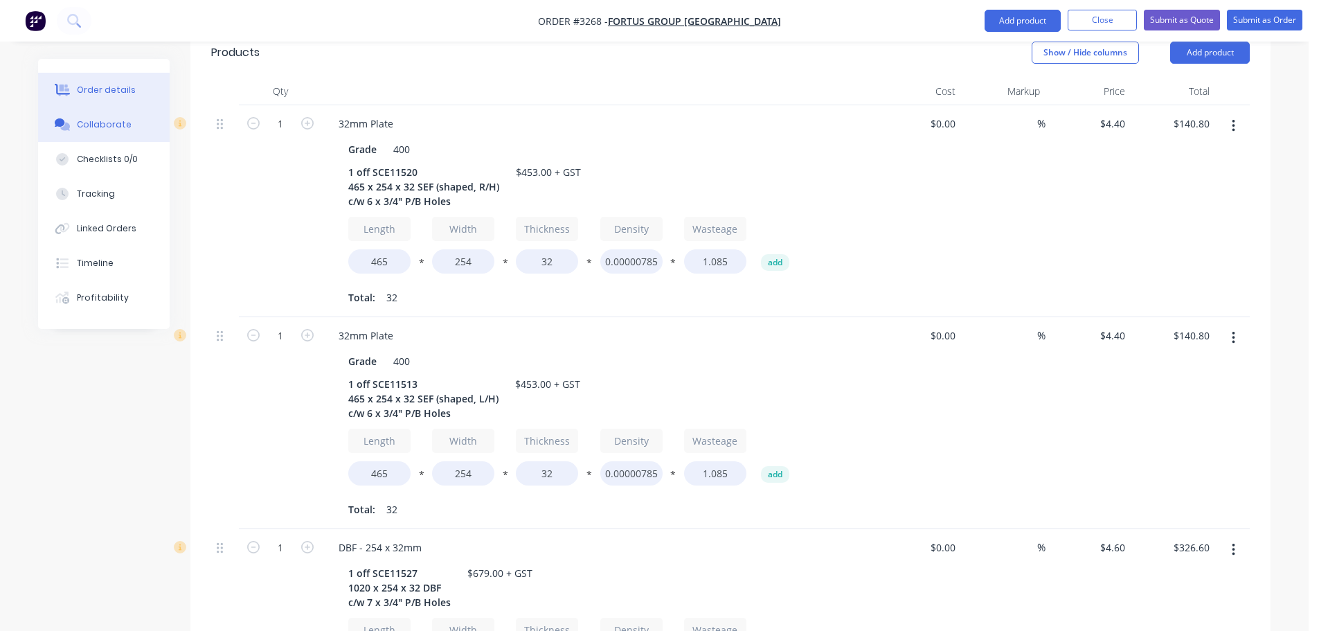
click at [109, 129] on div "Collaborate" at bounding box center [104, 124] width 55 height 12
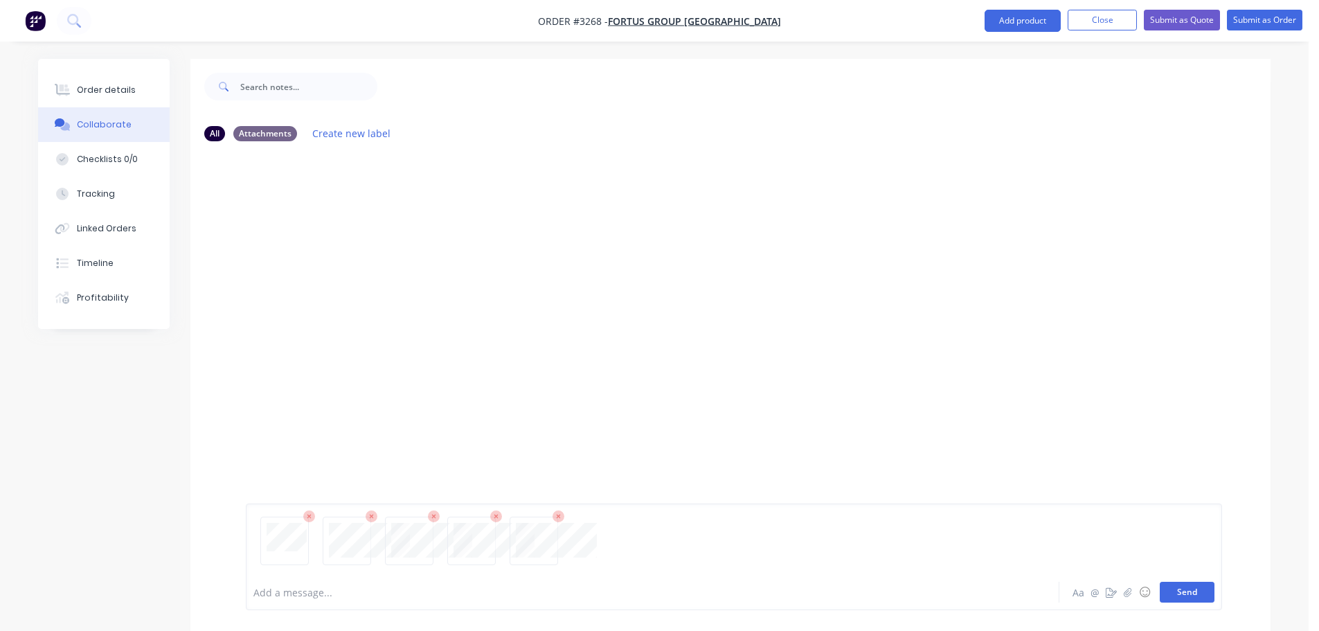
click at [1177, 581] on button "Send" at bounding box center [1186, 591] width 55 height 21
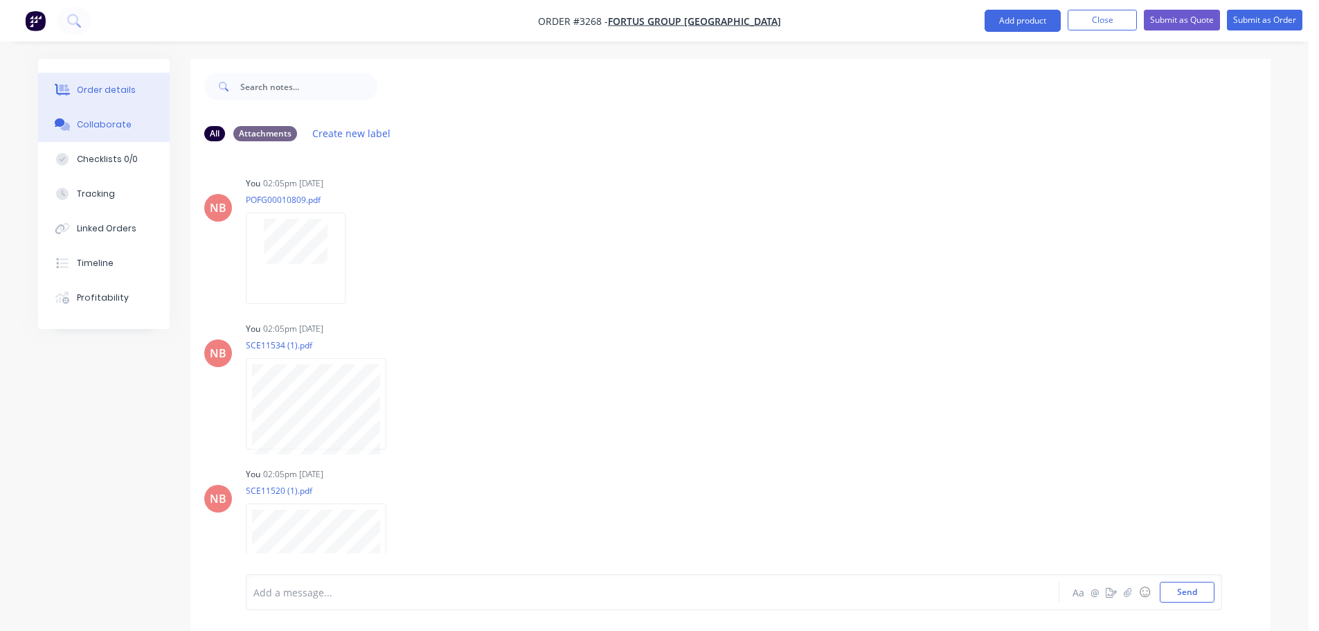
click at [109, 88] on div "Order details" at bounding box center [106, 90] width 59 height 12
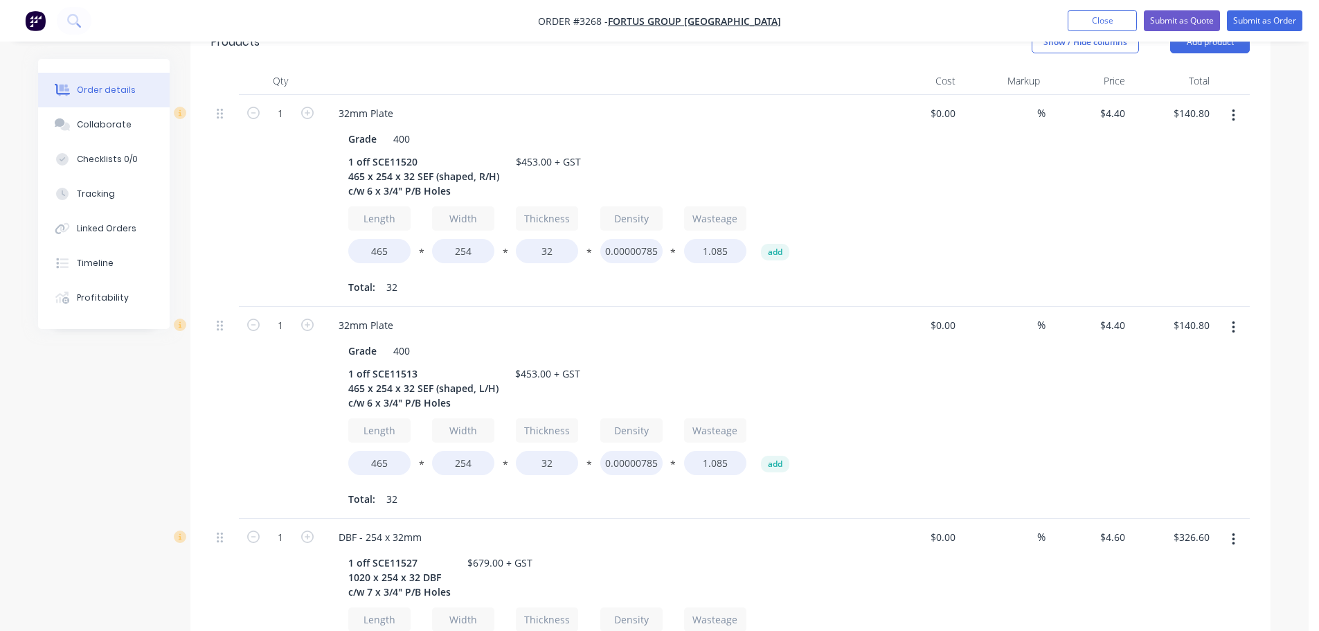
scroll to position [191, 0]
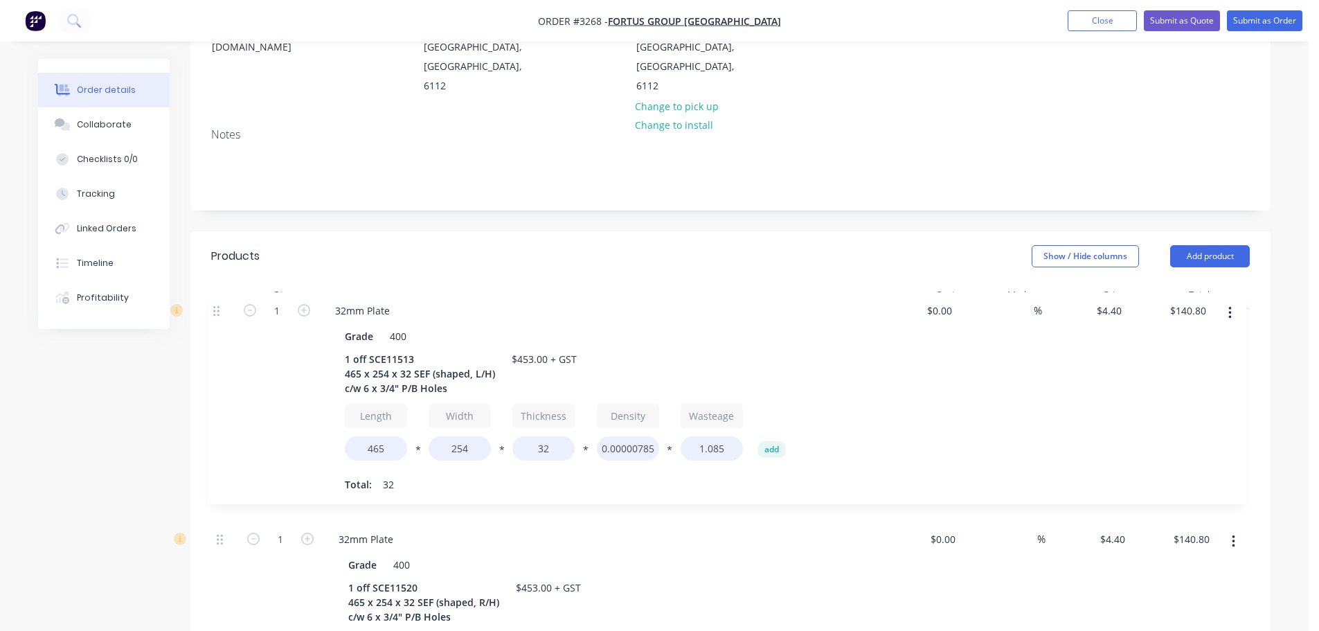
drag, startPoint x: 220, startPoint y: 506, endPoint x: 217, endPoint y: 309, distance: 197.3
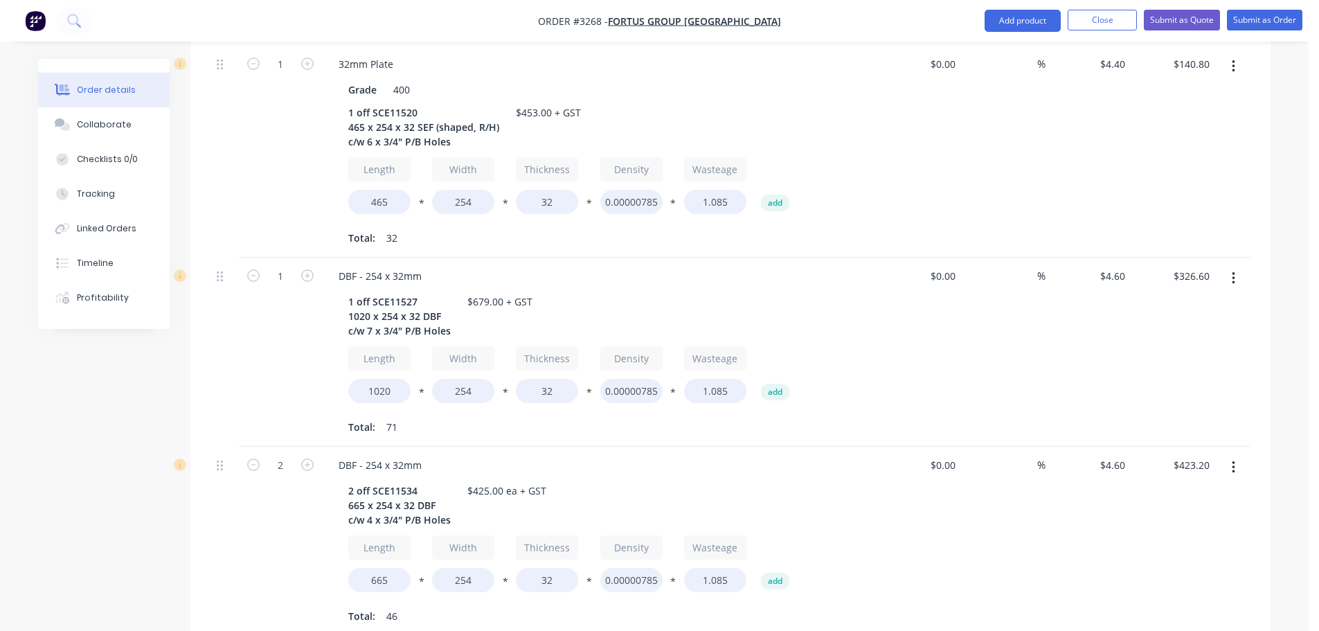
scroll to position [749, 0]
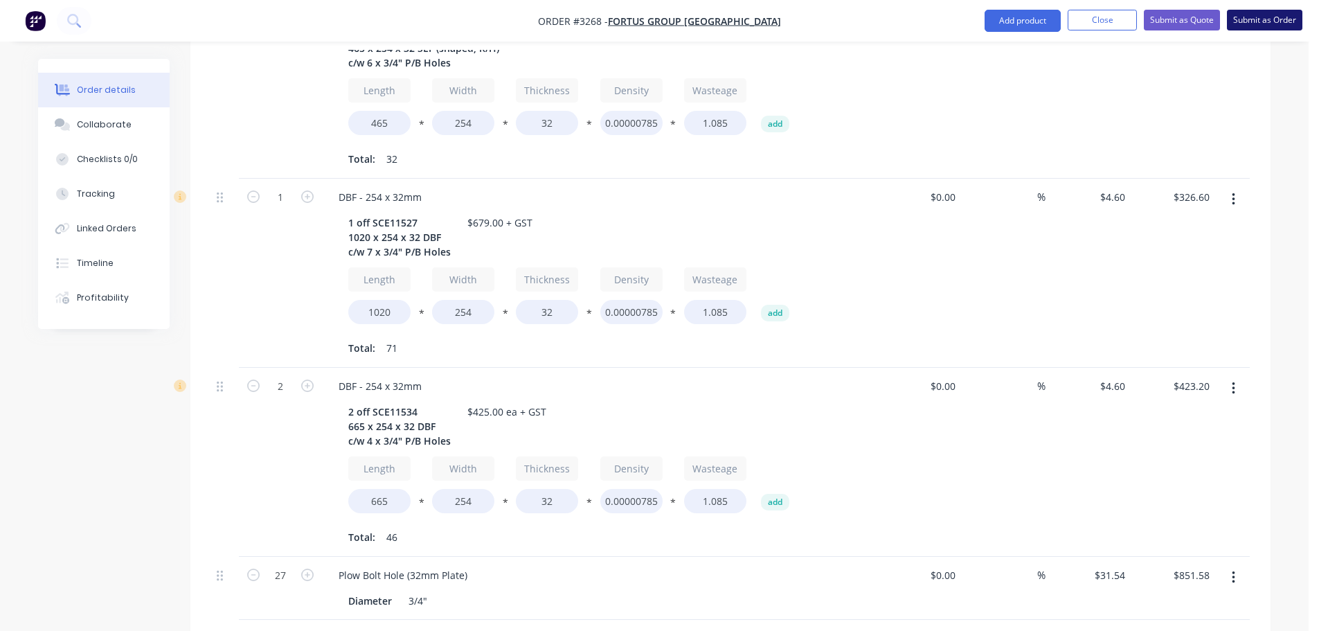
click at [1254, 22] on button "Submit as Order" at bounding box center [1263, 20] width 75 height 21
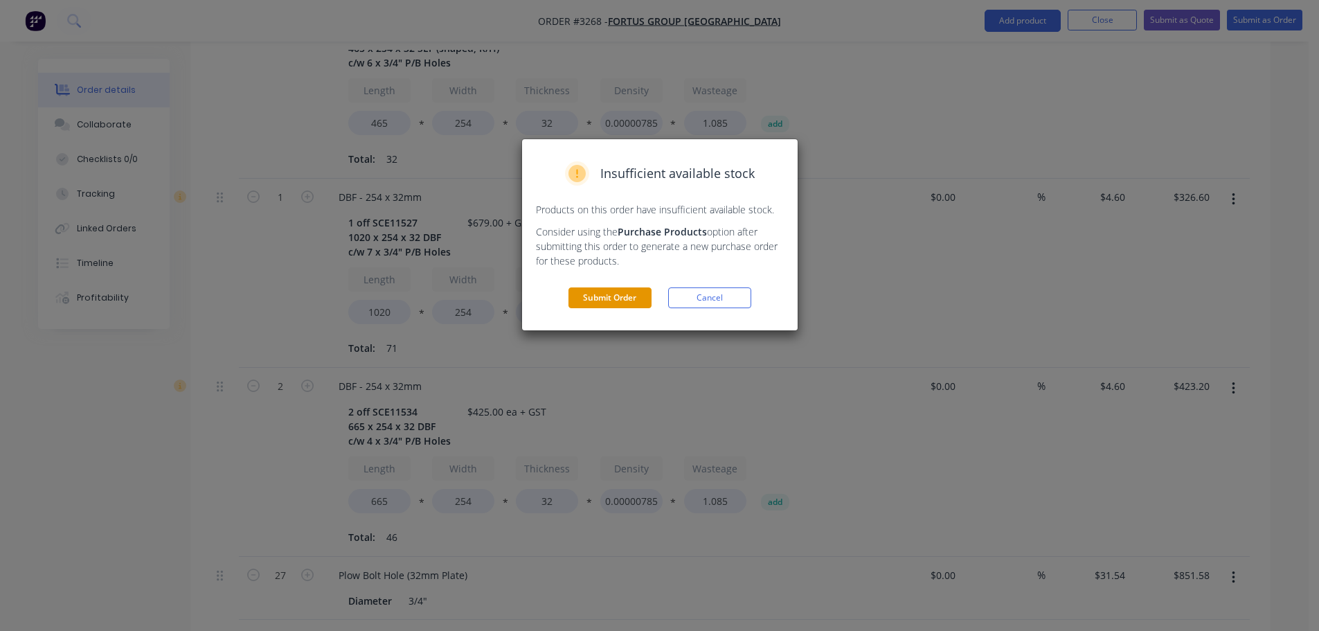
click at [598, 300] on button "Submit Order" at bounding box center [609, 297] width 83 height 21
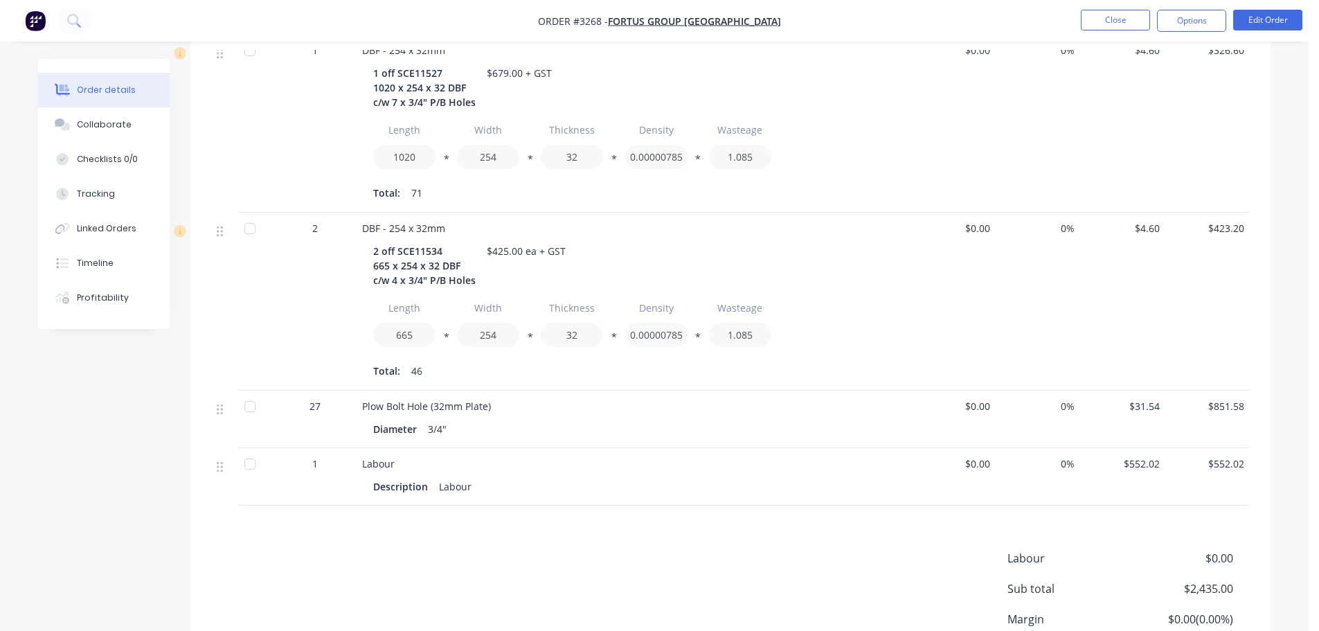
scroll to position [950, 0]
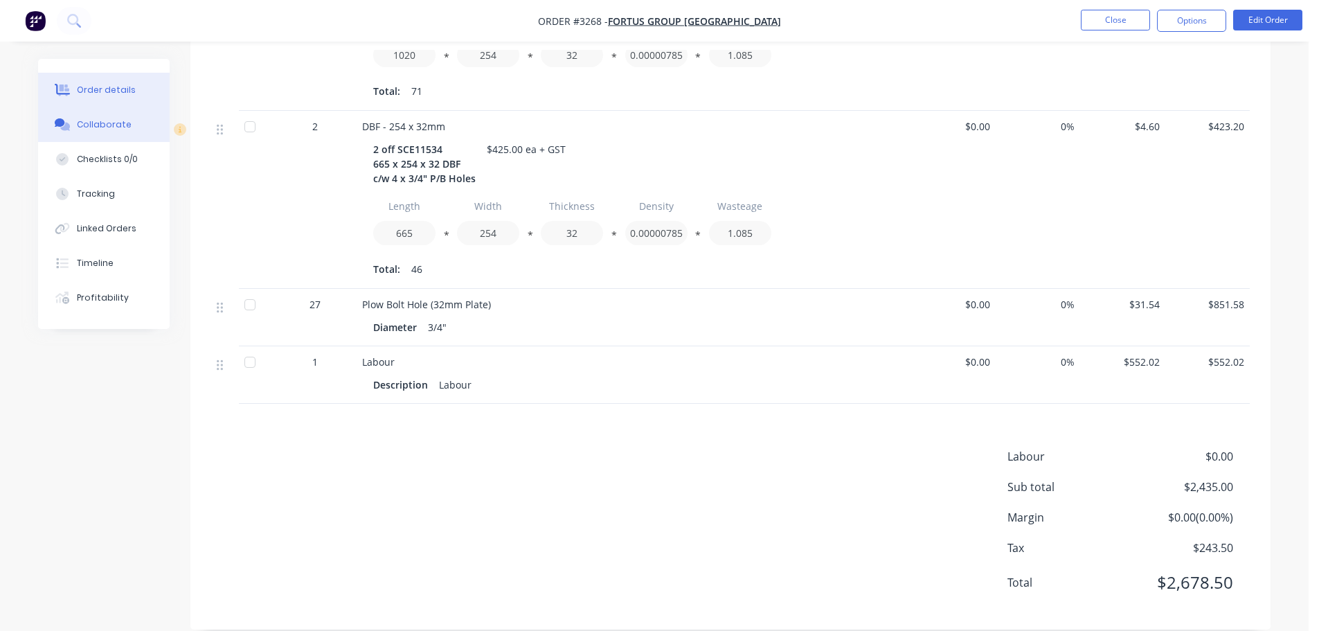
click at [143, 130] on button "Collaborate" at bounding box center [104, 124] width 132 height 35
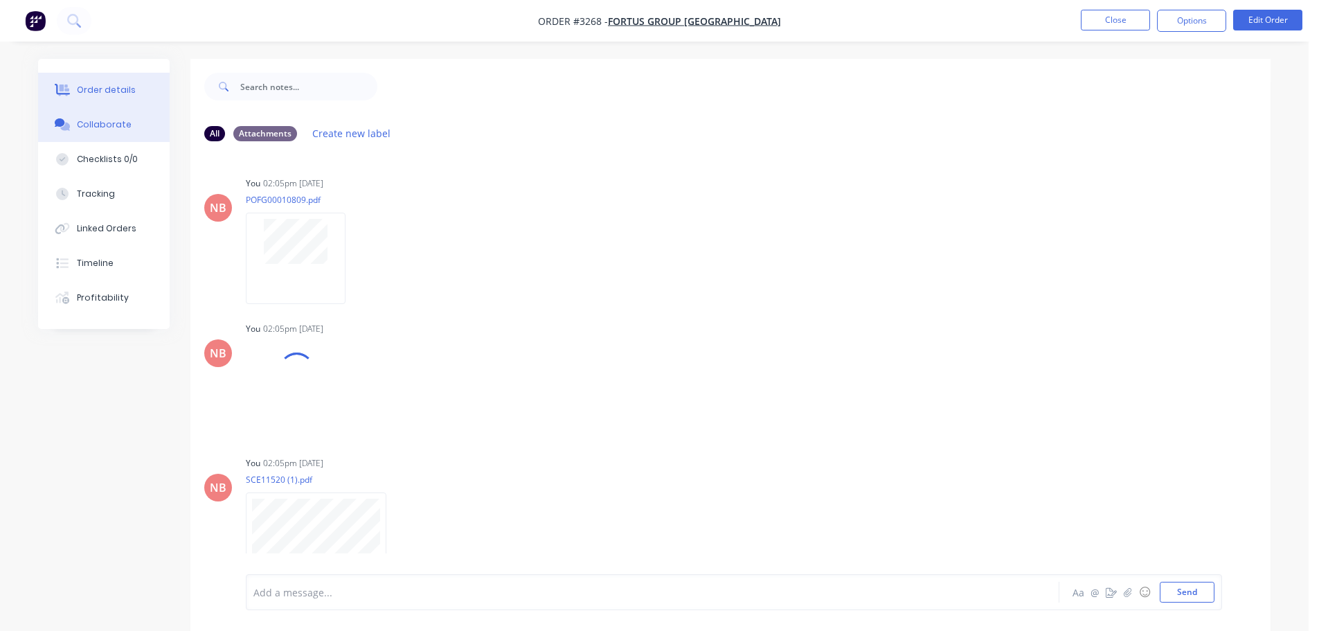
click at [131, 96] on button "Order details" at bounding box center [104, 90] width 132 height 35
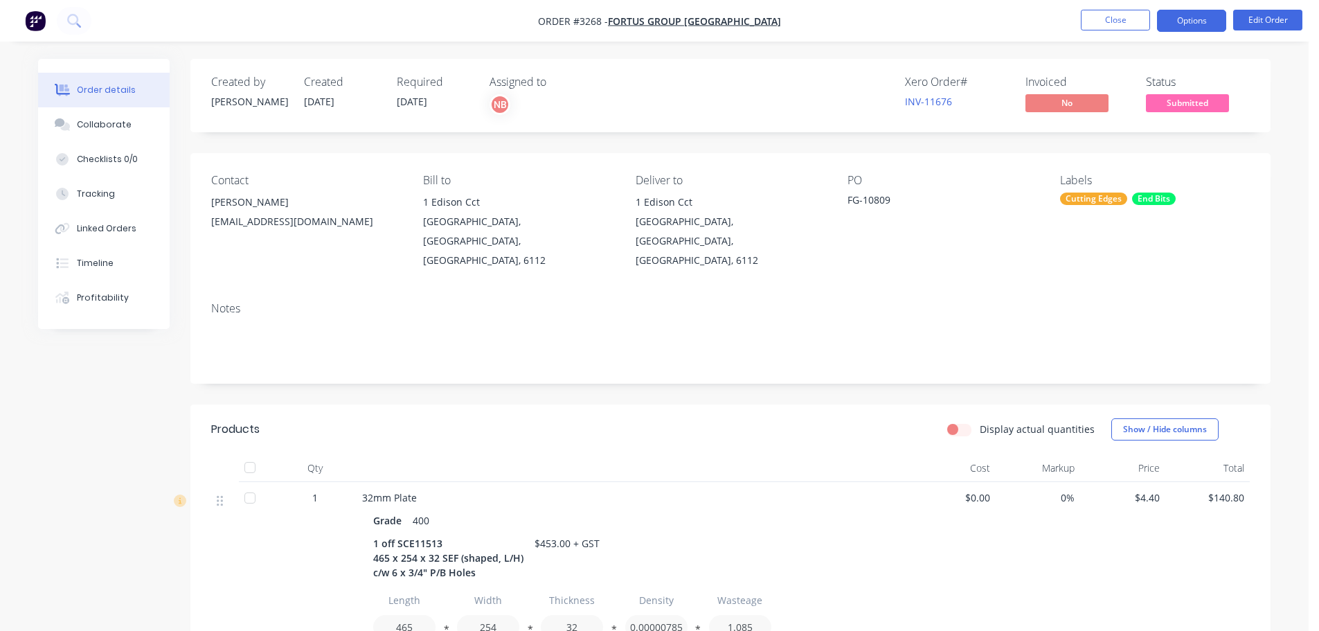
click at [1195, 19] on button "Options" at bounding box center [1191, 21] width 69 height 22
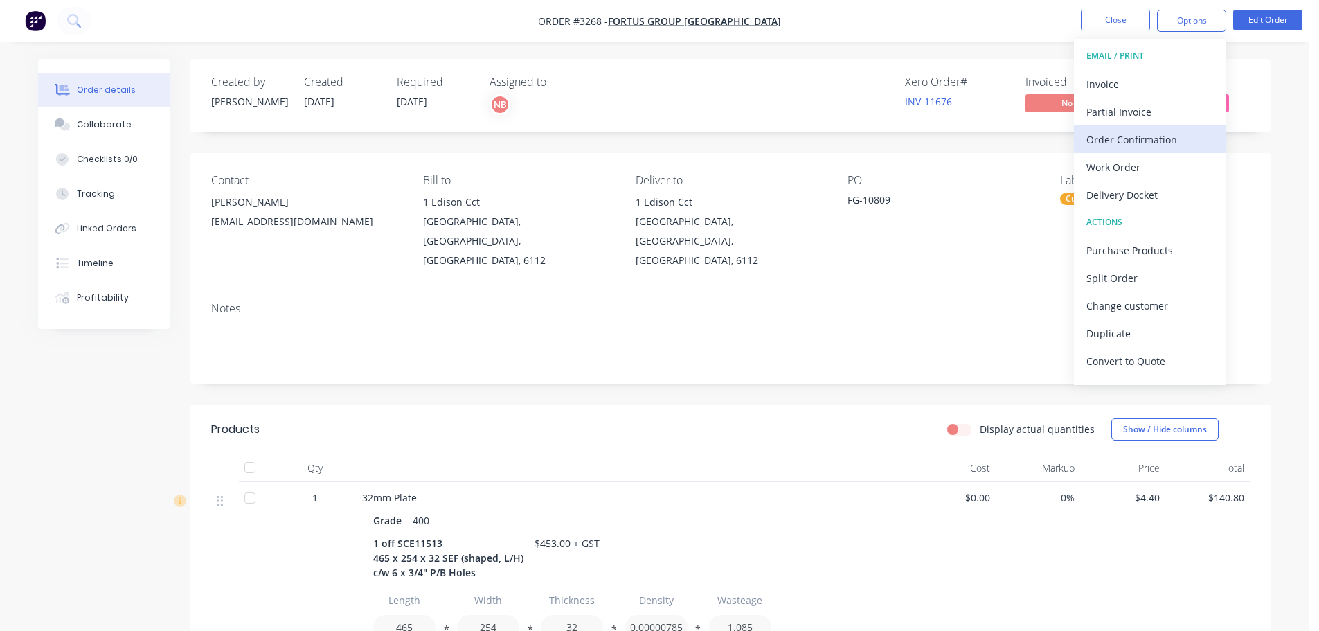
click at [1125, 142] on div "Order Confirmation" at bounding box center [1149, 139] width 127 height 20
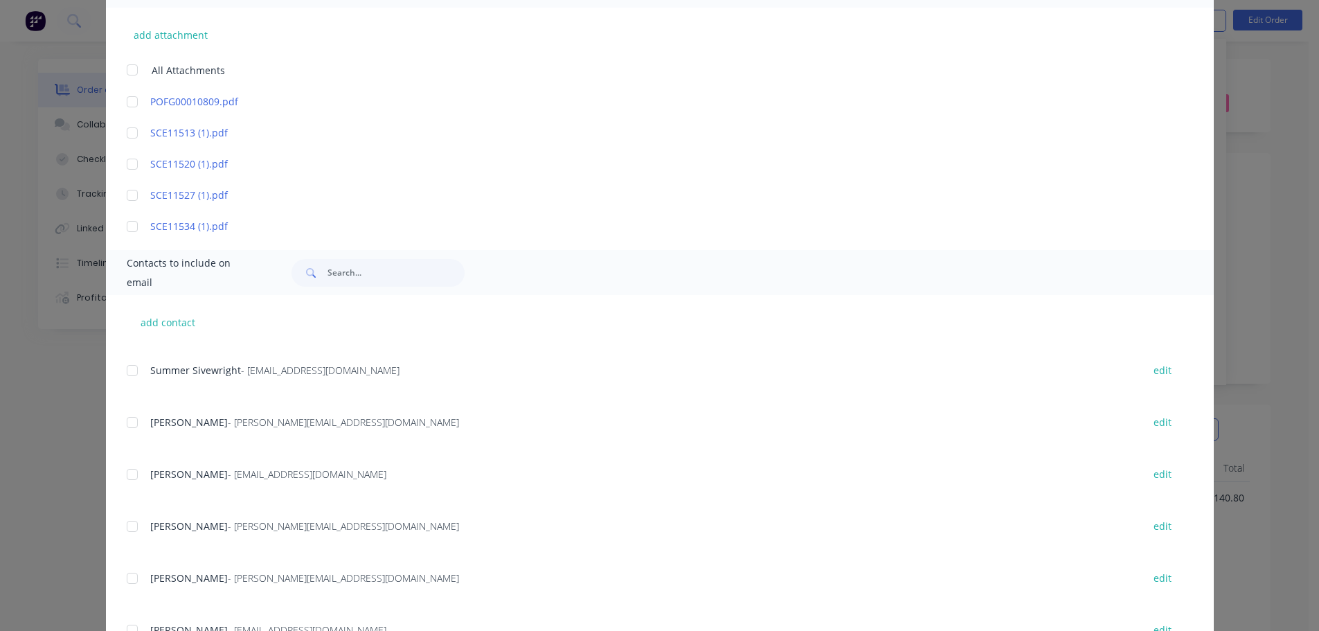
scroll to position [515, 0]
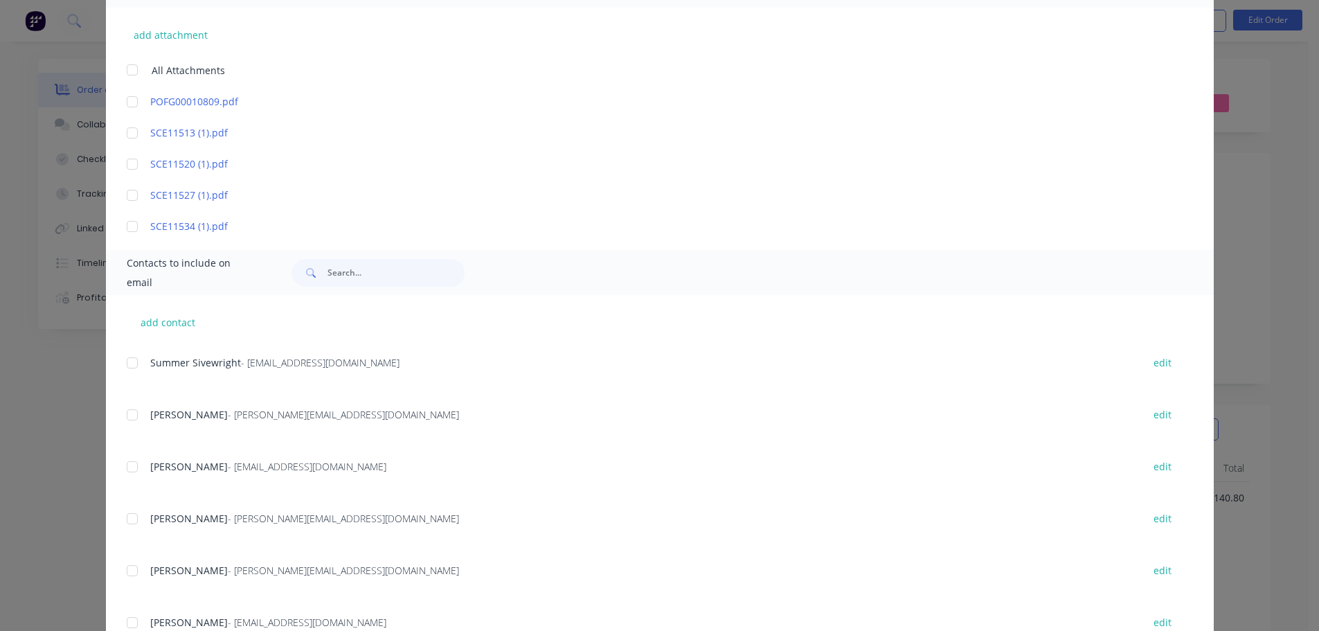
click at [123, 466] on div at bounding box center [132, 467] width 28 height 28
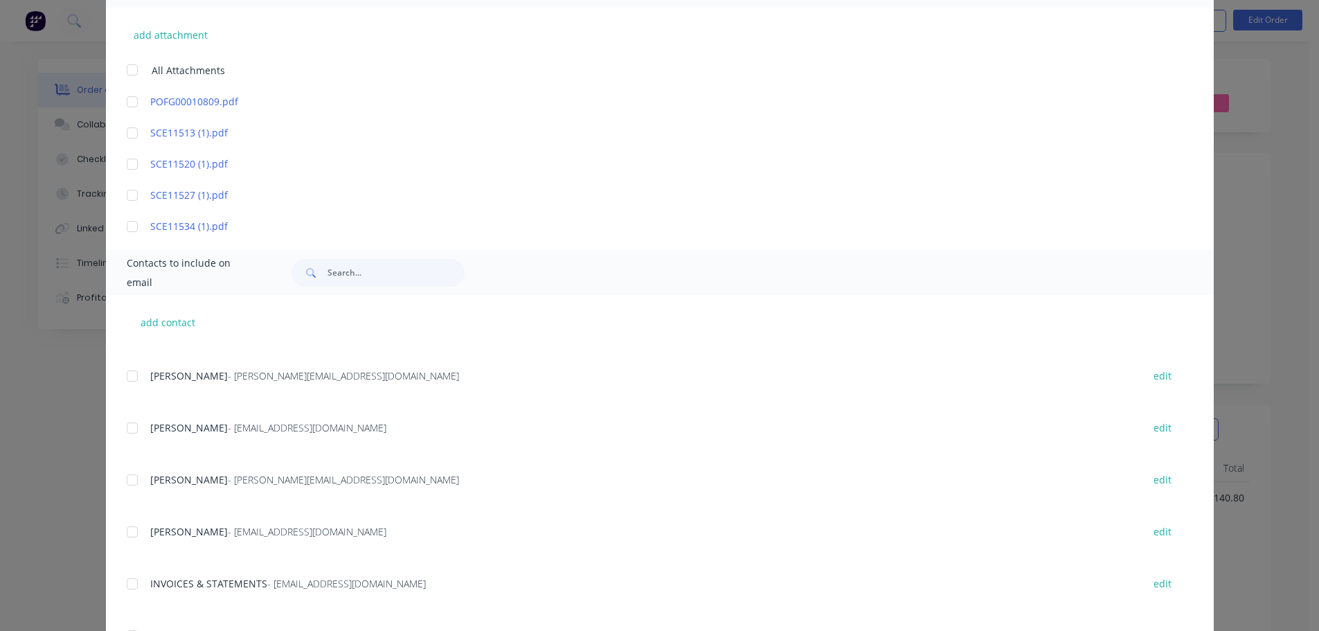
scroll to position [0, 0]
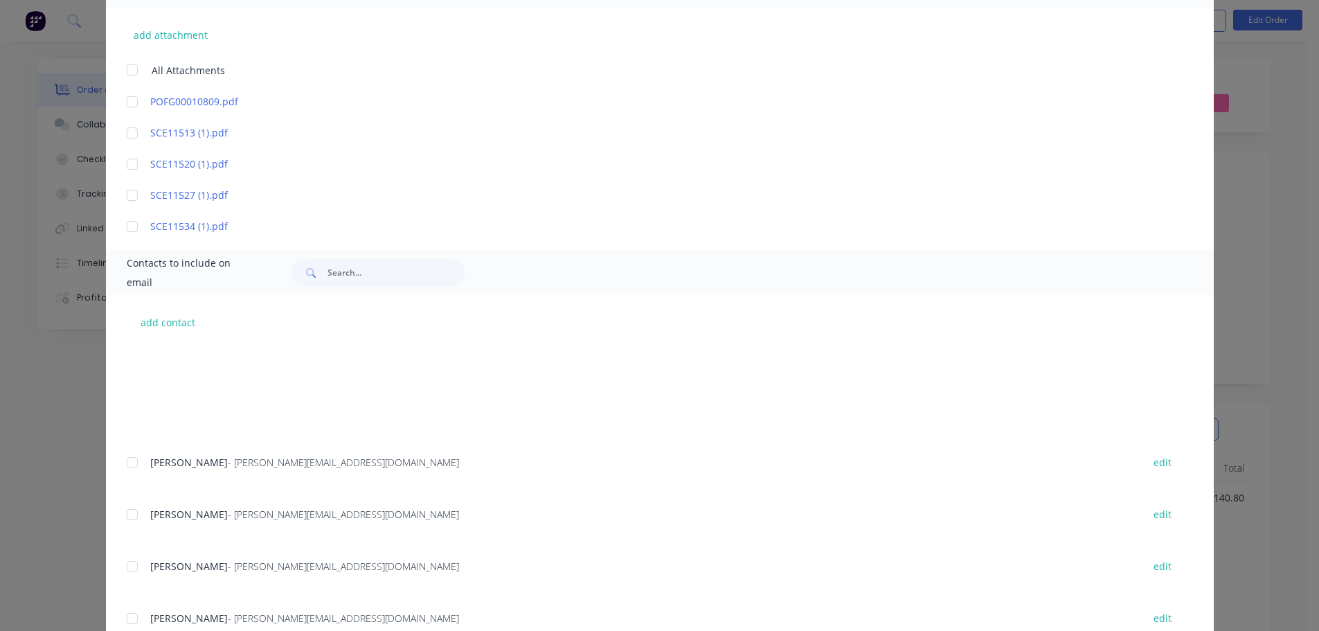
type textarea "Thank you for your order! Click 'view my order' to see your order confirmation.…"
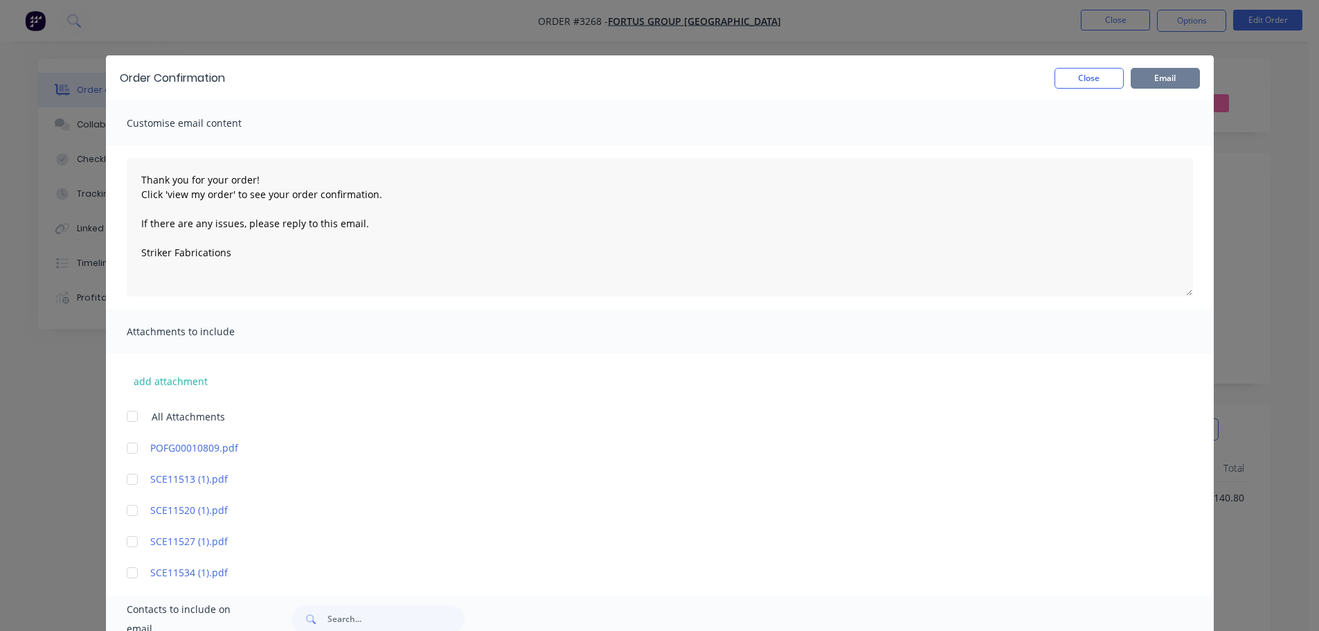
click at [1168, 74] on button "Email" at bounding box center [1164, 78] width 69 height 21
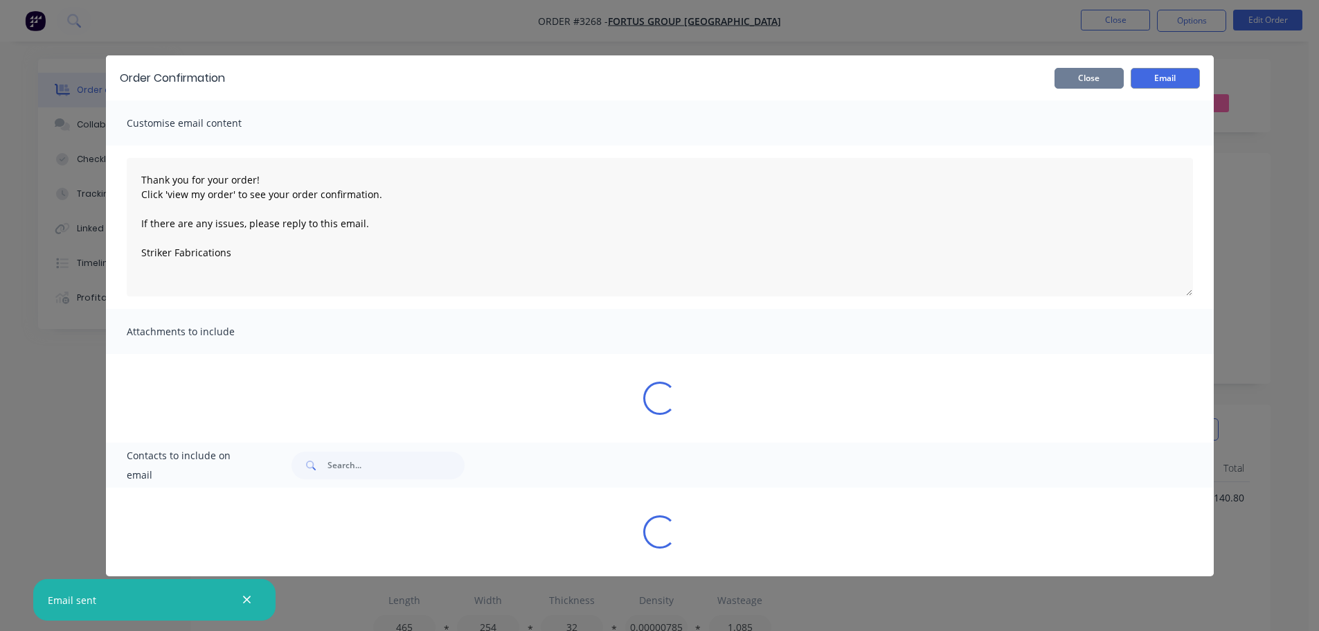
type textarea "Thank you for your order! Click 'view my order' to see your order confirmation.…"
click at [1070, 75] on button "Close" at bounding box center [1088, 78] width 69 height 21
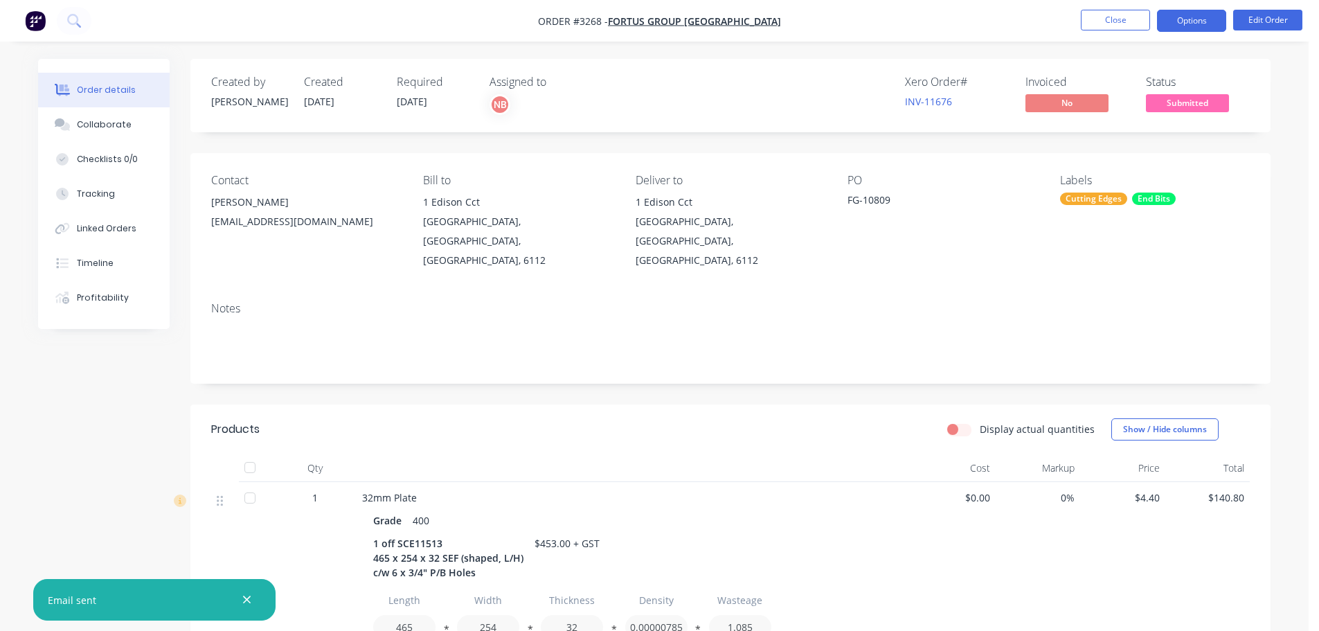
click at [1204, 10] on button "Options" at bounding box center [1191, 21] width 69 height 22
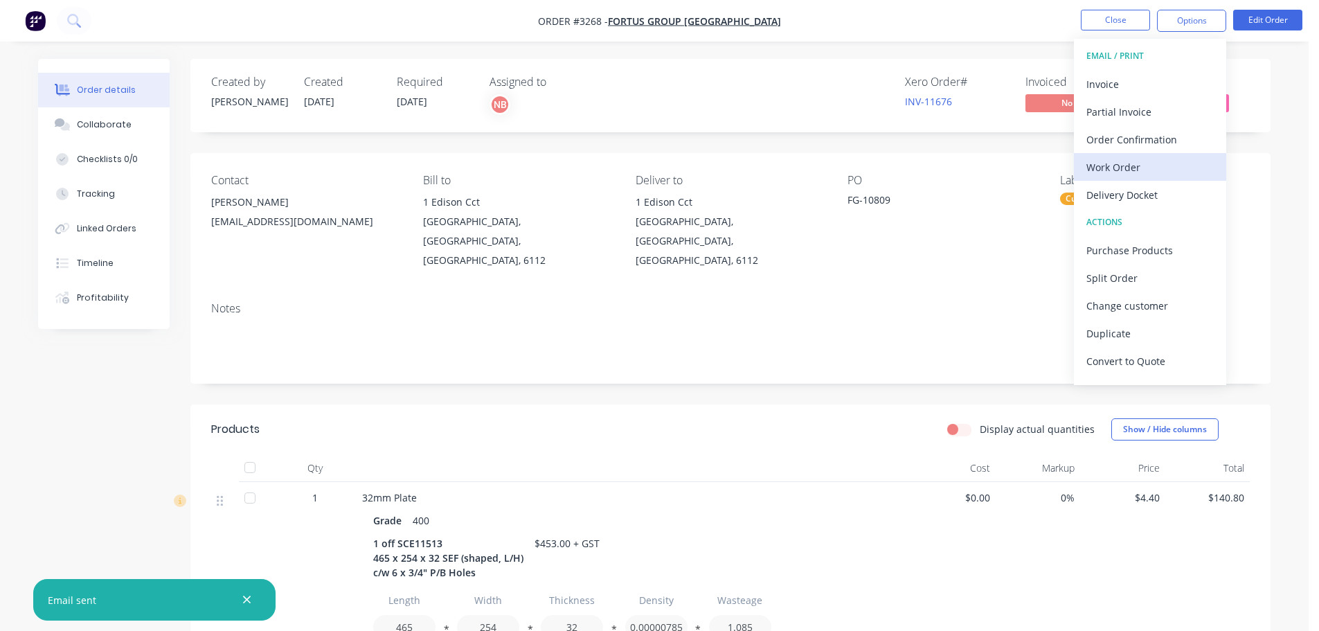
click at [1143, 163] on div "Work Order" at bounding box center [1149, 167] width 127 height 20
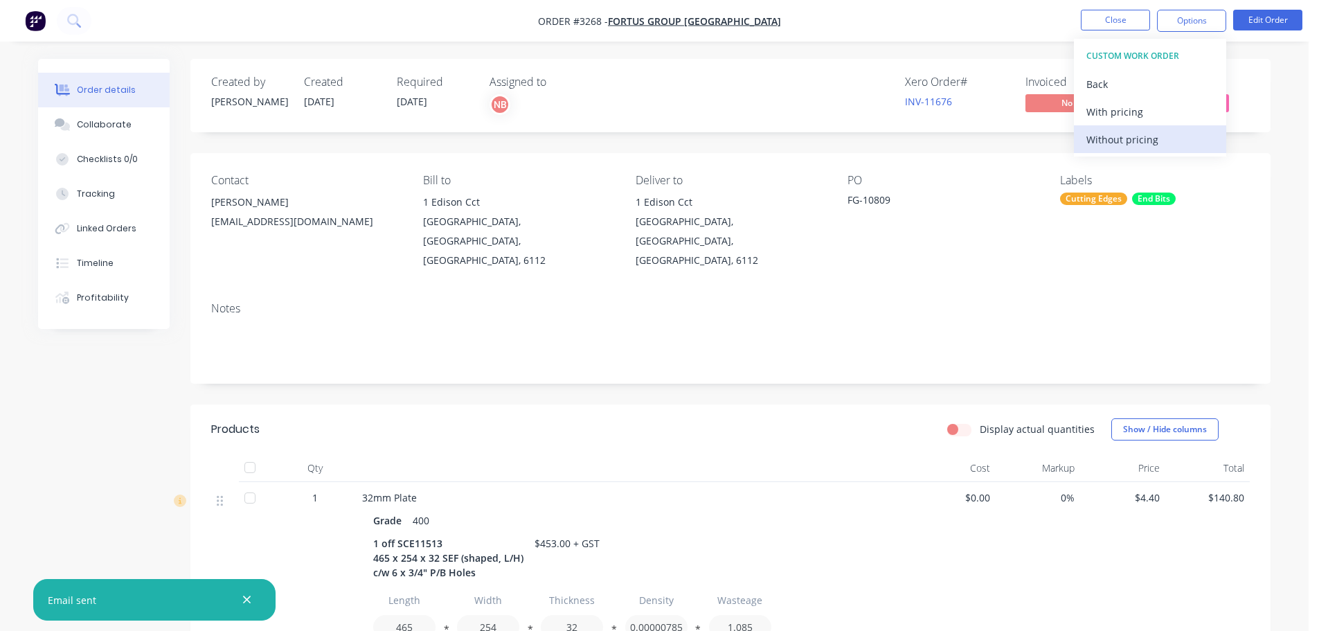
click at [1139, 142] on div "Without pricing" at bounding box center [1149, 139] width 127 height 20
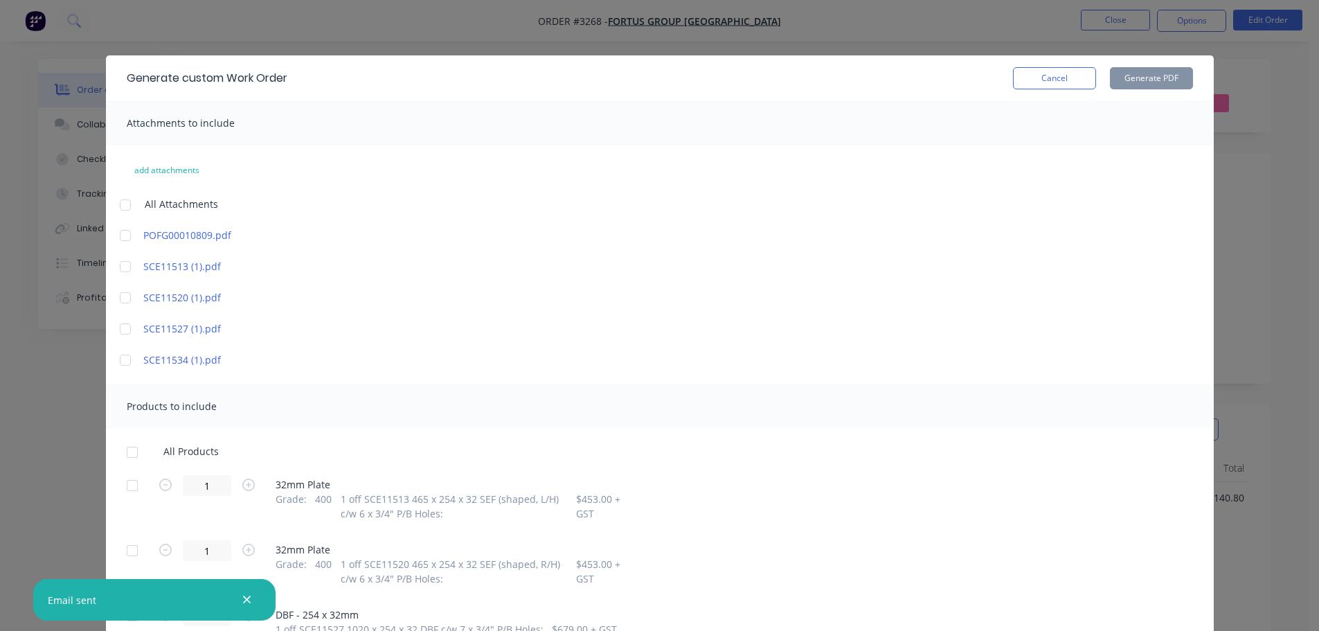
click at [118, 484] on div at bounding box center [132, 485] width 28 height 28
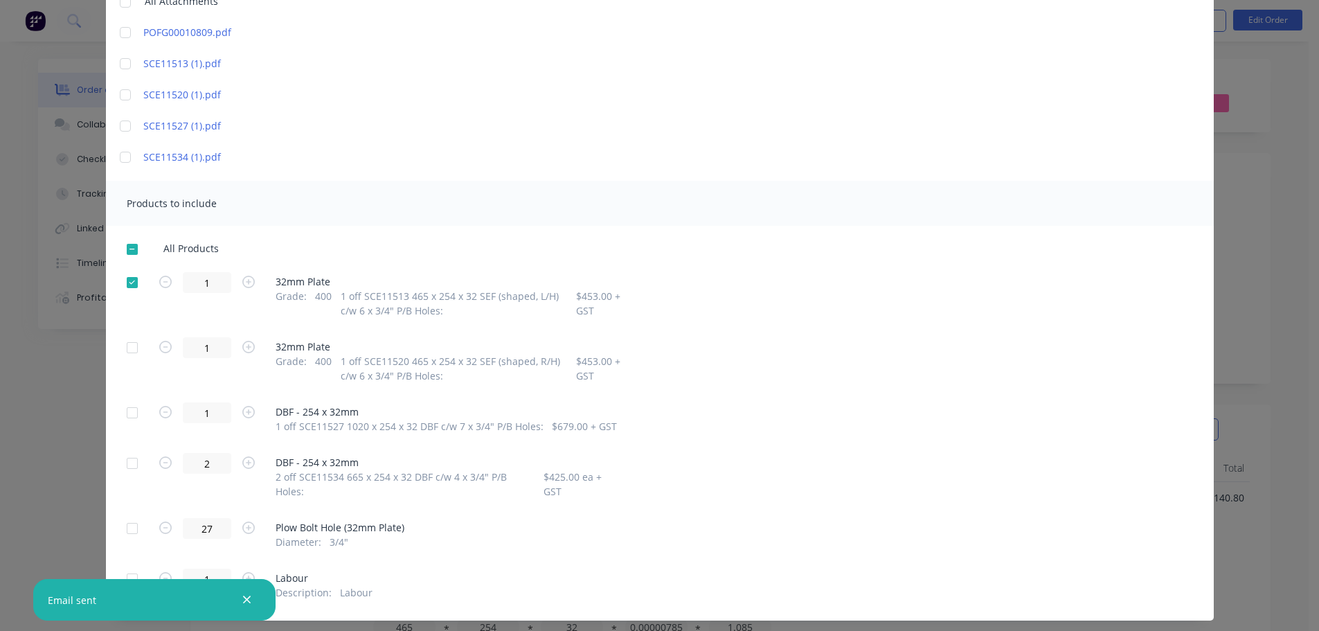
scroll to position [208, 0]
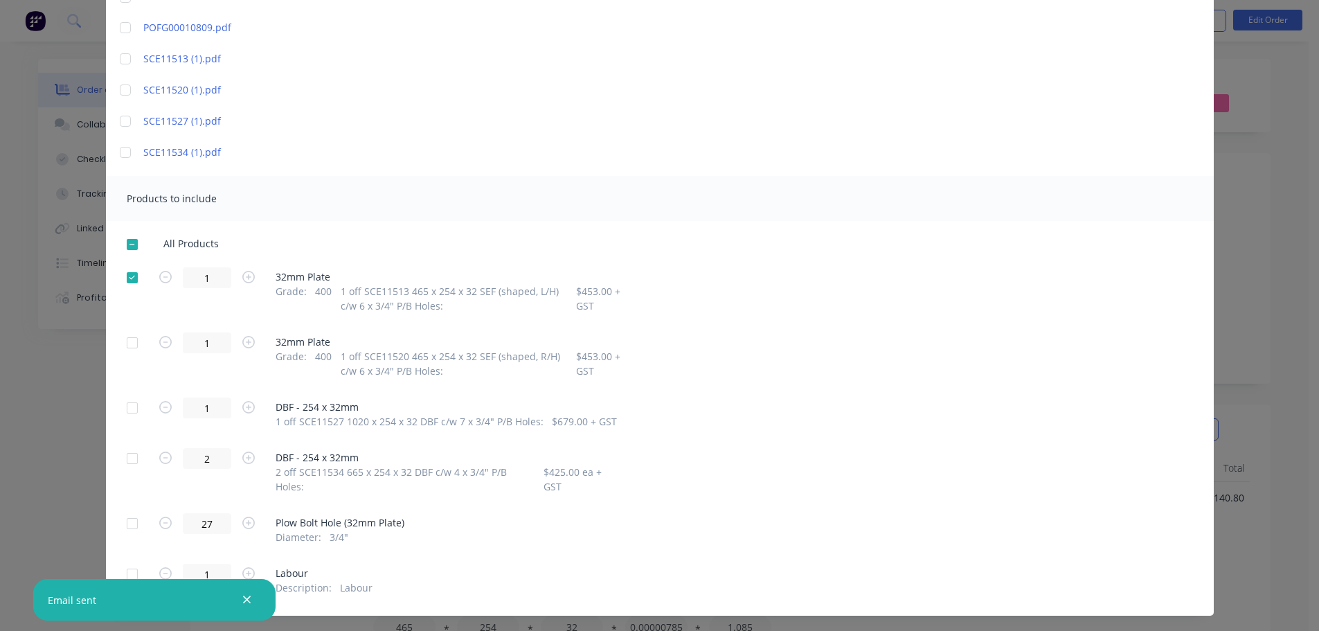
click at [129, 343] on div at bounding box center [132, 343] width 28 height 28
click at [127, 404] on div at bounding box center [132, 408] width 28 height 28
click at [125, 455] on div at bounding box center [132, 458] width 28 height 28
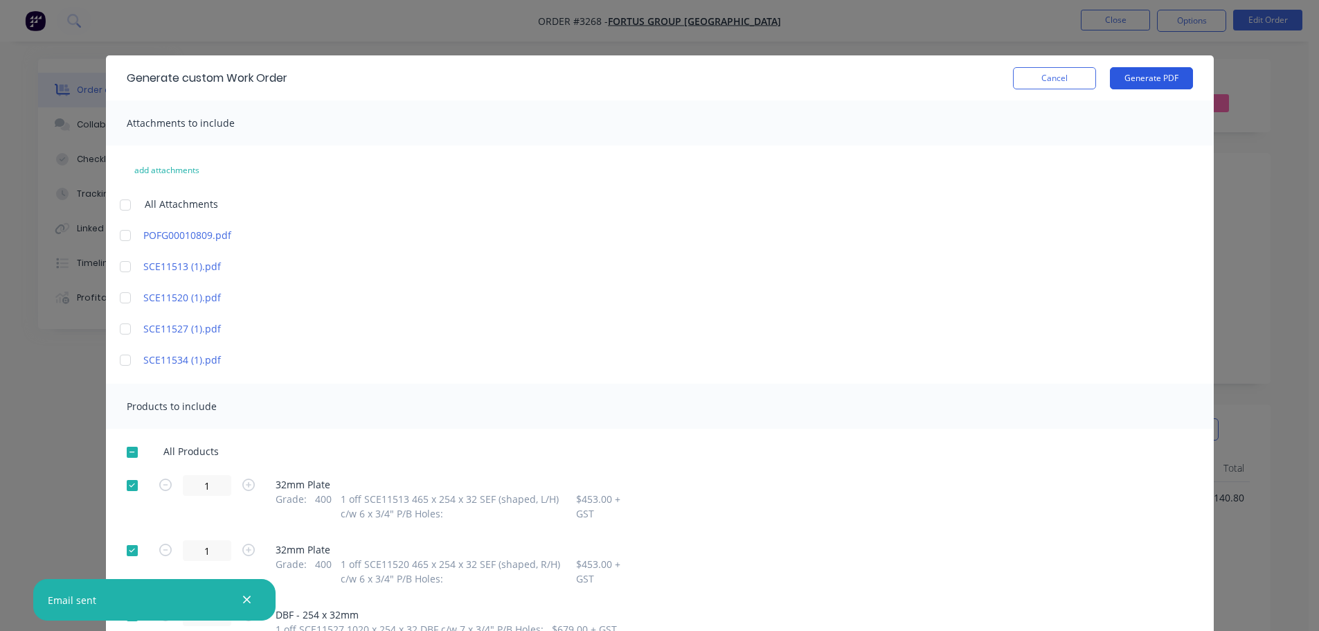
click at [1137, 78] on button "Generate PDF" at bounding box center [1151, 78] width 83 height 22
click at [1061, 72] on button "Cancel" at bounding box center [1054, 78] width 83 height 22
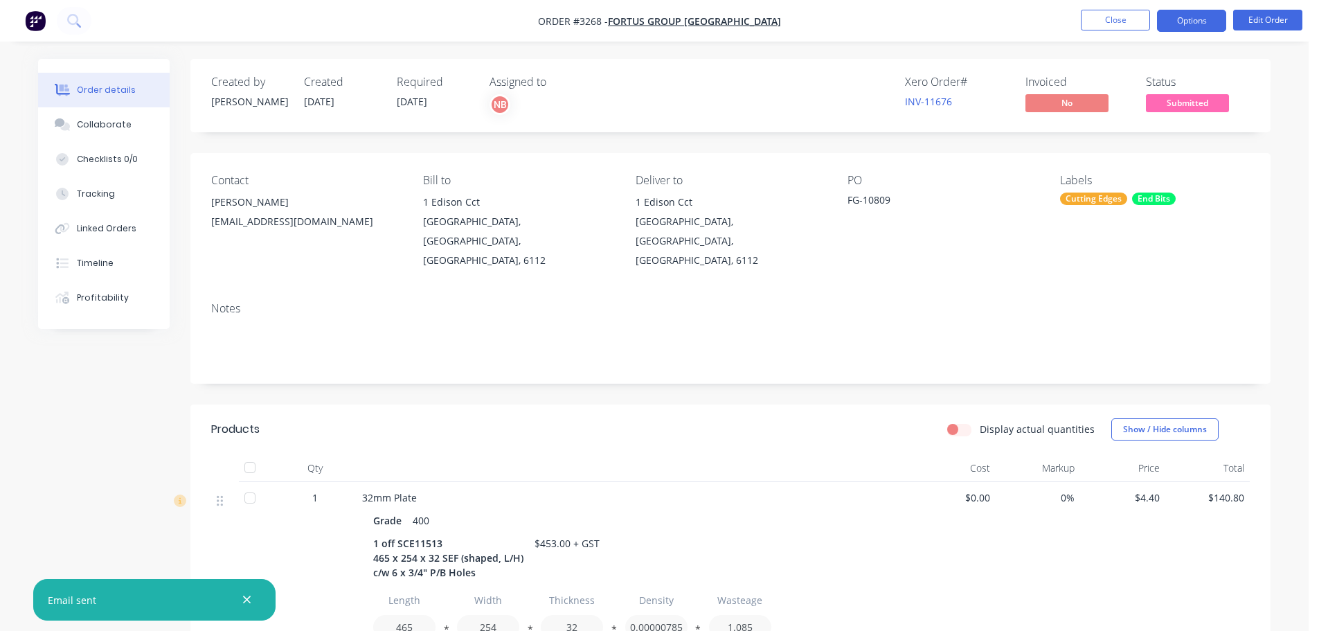
click at [1192, 17] on button "Options" at bounding box center [1191, 21] width 69 height 22
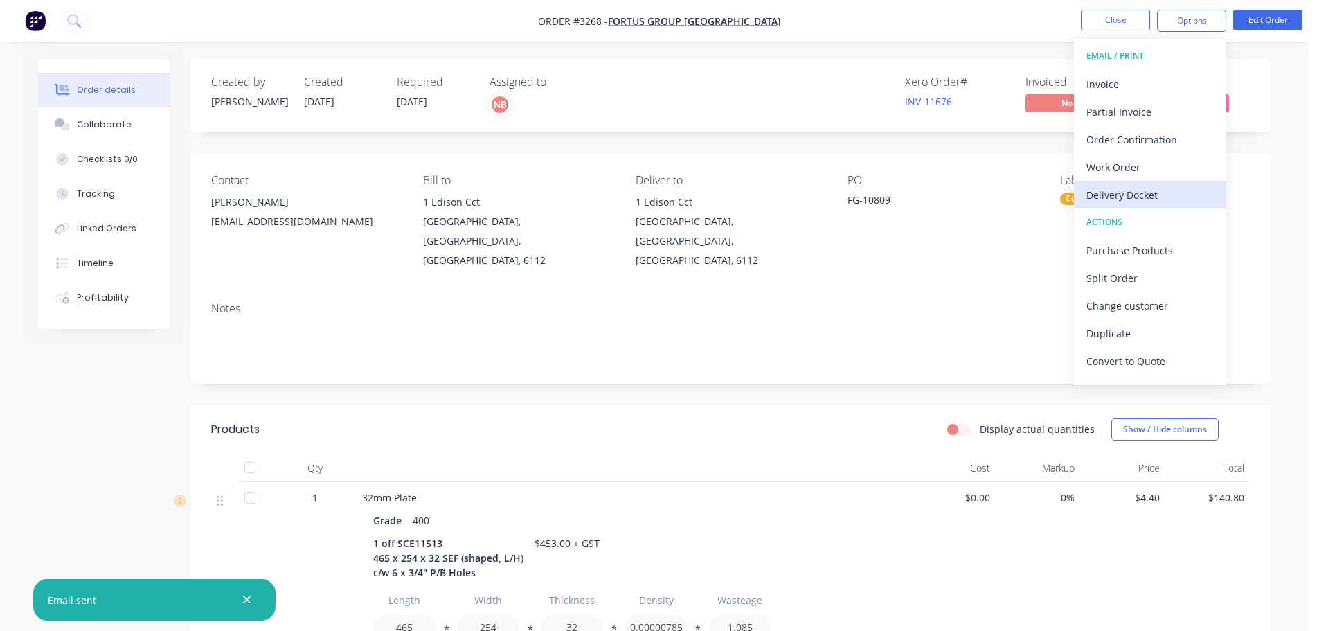
click at [1124, 190] on div "Delivery Docket" at bounding box center [1149, 195] width 127 height 20
click at [1124, 172] on div "Custom" at bounding box center [1149, 167] width 127 height 20
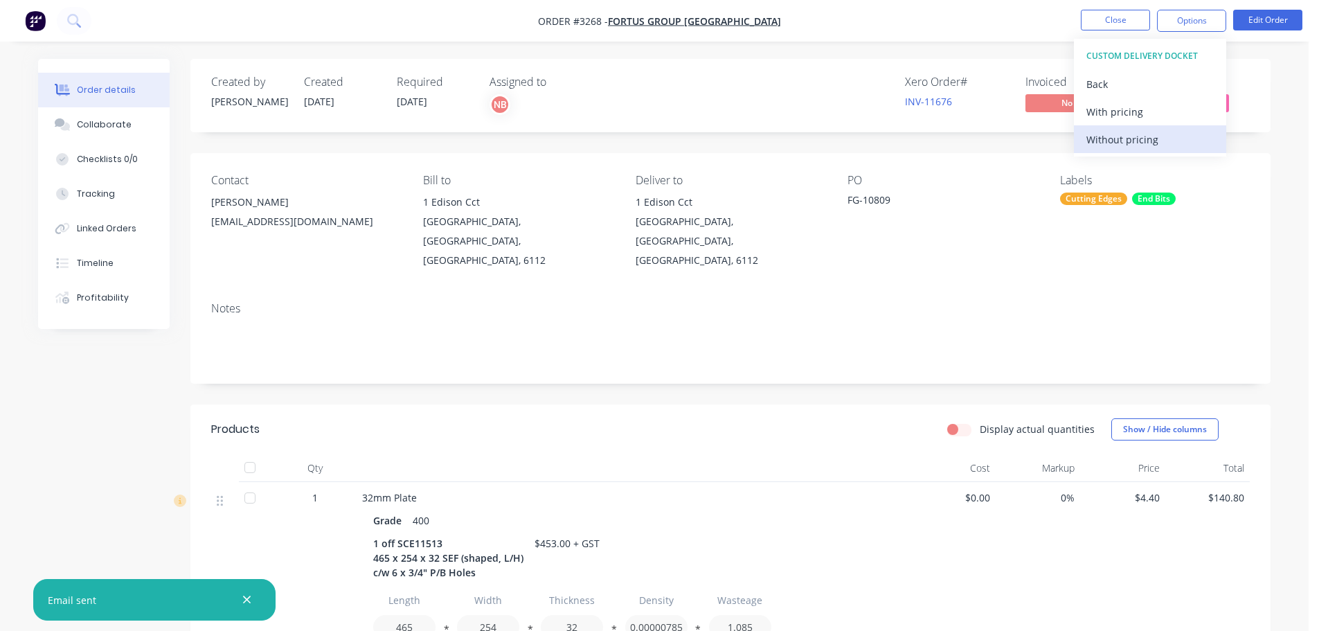
click at [1123, 141] on div "Without pricing" at bounding box center [1149, 139] width 127 height 20
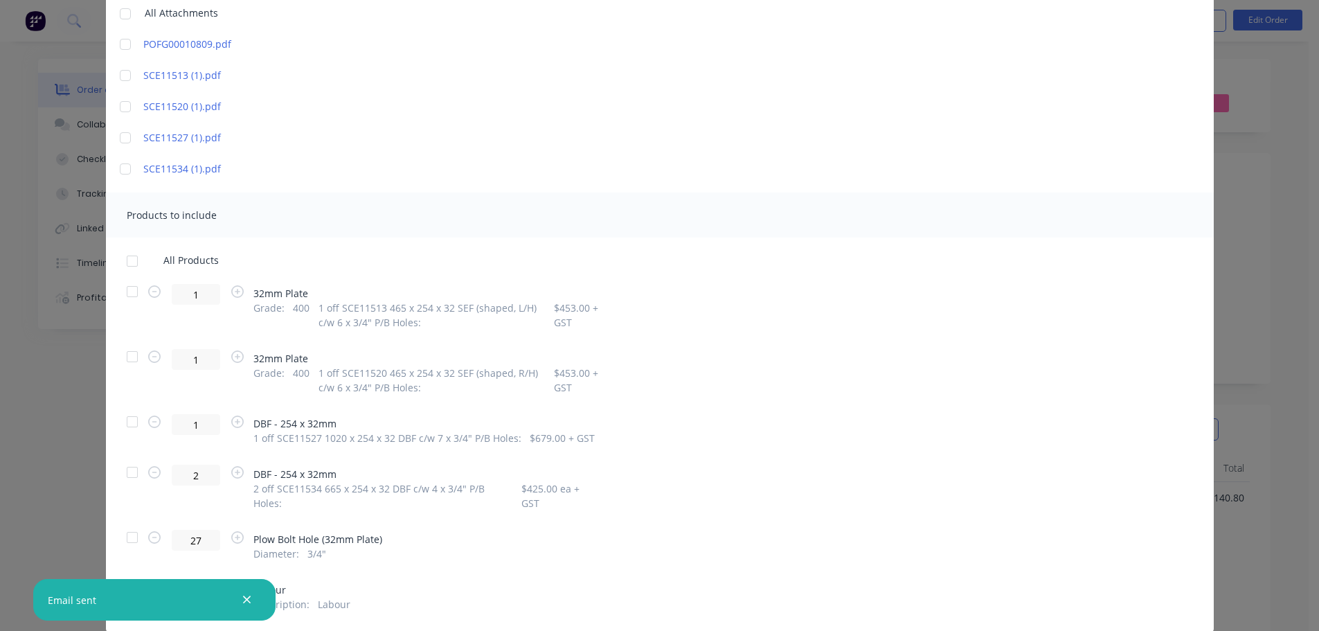
scroll to position [218, 0]
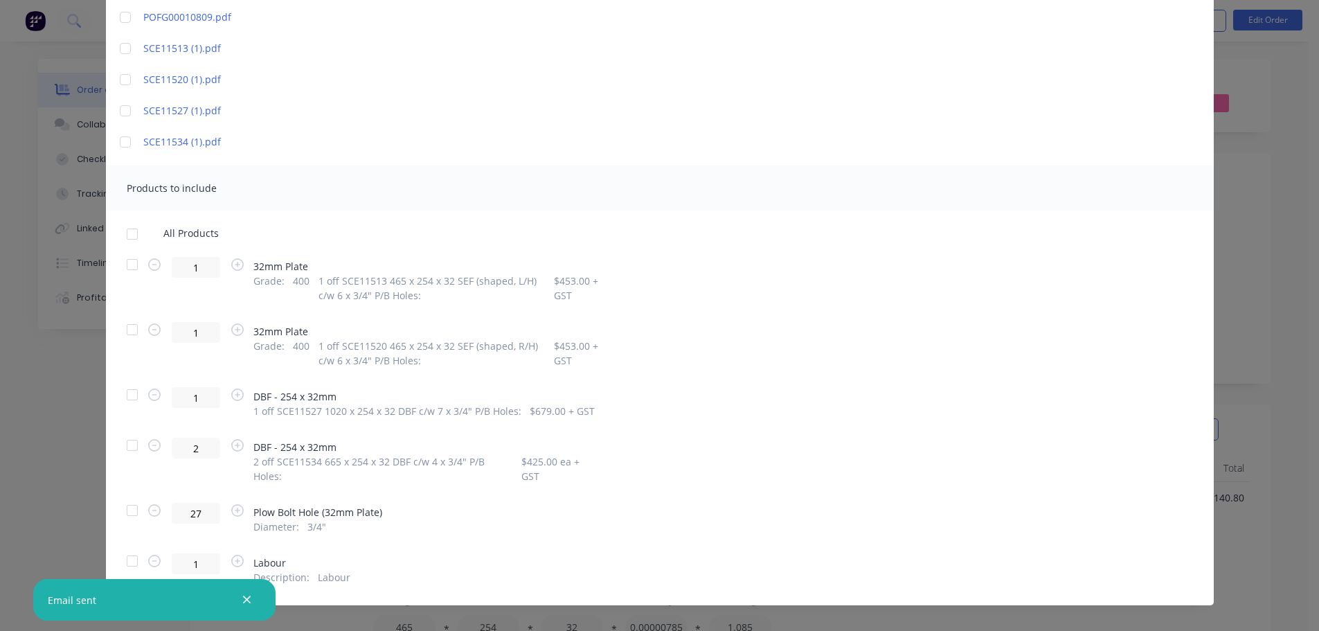
click at [118, 262] on div at bounding box center [132, 265] width 28 height 28
click at [127, 332] on div at bounding box center [132, 330] width 28 height 28
click at [132, 398] on div at bounding box center [132, 395] width 28 height 28
drag, startPoint x: 128, startPoint y: 440, endPoint x: 597, endPoint y: 307, distance: 487.1
click at [129, 440] on div at bounding box center [132, 445] width 28 height 28
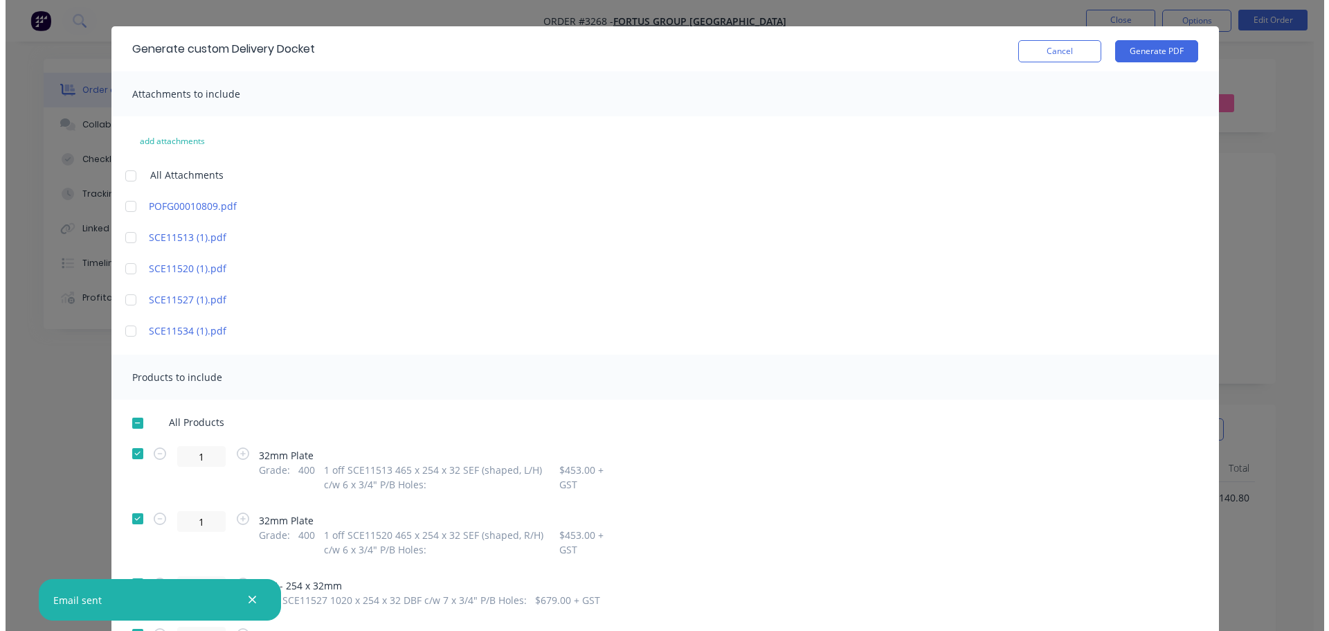
scroll to position [0, 0]
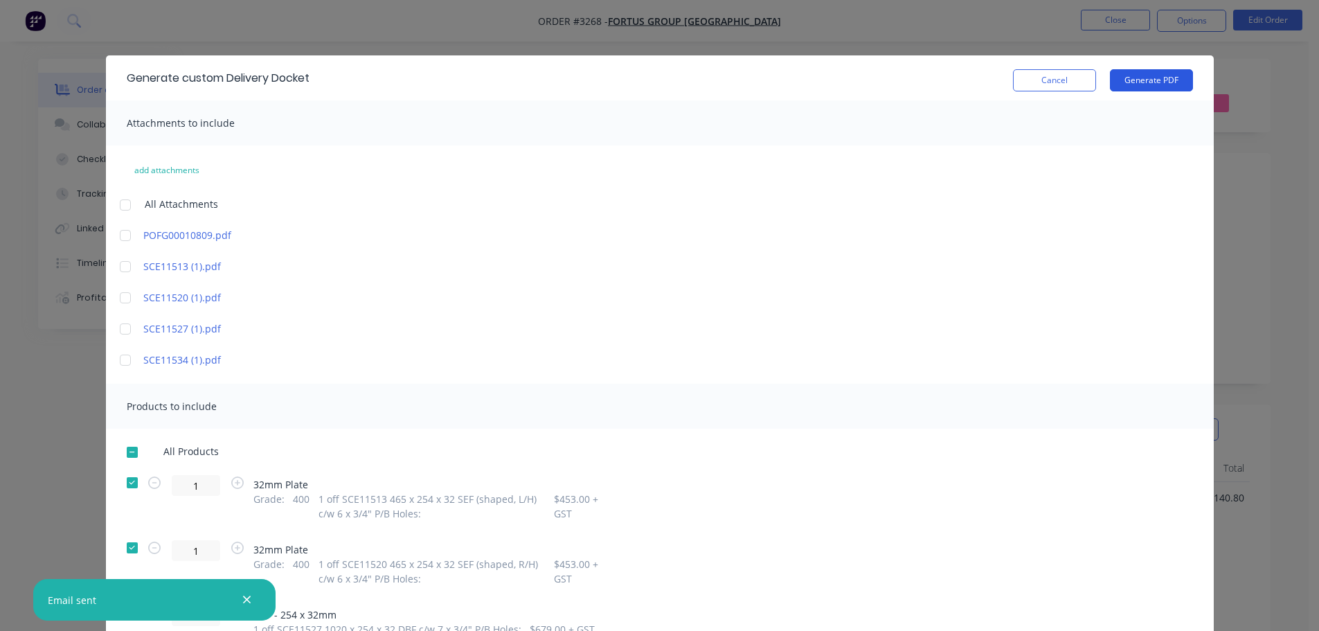
click at [1128, 82] on button "Generate PDF" at bounding box center [1151, 80] width 83 height 22
click at [1035, 75] on button "Cancel" at bounding box center [1054, 80] width 83 height 22
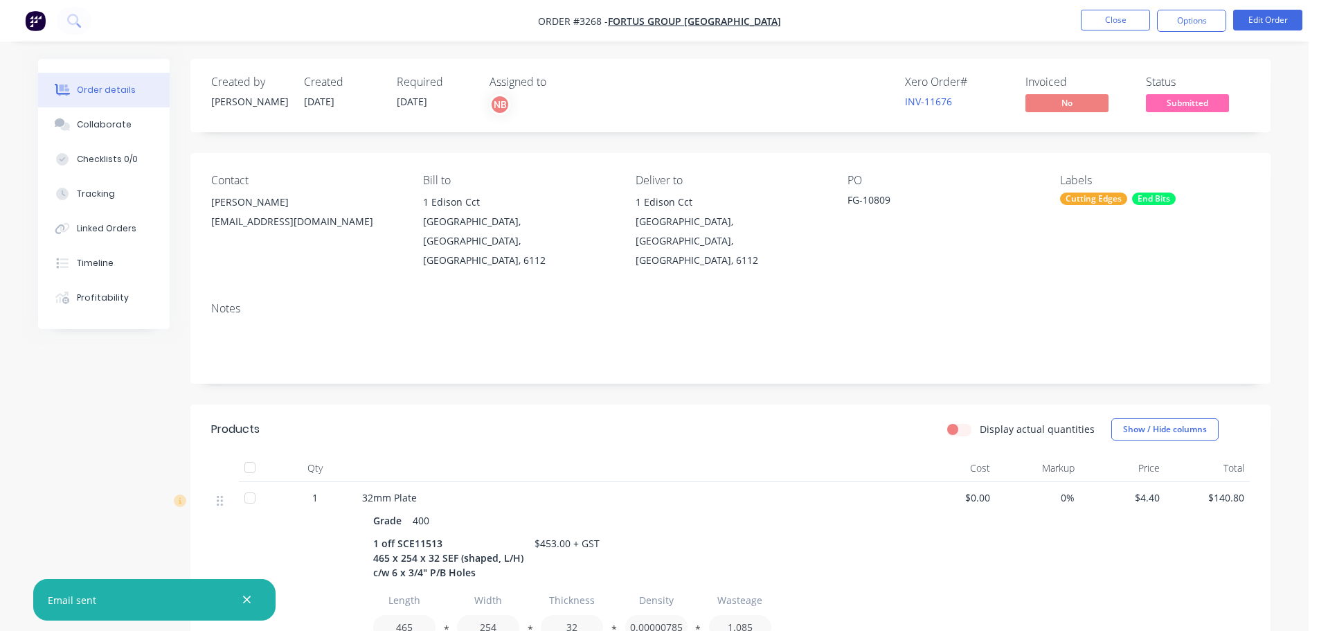
click at [1155, 17] on ul "Close Options Edit Order" at bounding box center [1191, 21] width 255 height 22
click at [1177, 19] on button "Options" at bounding box center [1191, 21] width 69 height 22
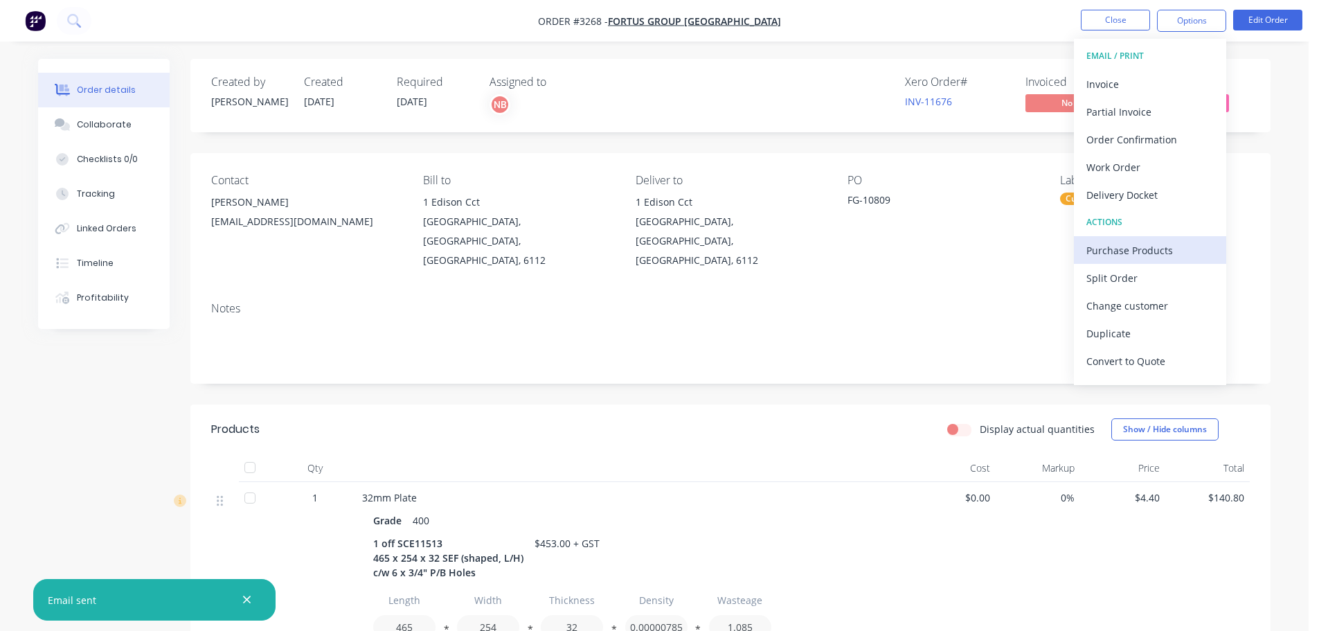
click at [1123, 258] on div "Purchase Products" at bounding box center [1149, 250] width 127 height 20
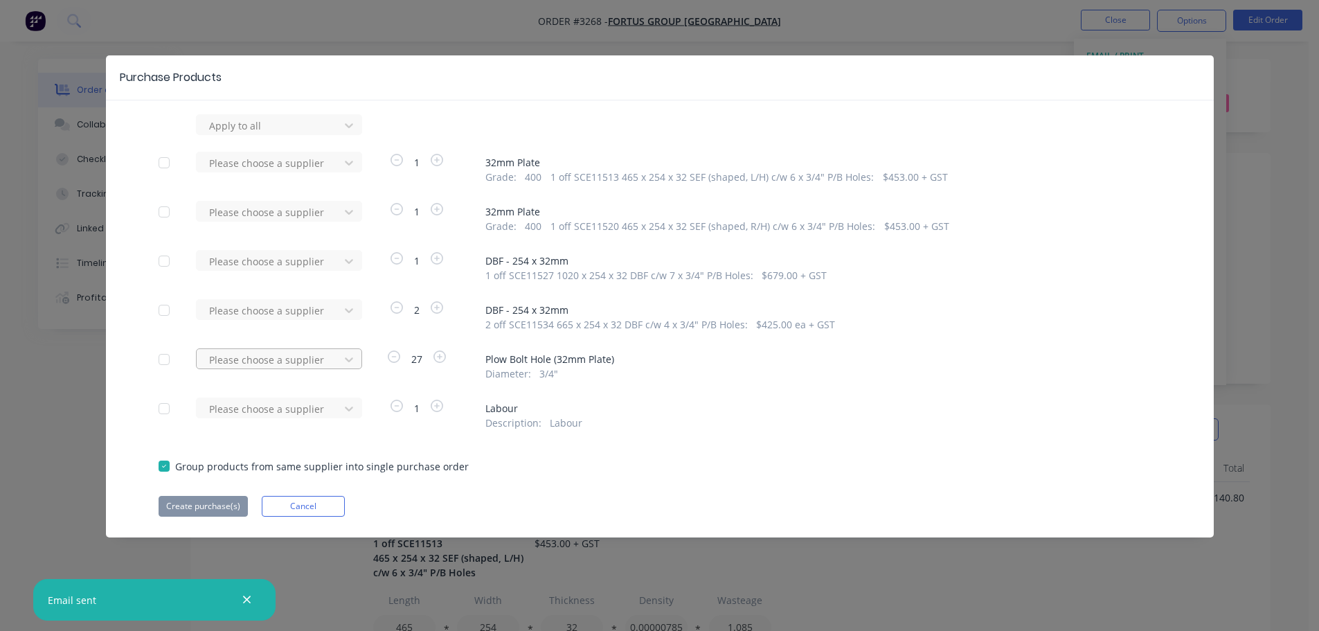
click at [300, 360] on div at bounding box center [270, 359] width 125 height 17
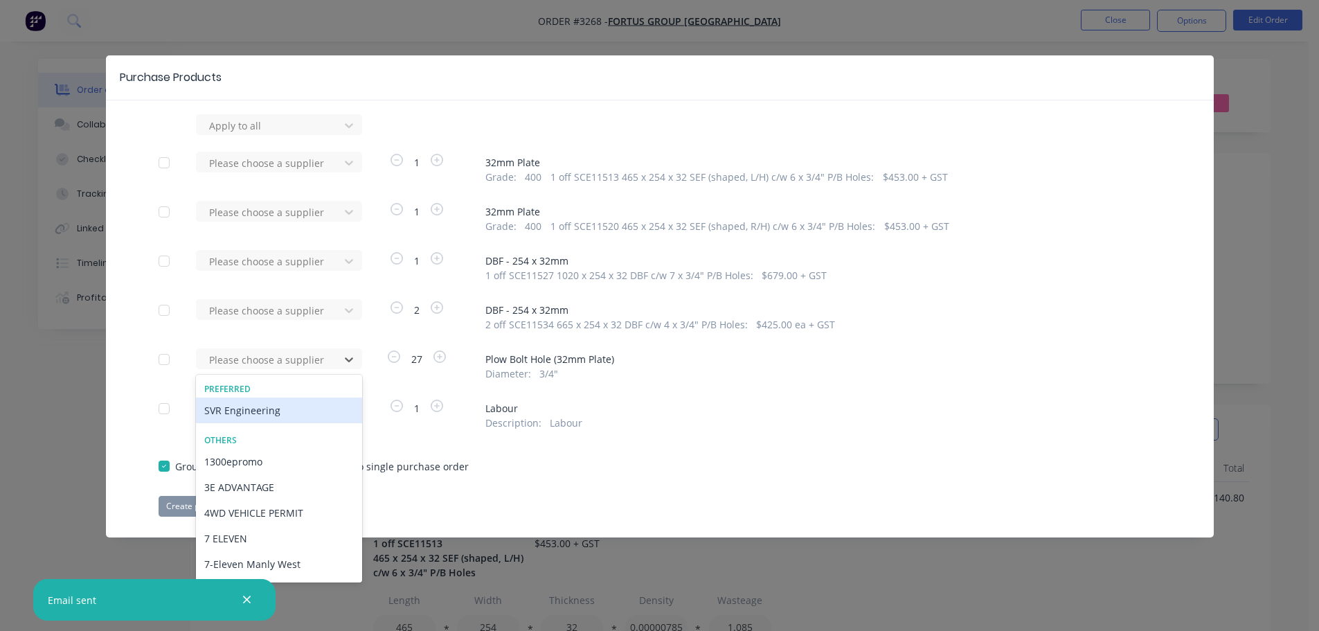
click at [280, 414] on div "SVR Engineering" at bounding box center [279, 410] width 166 height 26
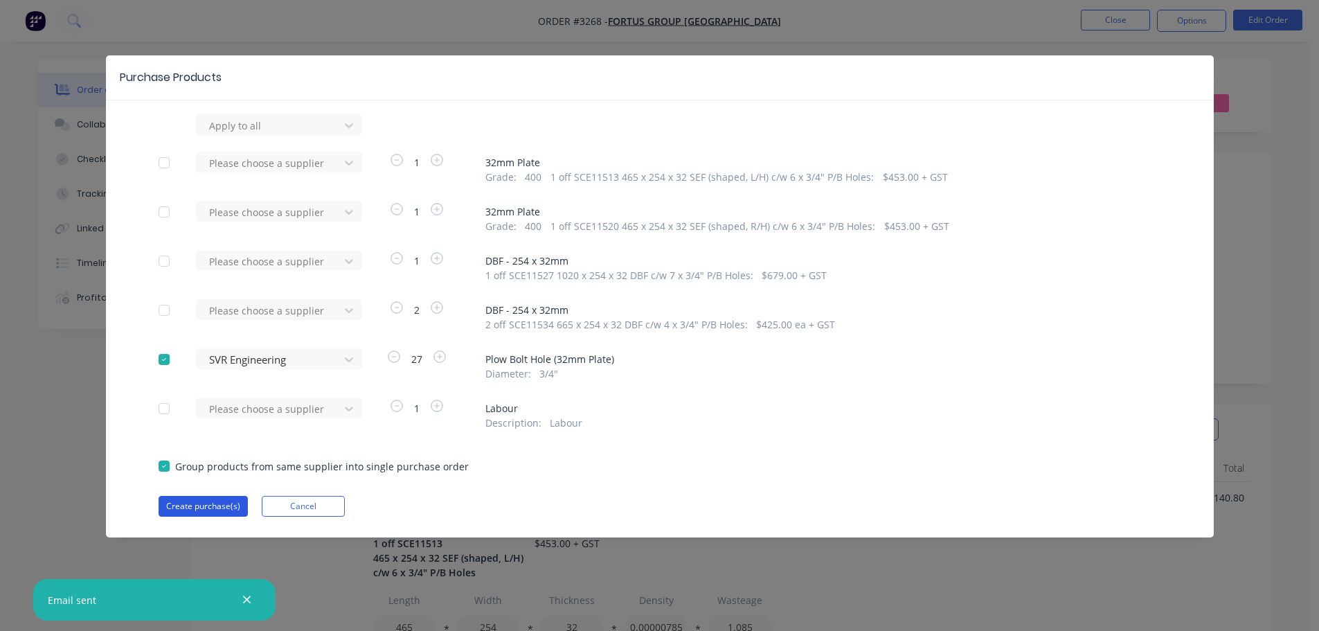
click at [200, 497] on button "Create purchase(s)" at bounding box center [203, 506] width 89 height 21
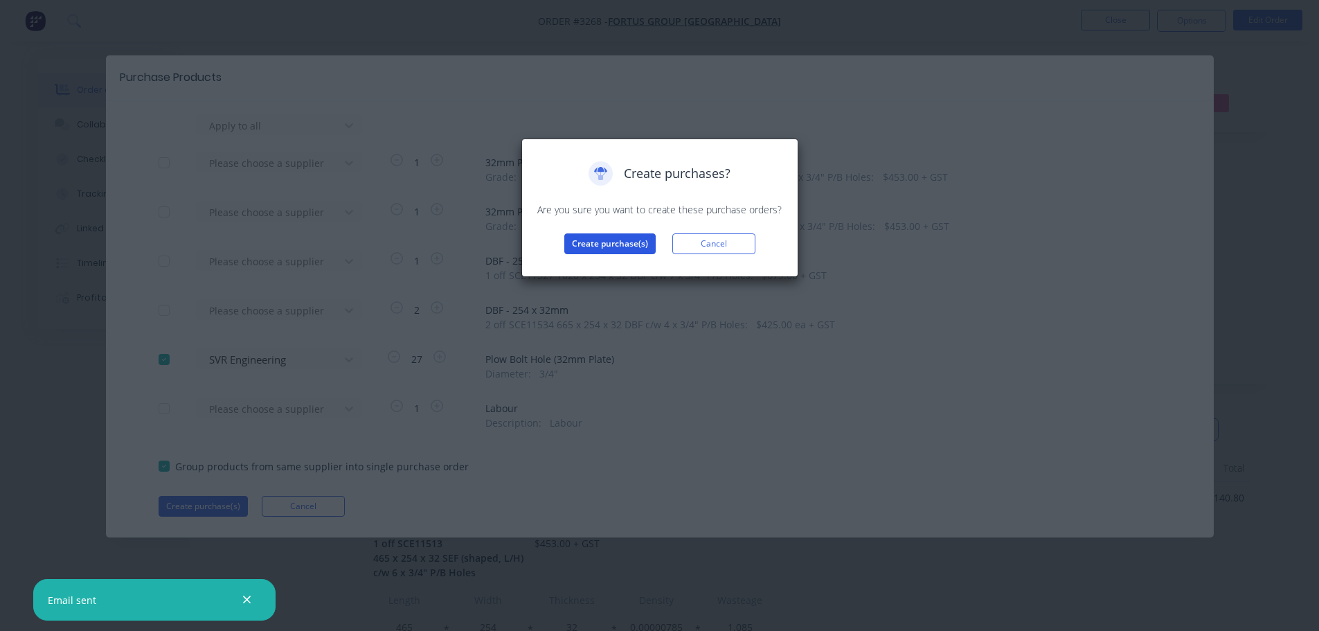
click at [604, 248] on button "Create purchase(s)" at bounding box center [609, 243] width 91 height 21
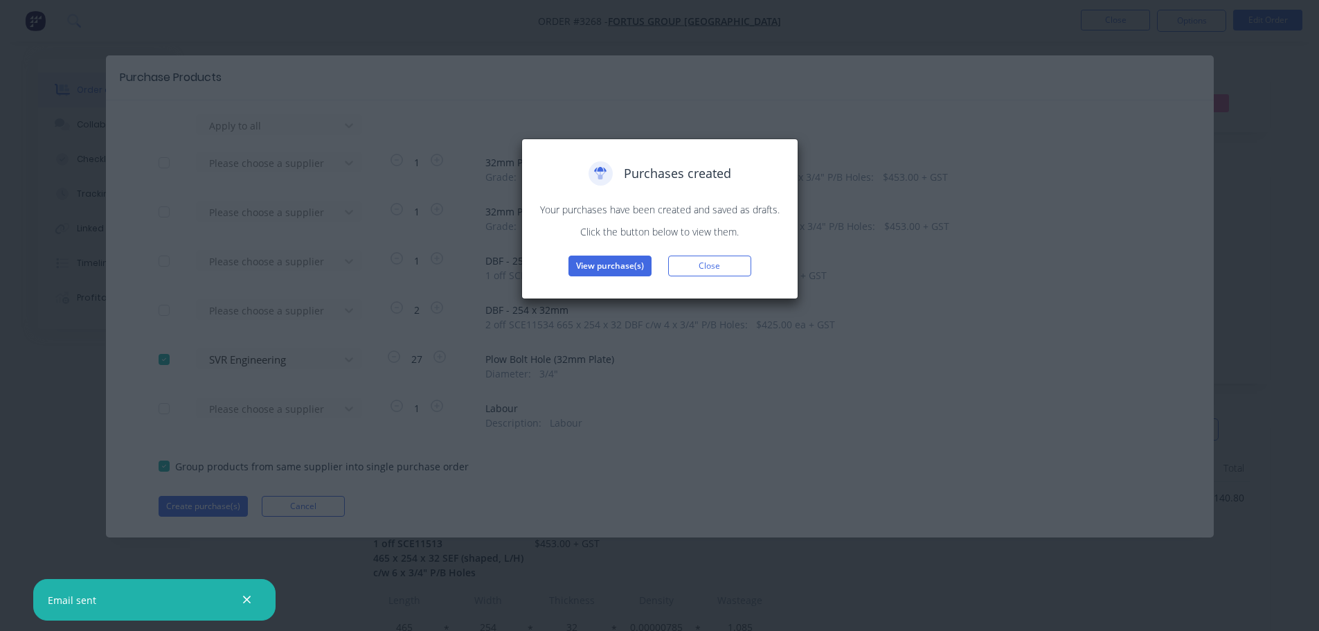
click at [608, 266] on button "View purchase(s)" at bounding box center [609, 265] width 83 height 21
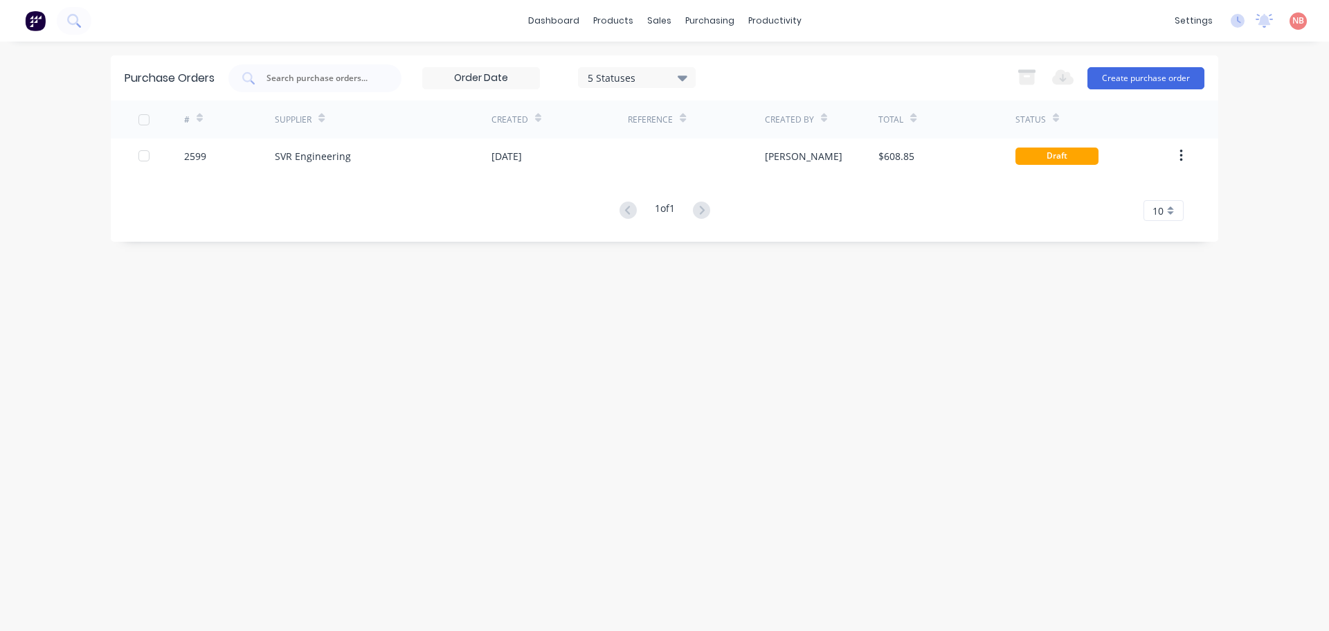
click at [549, 154] on div "[DATE]" at bounding box center [559, 155] width 136 height 35
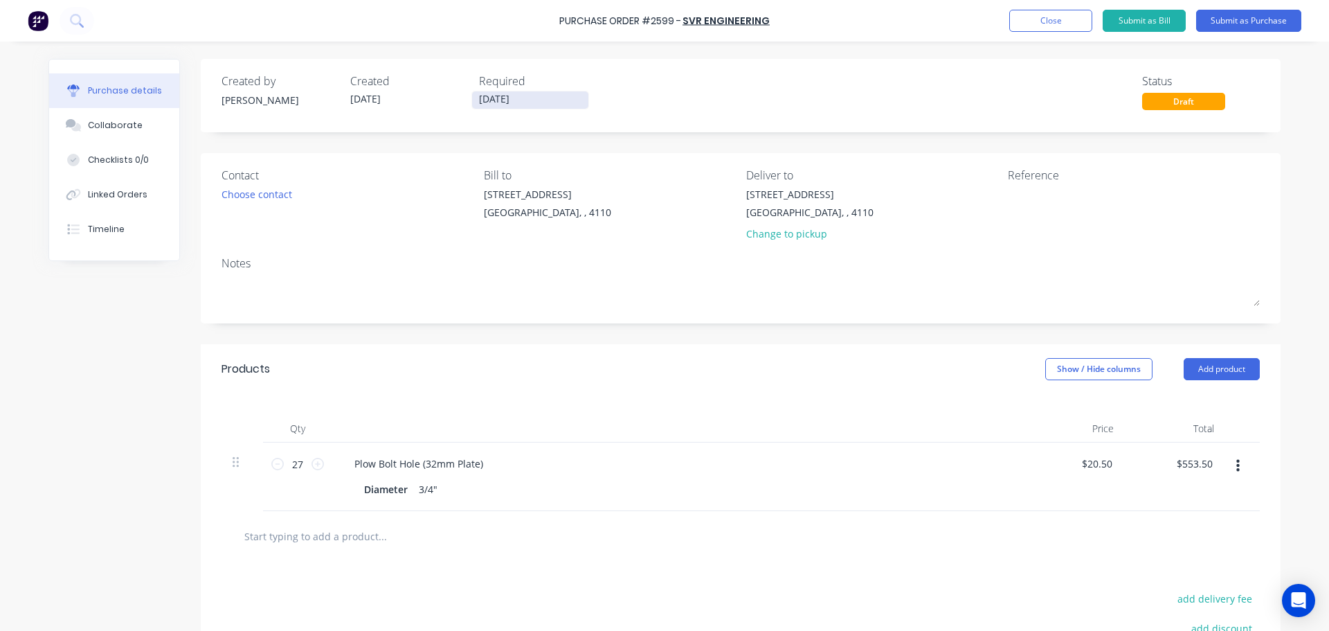
click at [514, 98] on input "[DATE]" at bounding box center [530, 99] width 116 height 17
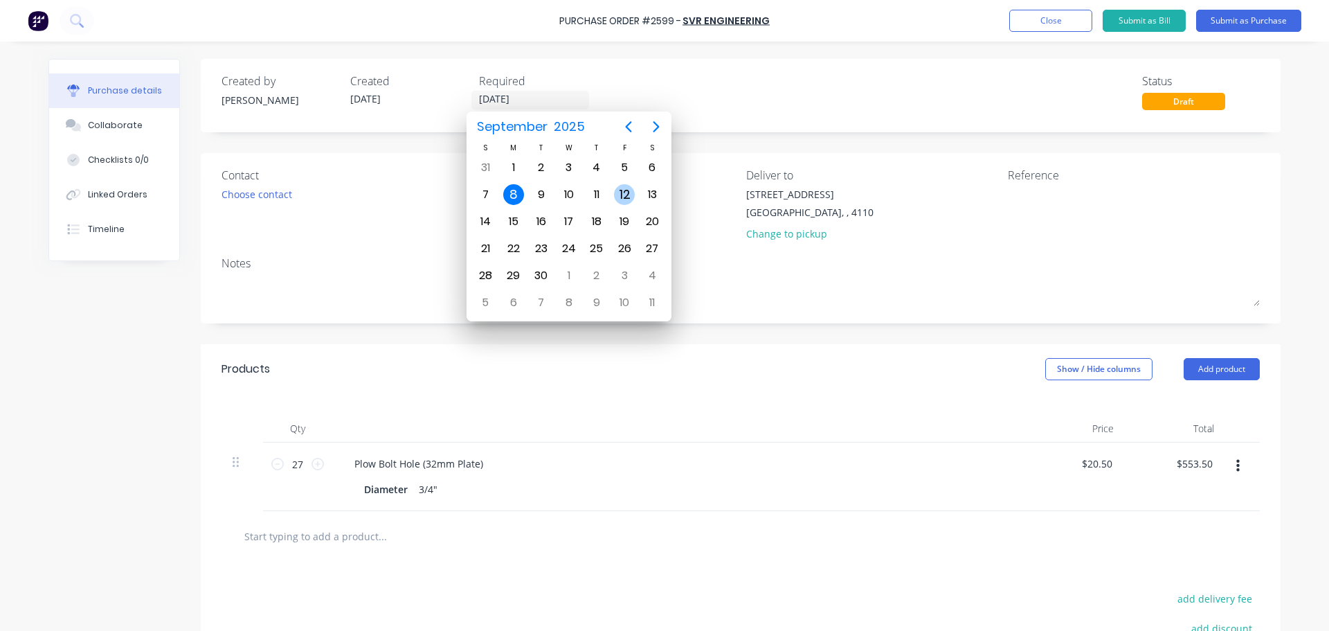
click at [626, 187] on div "12" at bounding box center [624, 194] width 21 height 21
type input "[DATE]"
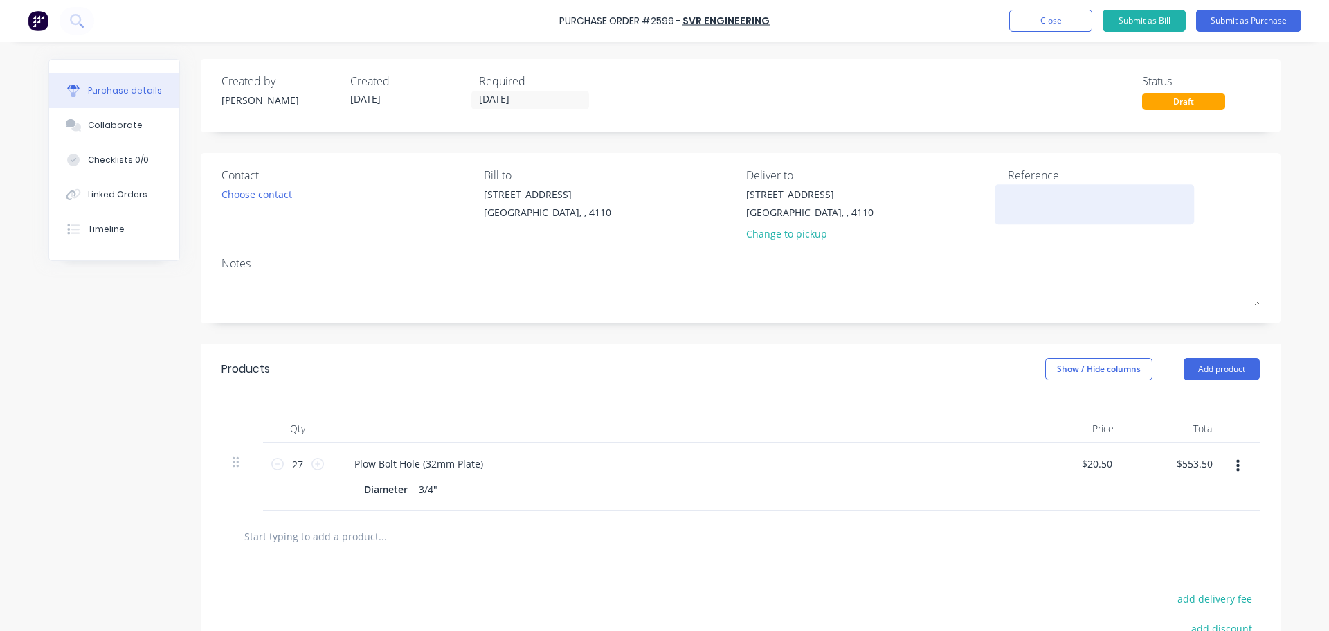
click at [1029, 202] on textarea at bounding box center [1094, 202] width 173 height 31
type textarea "x"
type textarea "F"
type textarea "x"
type textarea "Fo"
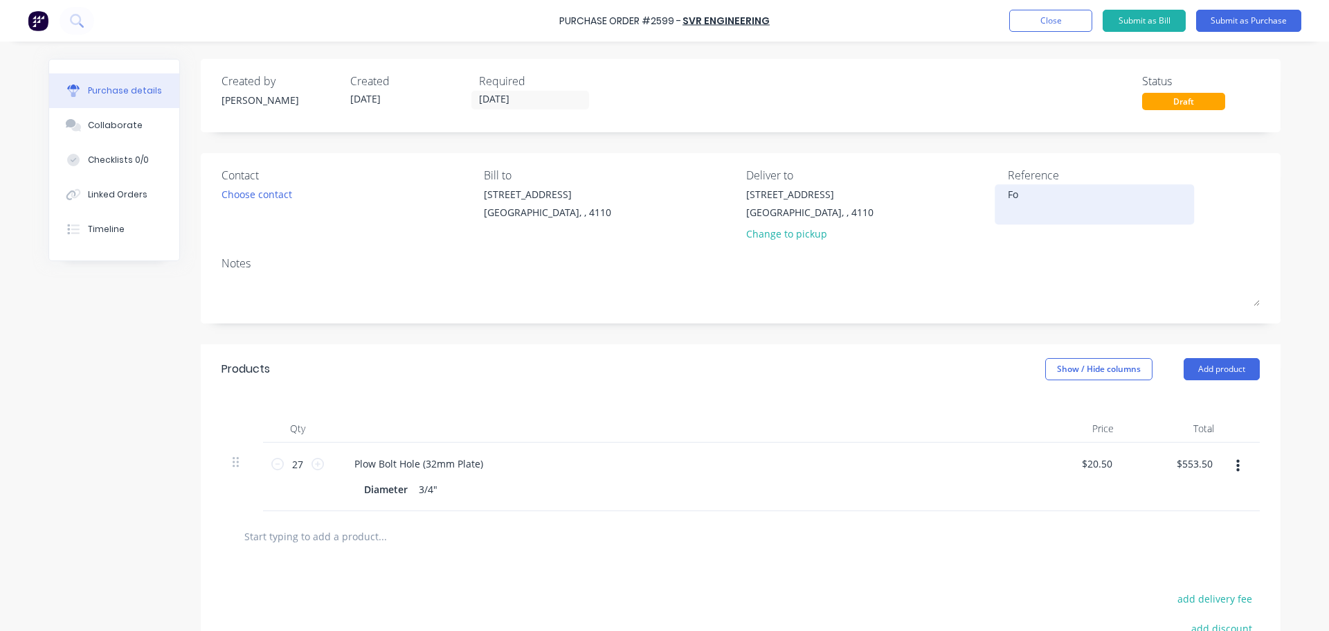
type textarea "x"
type textarea "For"
type textarea "x"
type textarea "Fort"
type textarea "x"
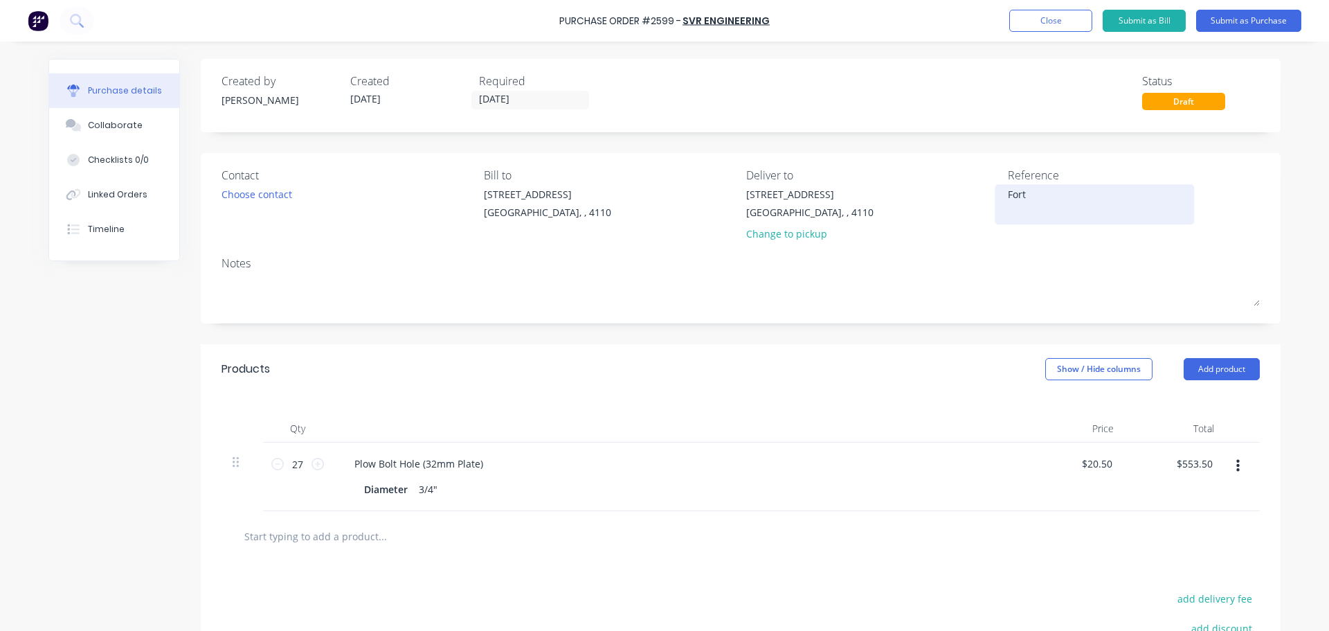
type textarea "Fortu"
type textarea "x"
type textarea "Fortus"
type textarea "x"
type textarea "Fortus"
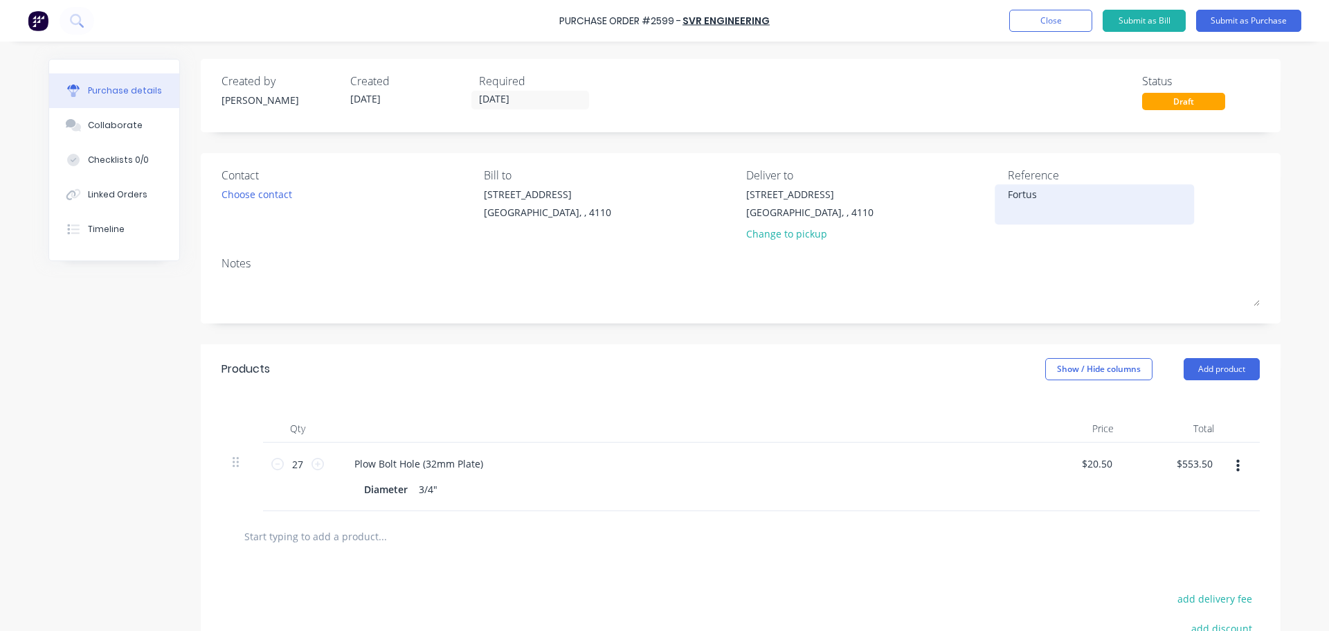
type textarea "x"
type textarea "Fortus G"
type textarea "x"
type textarea "Fortus"
type textarea "x"
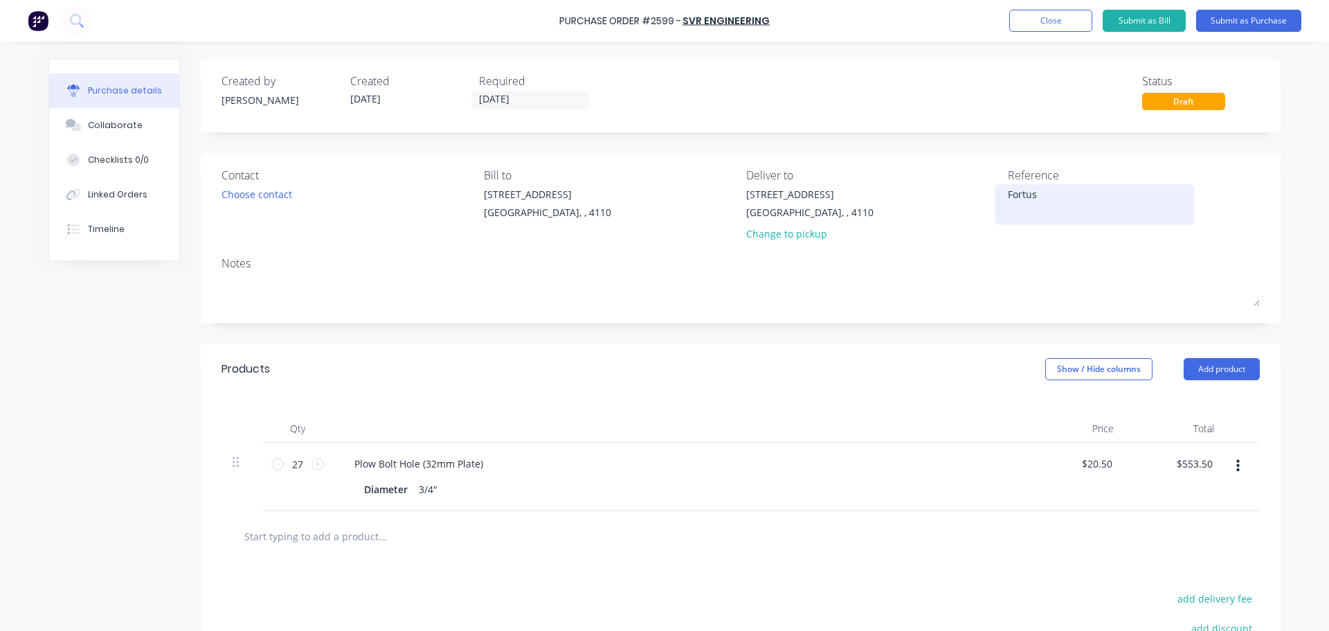
type textarea "Fortus F"
type textarea "x"
type textarea "Fortus FG"
type textarea "x"
type textarea "Fortus FG-"
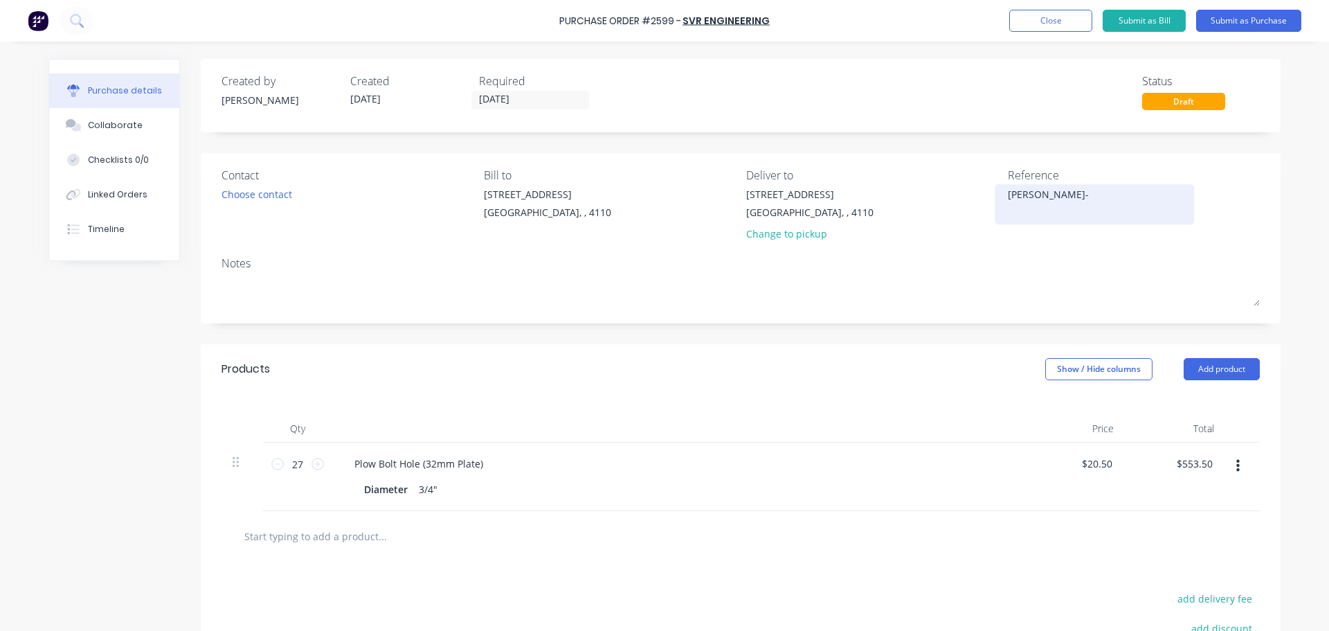
type textarea "x"
type textarea "Fortus FG-1"
type textarea "x"
type textarea "Fortus FG-10"
type textarea "x"
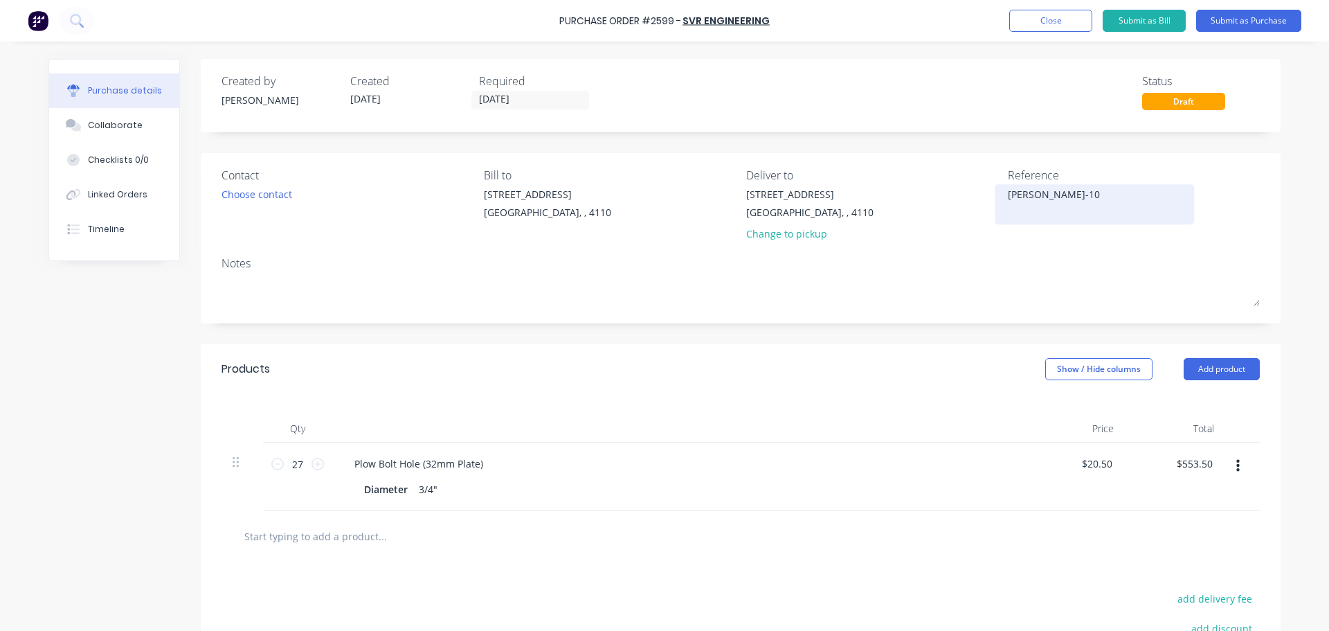
type textarea "Fortus FG-108"
type textarea "x"
type textarea "Fortus FG-1080"
type textarea "x"
type textarea "Fortus FG-10809"
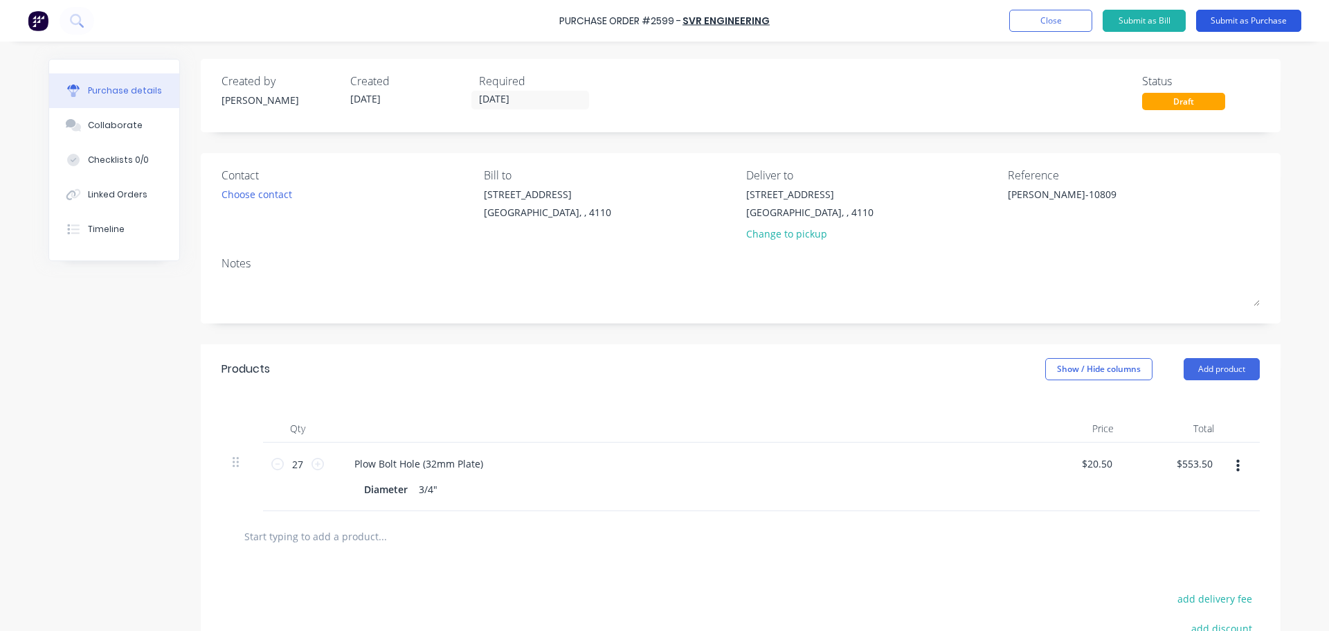
type textarea "x"
type textarea "Fortus FG-10809"
click at [1231, 10] on button "Submit as Purchase" at bounding box center [1248, 21] width 105 height 22
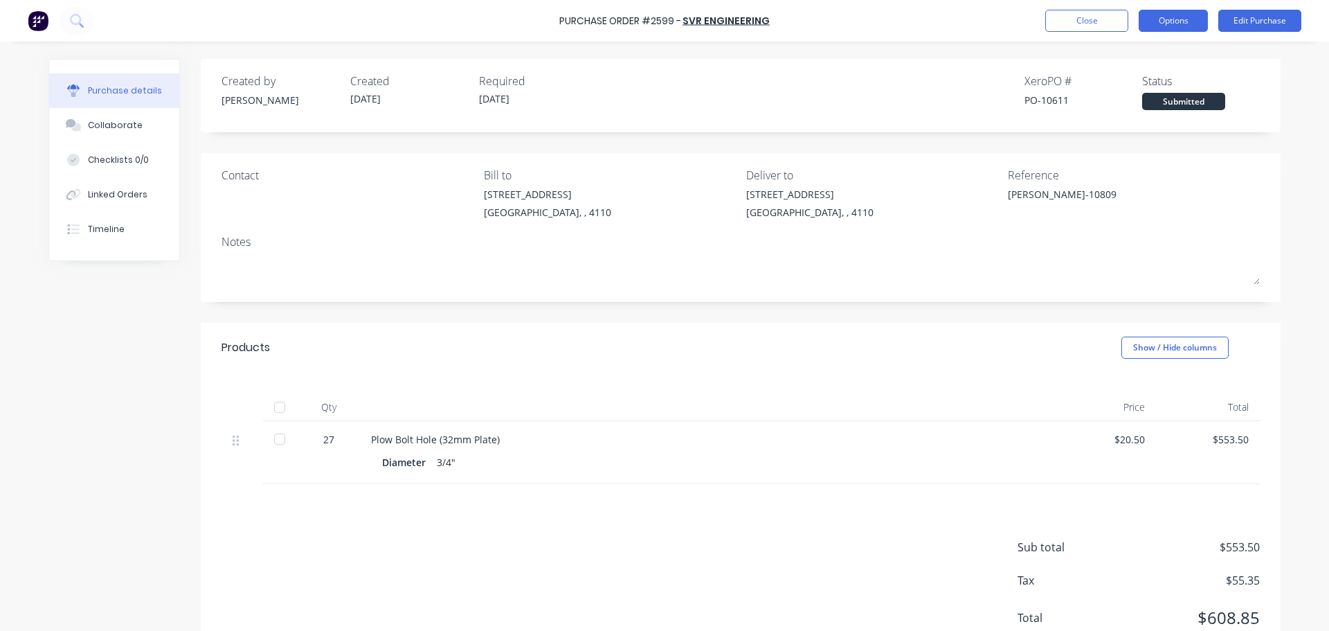
click at [1175, 21] on button "Options" at bounding box center [1173, 21] width 69 height 22
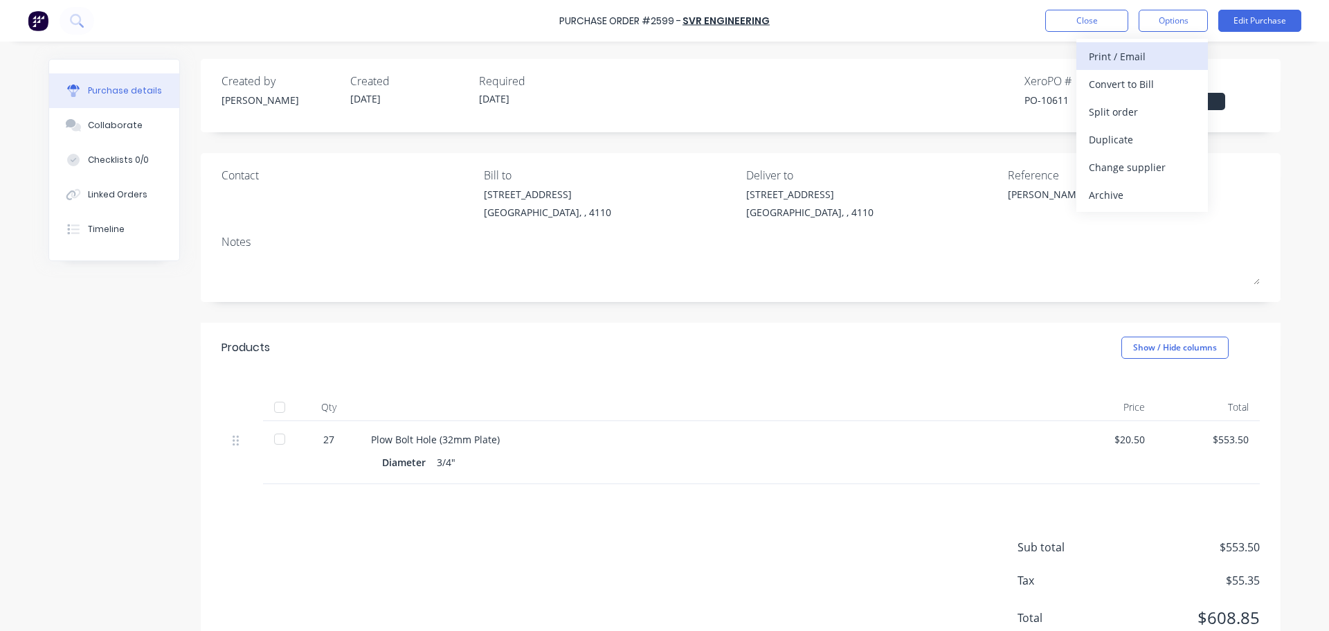
click at [1161, 46] on div "Print / Email" at bounding box center [1142, 56] width 107 height 20
click at [1132, 82] on div "With pricing" at bounding box center [1142, 84] width 107 height 20
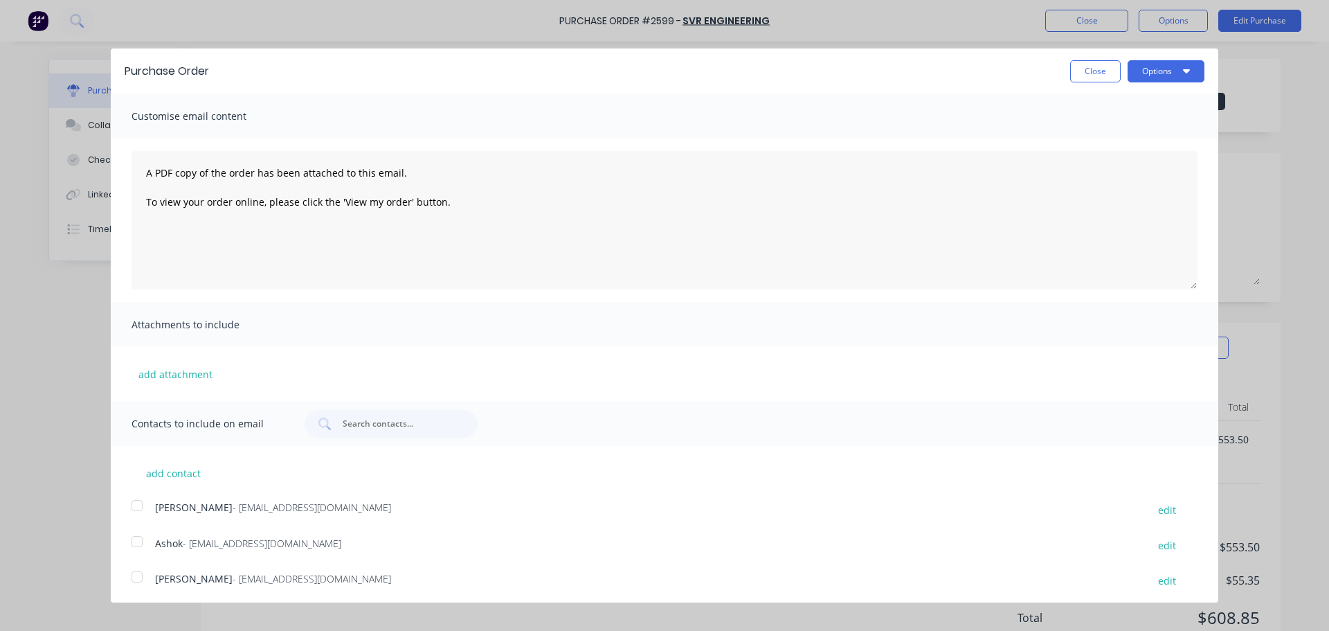
click at [152, 555] on div "add contact ANITHA - ANITHA_SVRENGINEERING@YAHOO.COM edit Ashok - ashok_svrengi…" at bounding box center [664, 607] width 1107 height 322
click at [136, 539] on div at bounding box center [137, 541] width 28 height 28
click at [1166, 69] on button "Options" at bounding box center [1166, 71] width 77 height 22
click at [1126, 112] on div "Print" at bounding box center [1138, 106] width 107 height 20
click at [1088, 138] on div "Email" at bounding box center [1138, 134] width 107 height 20
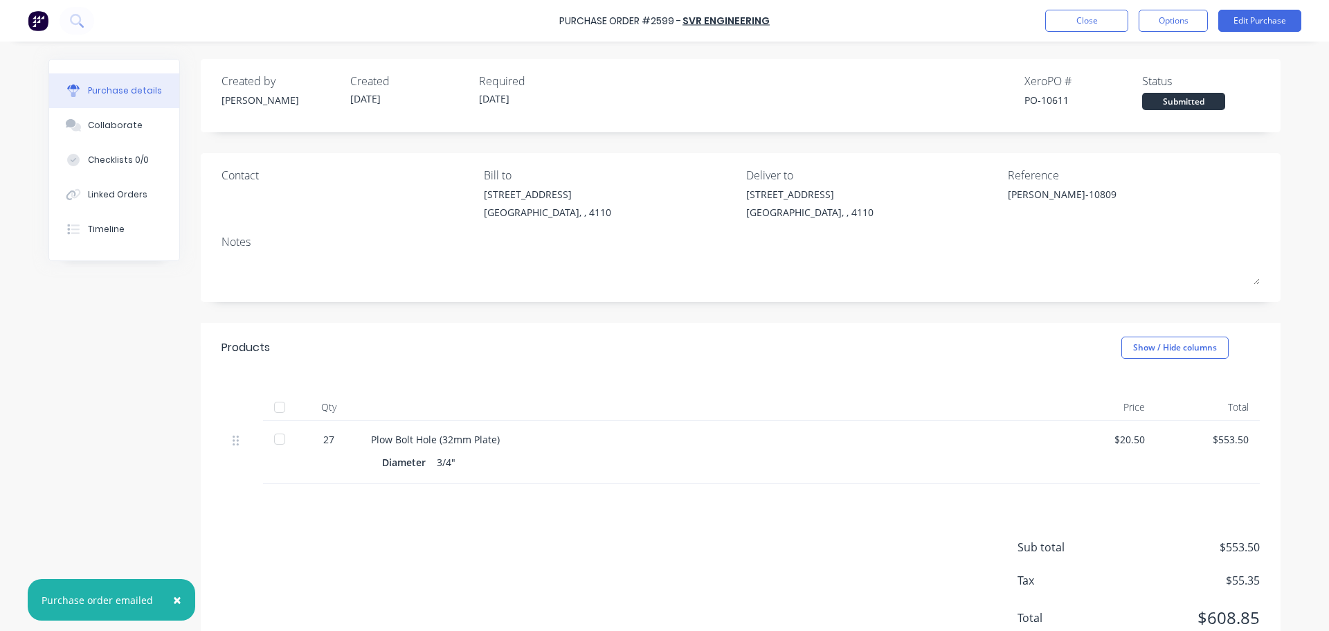
type textarea "x"
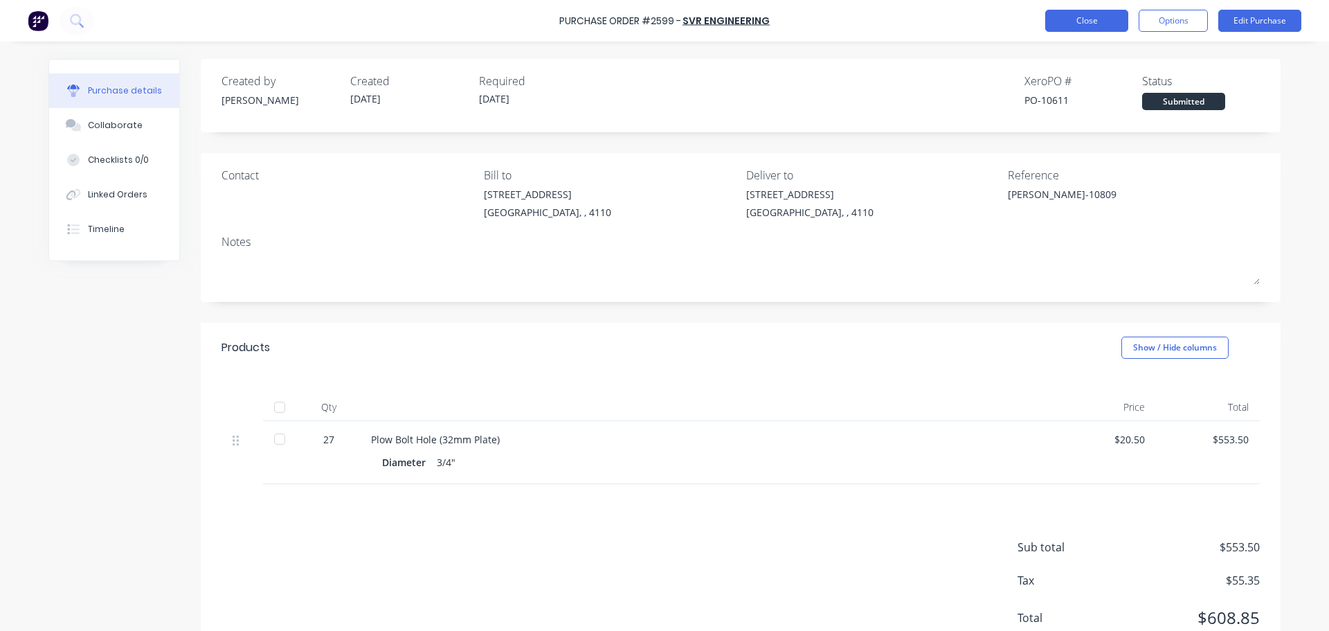
click at [1059, 20] on button "Close" at bounding box center [1086, 21] width 83 height 22
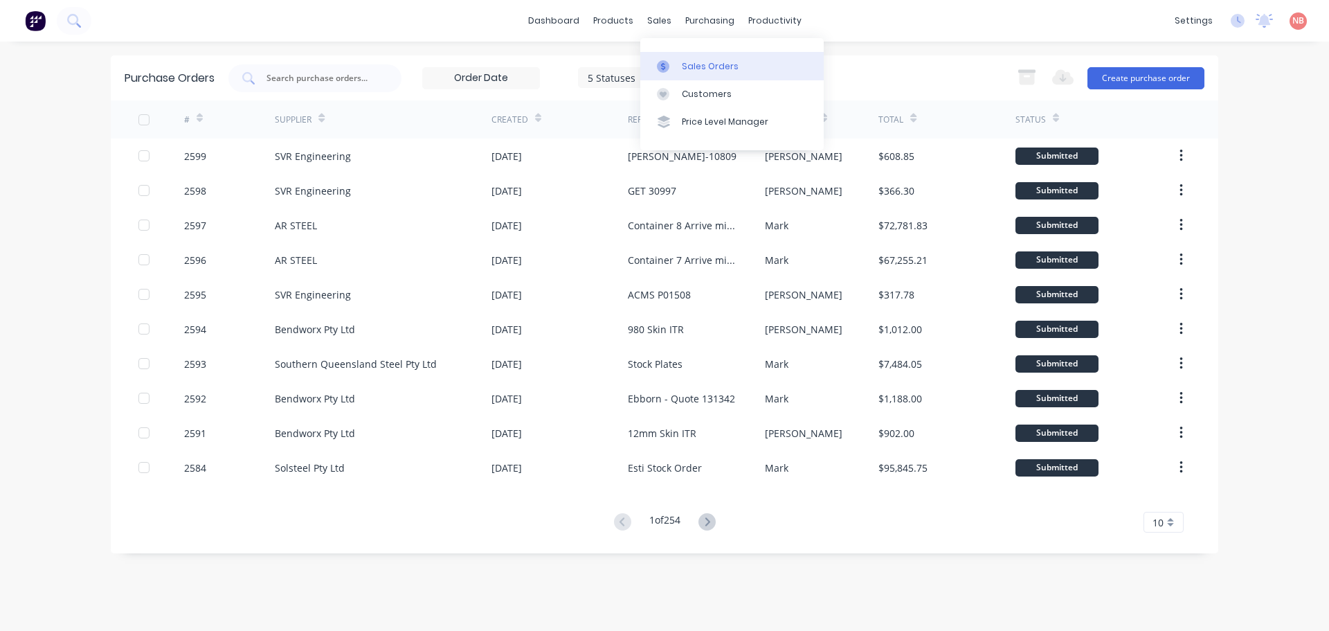
click at [669, 61] on icon at bounding box center [663, 66] width 12 height 12
